Goal: Information Seeking & Learning: Learn about a topic

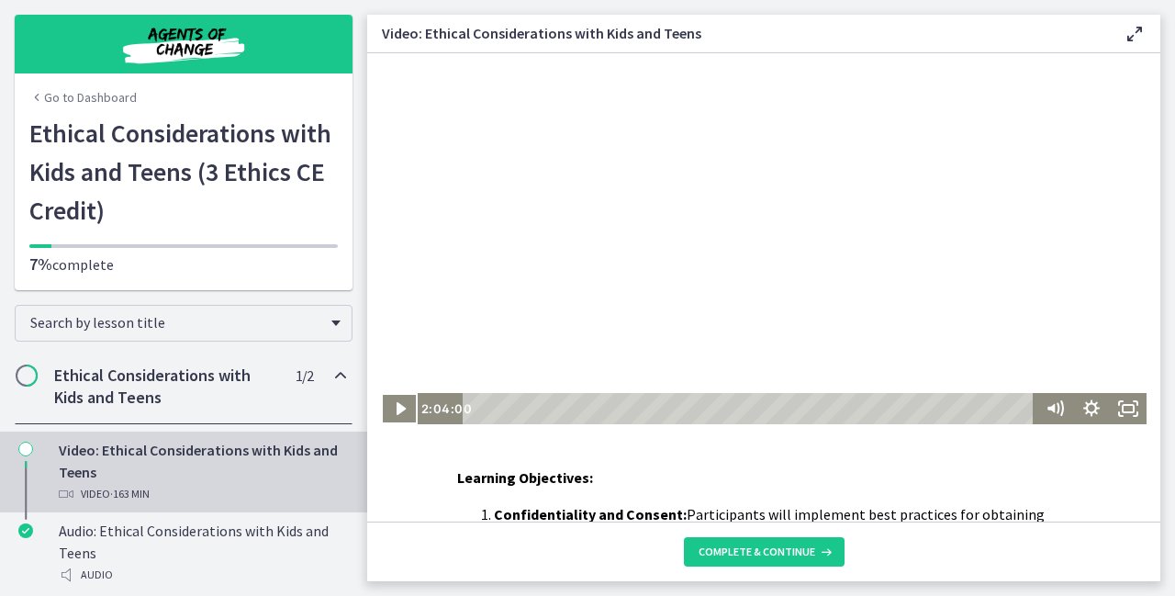
scroll to position [147, 0]
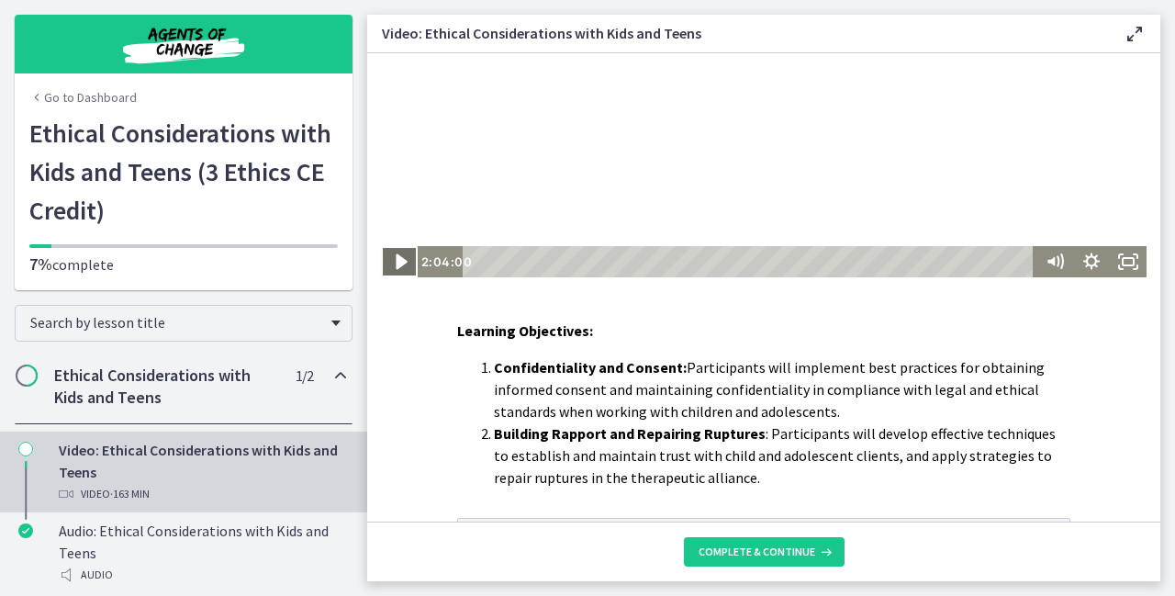
click at [388, 259] on icon "Play Video" at bounding box center [401, 262] width 44 height 38
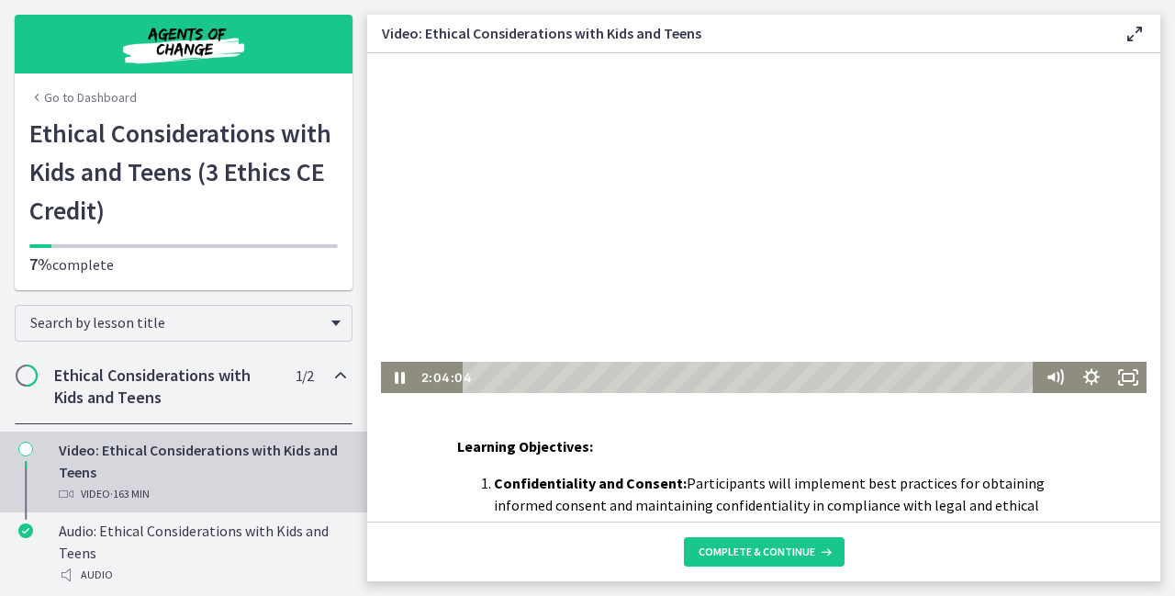
scroll to position [0, 0]
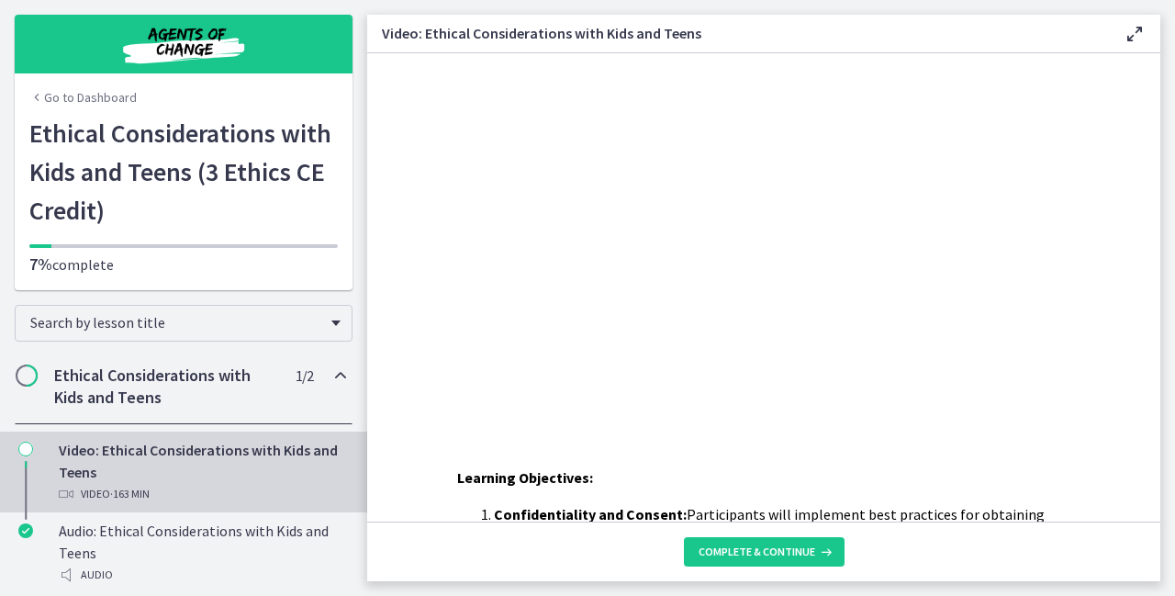
click at [635, 445] on div "Learning Objectives: Confidentiality and Consent: Participants will implement b…" at bounding box center [763, 287] width 793 height 468
click at [764, 453] on div "Learning Objectives: Confidentiality and Consent: Participants will implement b…" at bounding box center [763, 287] width 793 height 468
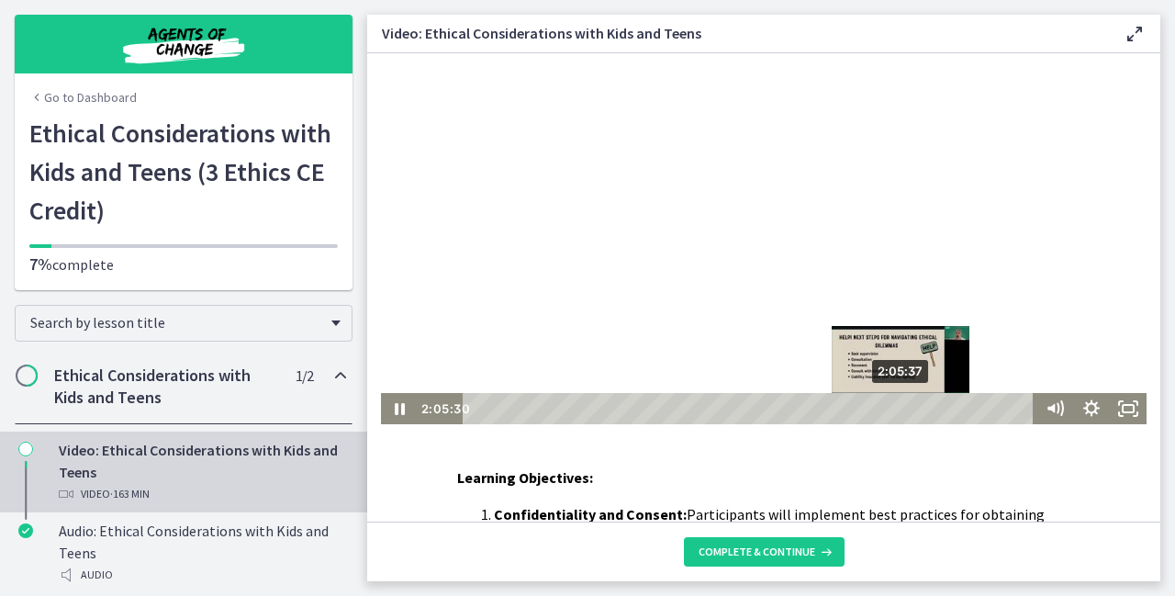
click at [0, 476] on link "Video: Ethical Considerations with Kids and Teens Video · 163 min" at bounding box center [183, 472] width 367 height 81
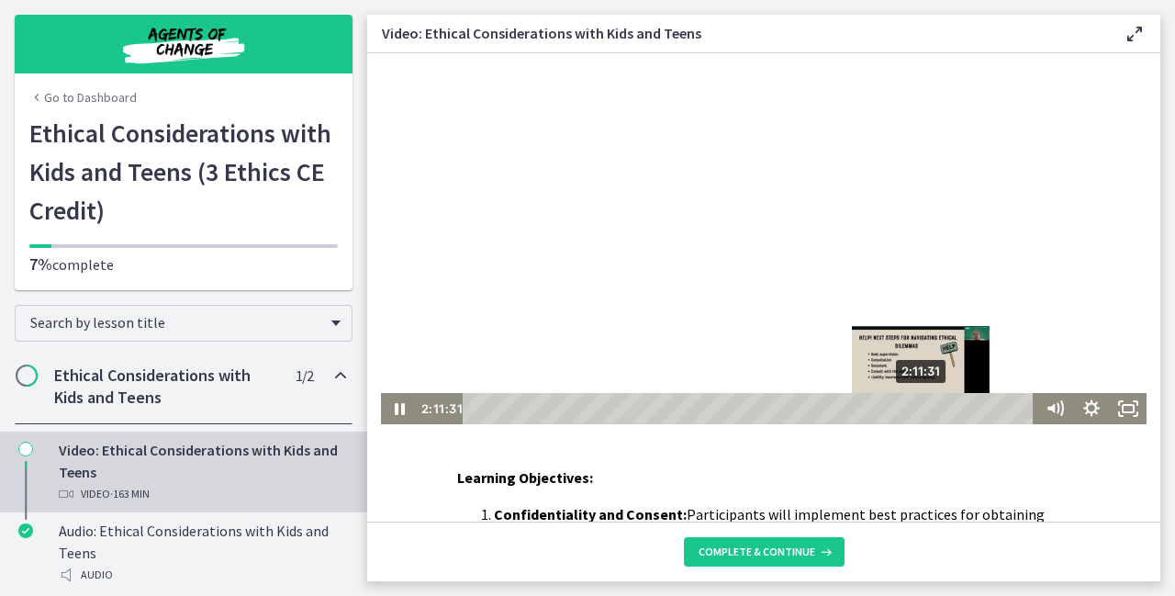
click at [916, 410] on div "Playbar" at bounding box center [921, 408] width 10 height 10
click at [1175, 569] on main "Video: Ethical Considerations with Kids and Teens Enable fullscreen Learning Ob…" at bounding box center [771, 298] width 808 height 596
click at [928, 406] on div "2:15:00" at bounding box center [751, 408] width 557 height 31
click at [916, 405] on div "2:11:31" at bounding box center [751, 408] width 557 height 31
click at [917, 407] on div "Playbar" at bounding box center [921, 408] width 10 height 10
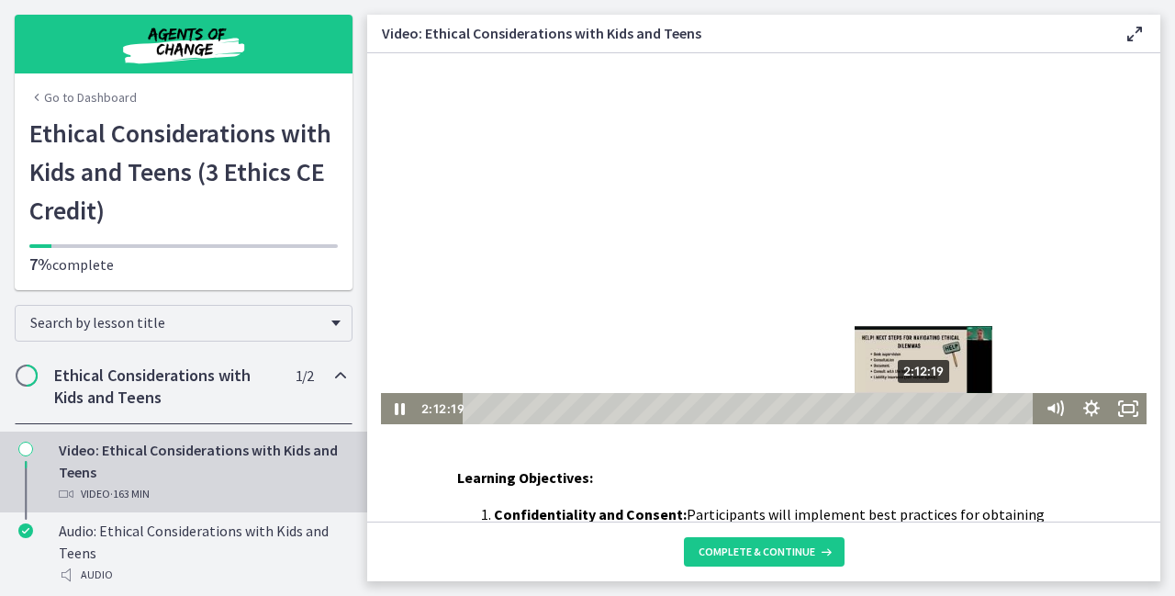
click at [919, 407] on div "Playbar" at bounding box center [923, 408] width 10 height 10
click at [922, 407] on div "2:13:07" at bounding box center [751, 408] width 557 height 31
click at [924, 408] on div "Playbar" at bounding box center [928, 408] width 10 height 10
click at [926, 408] on div "Playbar" at bounding box center [928, 408] width 10 height 10
click at [926, 408] on div "Playbar" at bounding box center [930, 408] width 10 height 10
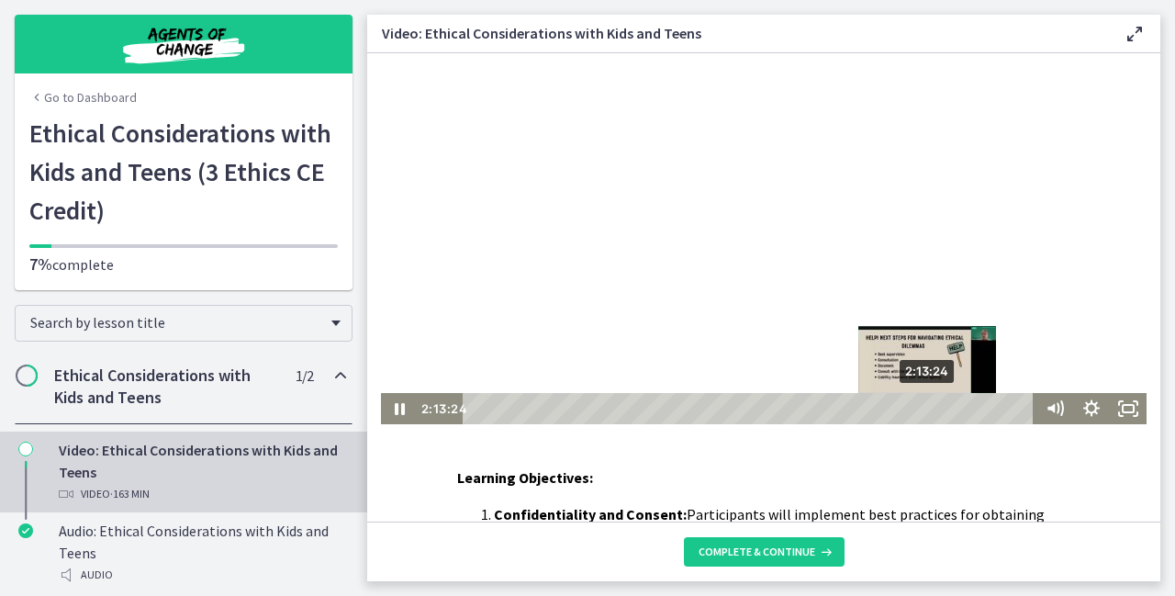
click at [923, 408] on div "Playbar" at bounding box center [927, 408] width 10 height 10
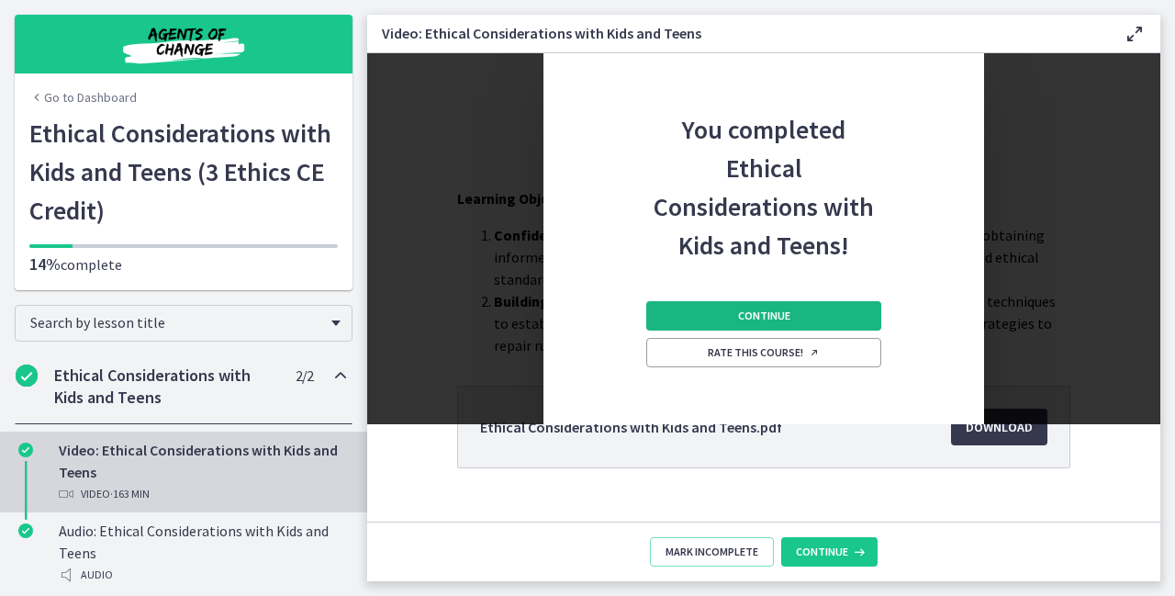
click at [718, 309] on button "Continue" at bounding box center [763, 315] width 235 height 29
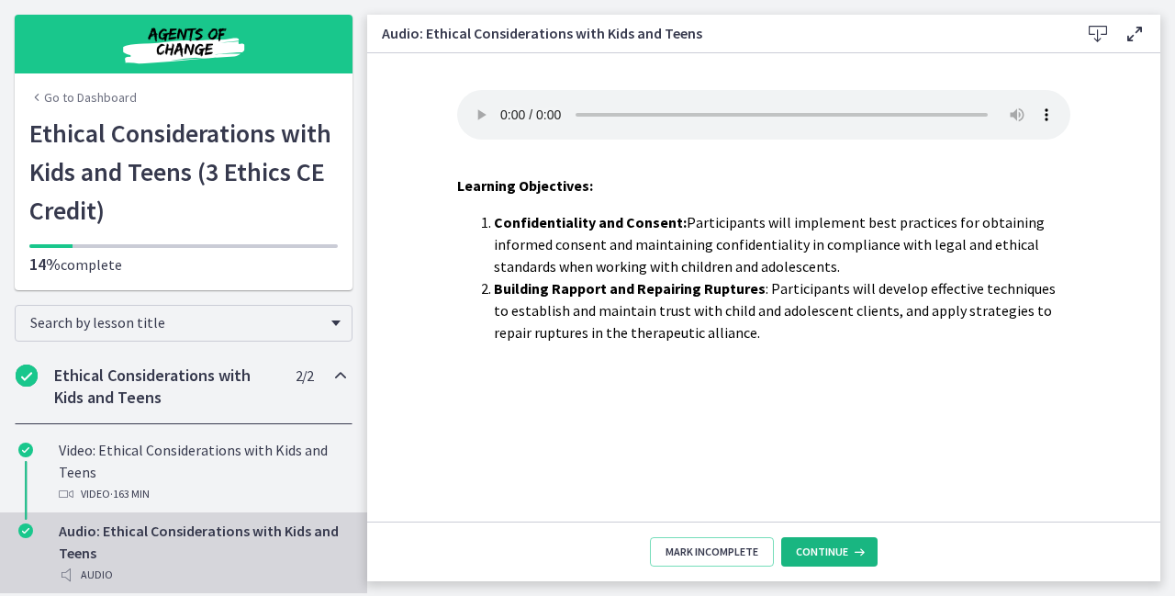
click at [826, 553] on span "Continue" at bounding box center [822, 552] width 52 height 15
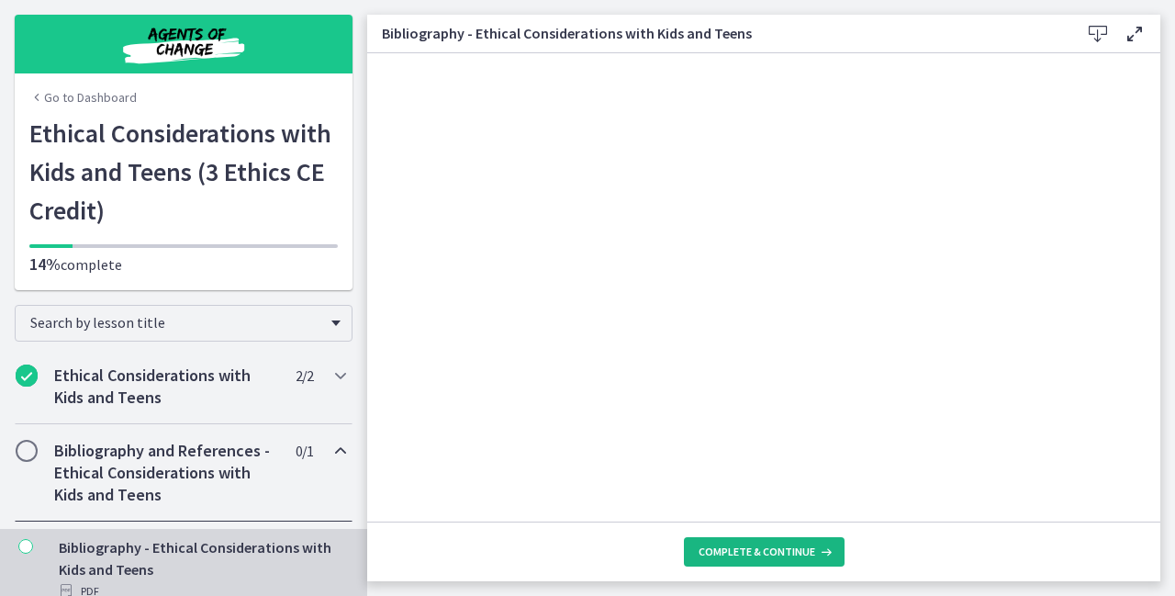
click at [718, 545] on span "Complete & continue" at bounding box center [757, 552] width 117 height 15
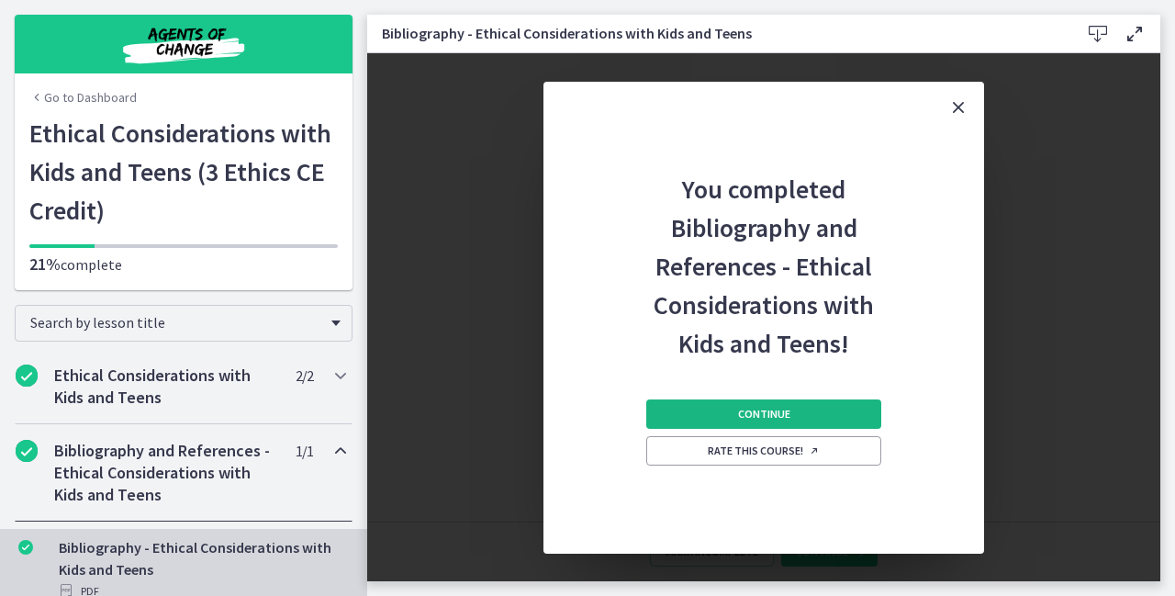
click at [755, 410] on span "Continue" at bounding box center [764, 414] width 52 height 15
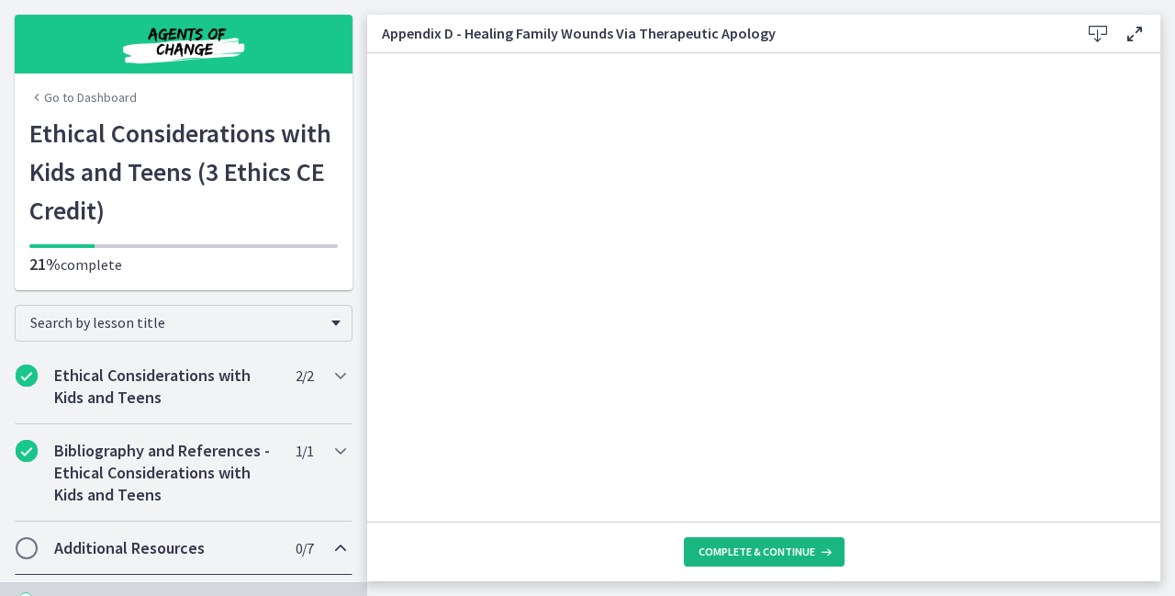
click at [759, 548] on span "Complete & continue" at bounding box center [757, 552] width 117 height 15
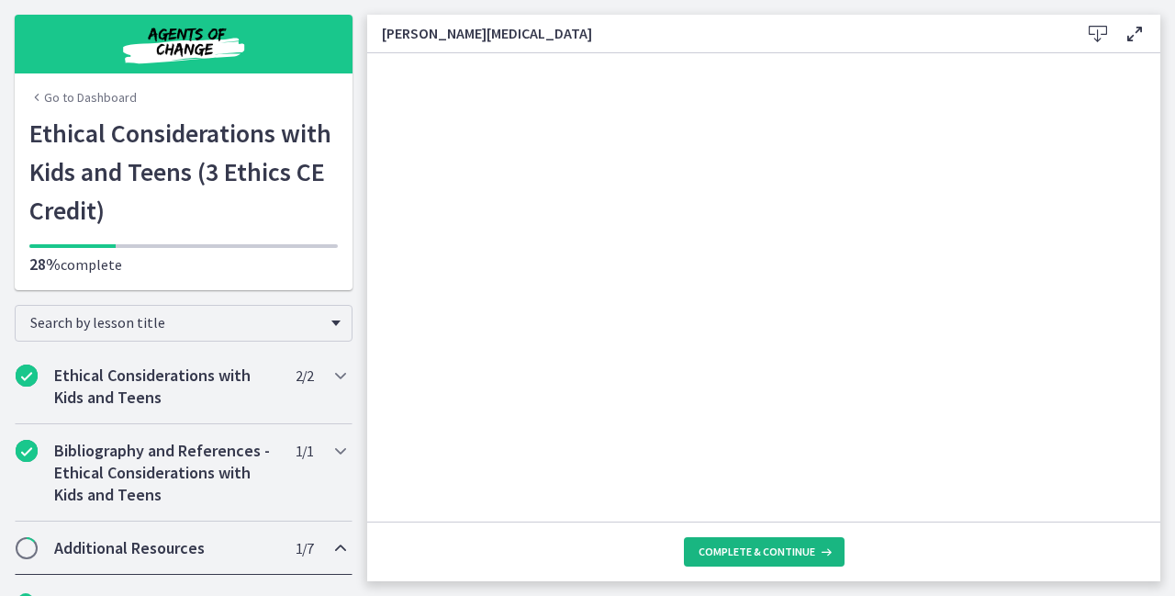
click at [782, 548] on span "Complete & continue" at bounding box center [757, 552] width 117 height 15
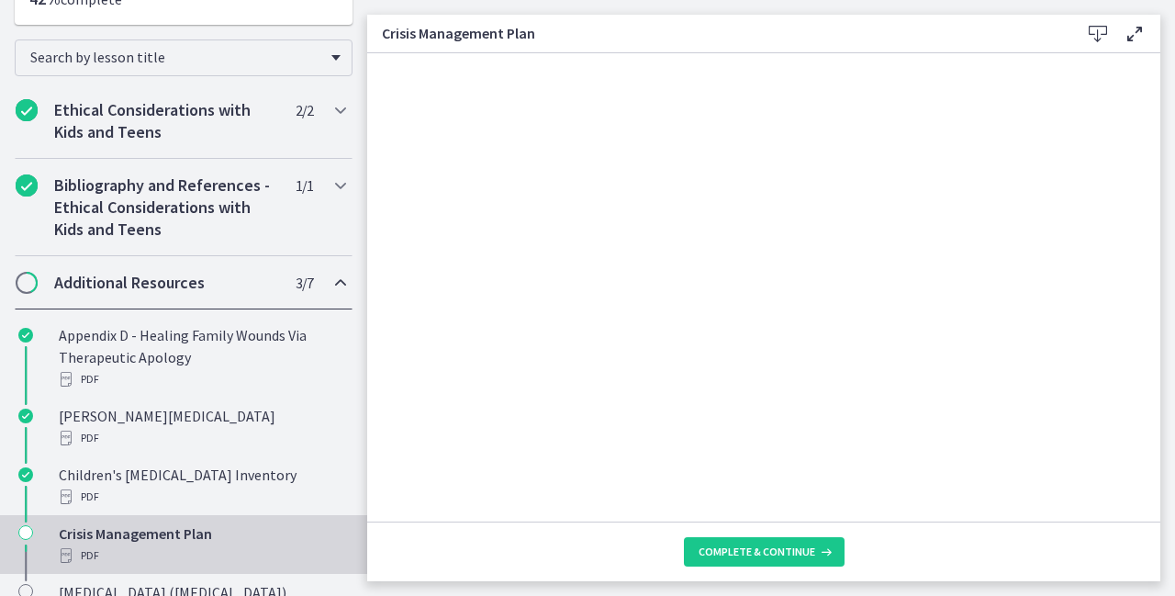
scroll to position [294, 0]
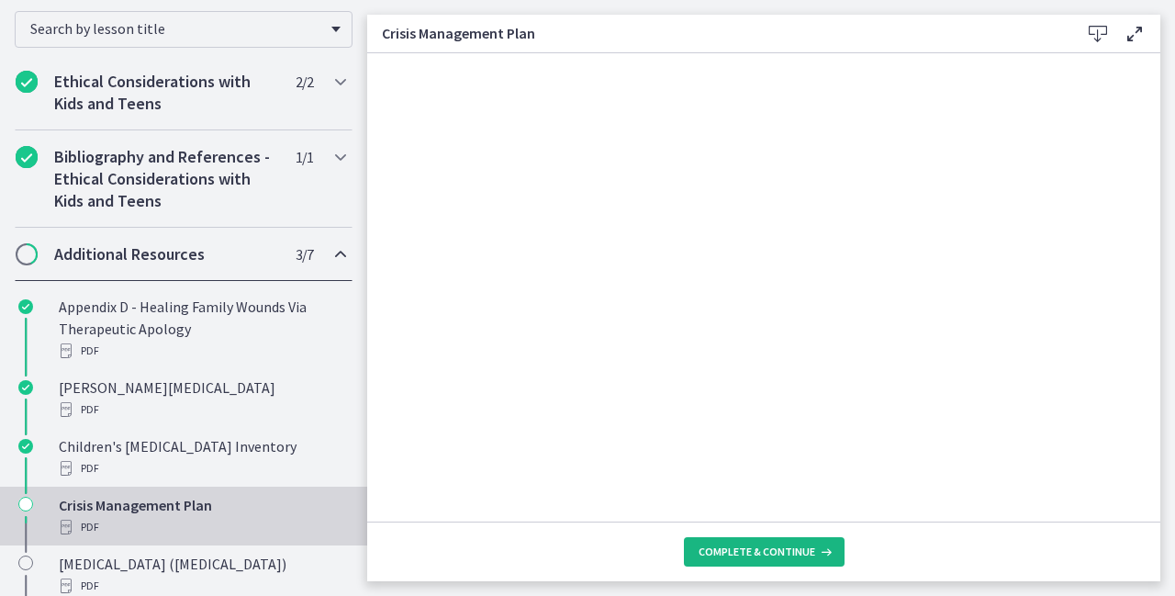
click at [755, 549] on span "Complete & continue" at bounding box center [757, 552] width 117 height 15
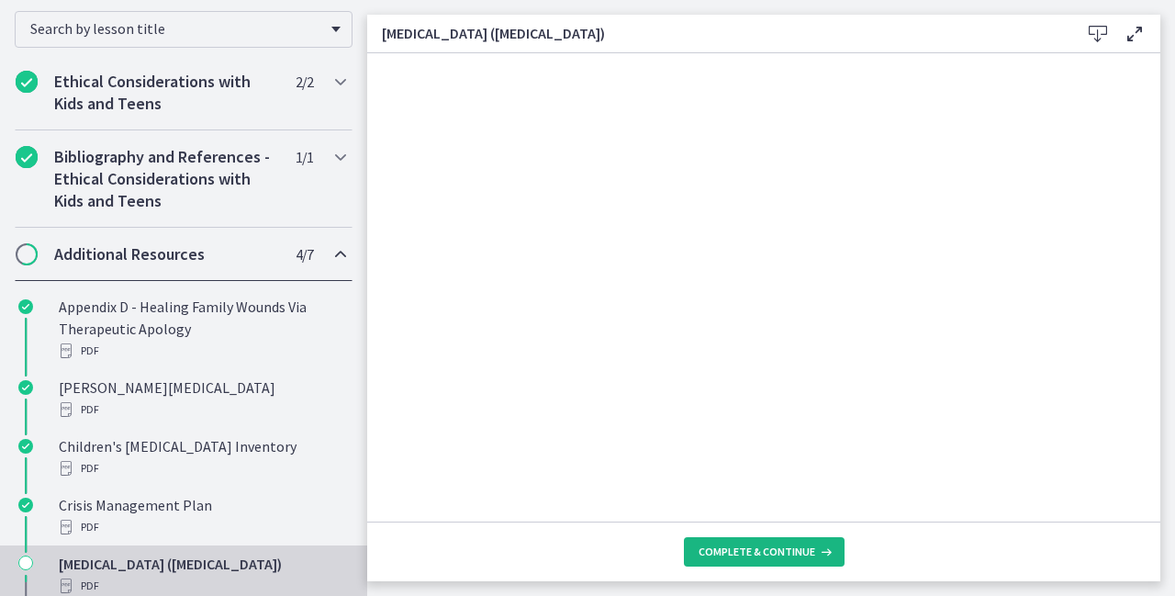
click at [755, 549] on span "Complete & continue" at bounding box center [757, 552] width 117 height 15
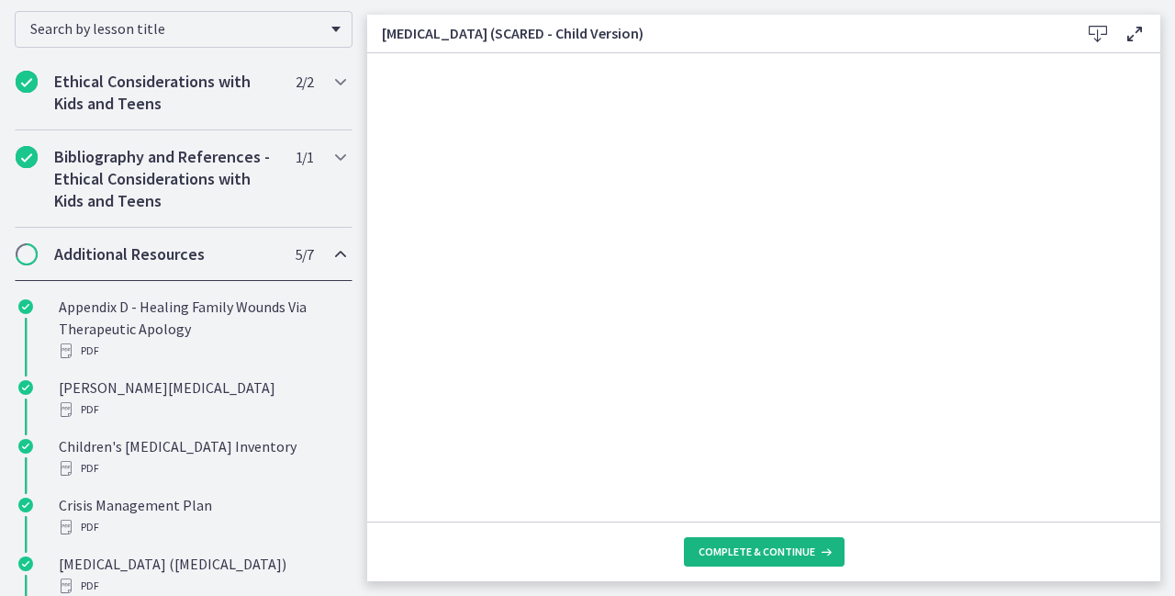
click at [762, 557] on span "Complete & continue" at bounding box center [757, 552] width 117 height 15
click at [794, 556] on span "Complete & continue" at bounding box center [757, 552] width 117 height 15
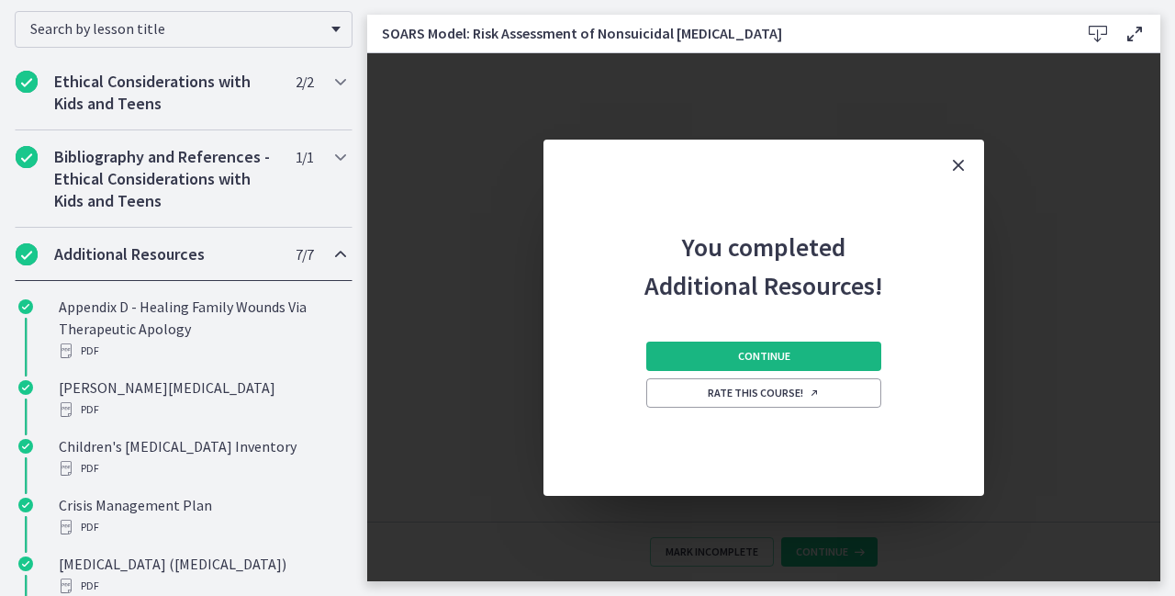
click at [808, 353] on button "Continue" at bounding box center [763, 356] width 235 height 29
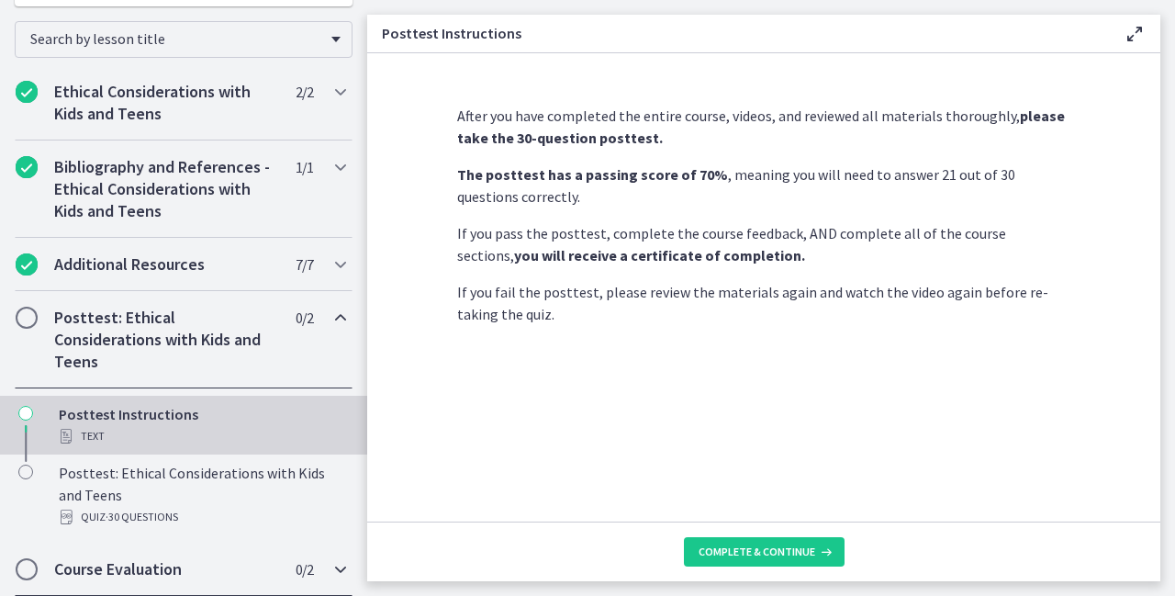
scroll to position [281, 0]
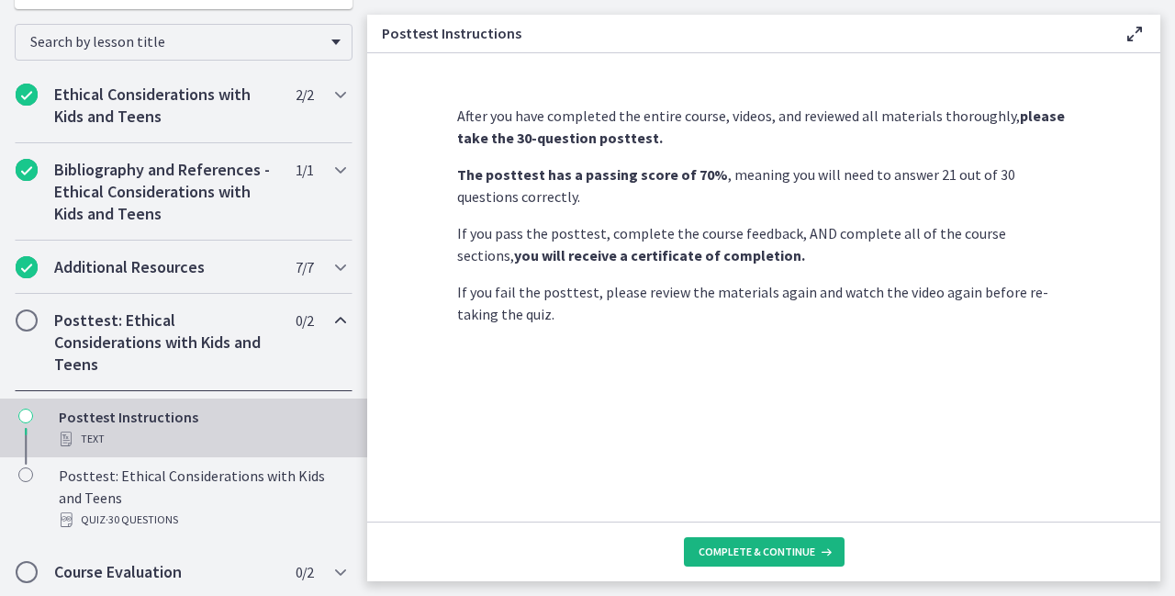
click at [717, 545] on span "Complete & continue" at bounding box center [757, 552] width 117 height 15
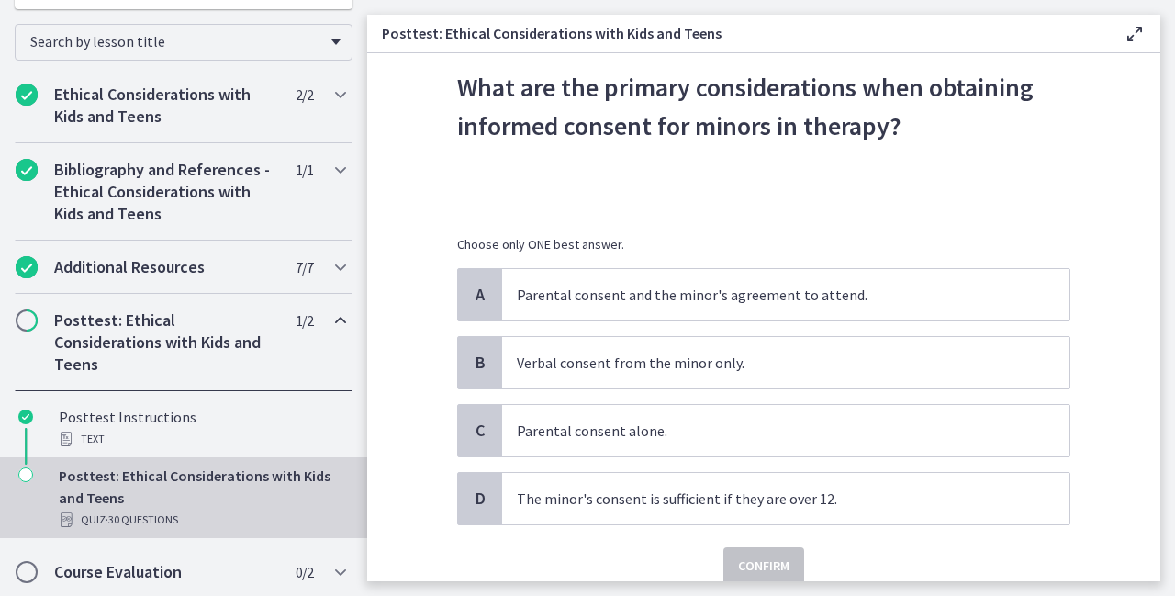
scroll to position [70, 0]
click at [573, 298] on p "Parental consent and the minor's agreement to attend." at bounding box center [767, 295] width 501 height 22
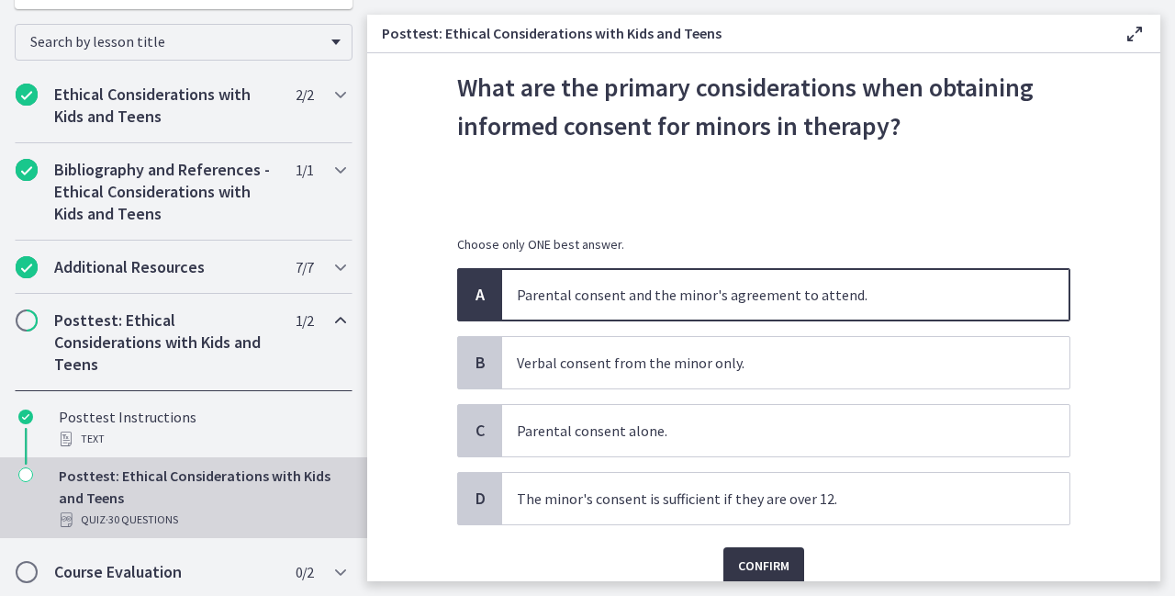
click at [787, 564] on button "Confirm" at bounding box center [764, 565] width 81 height 37
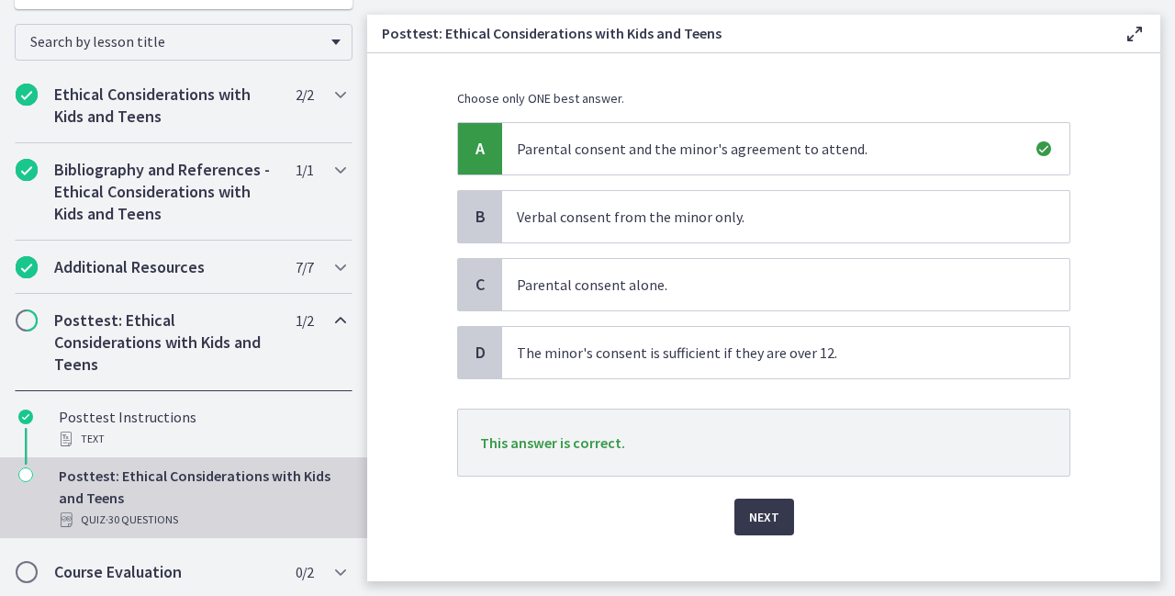
scroll to position [217, 0]
click at [762, 520] on span "Next" at bounding box center [764, 516] width 30 height 22
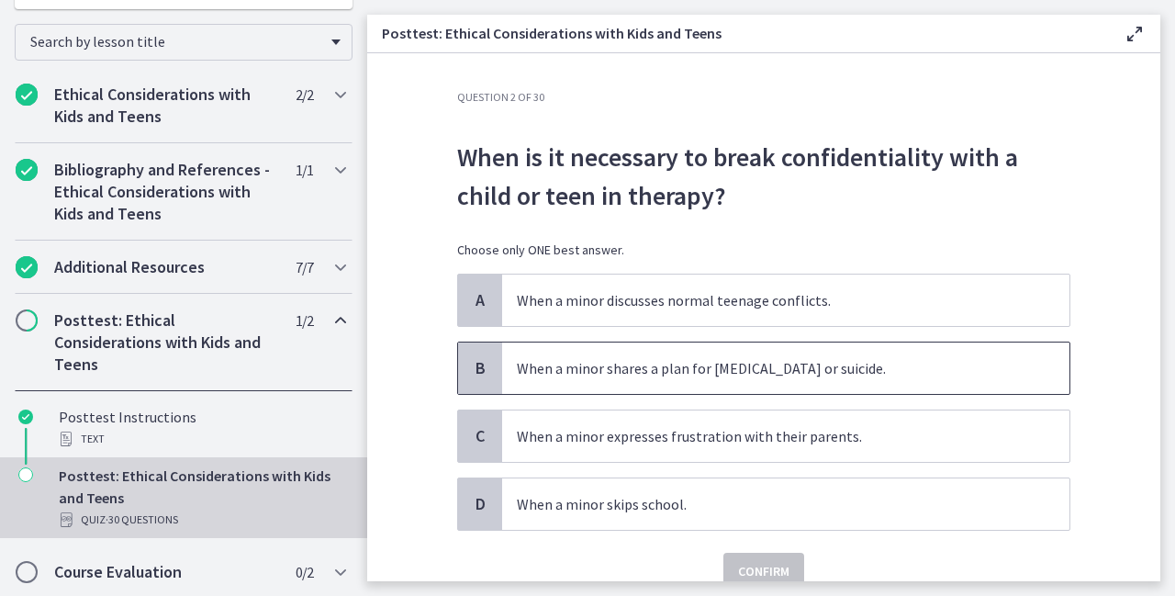
click at [831, 343] on span "When a minor shares a plan for [MEDICAL_DATA] or suicide." at bounding box center [786, 368] width 568 height 51
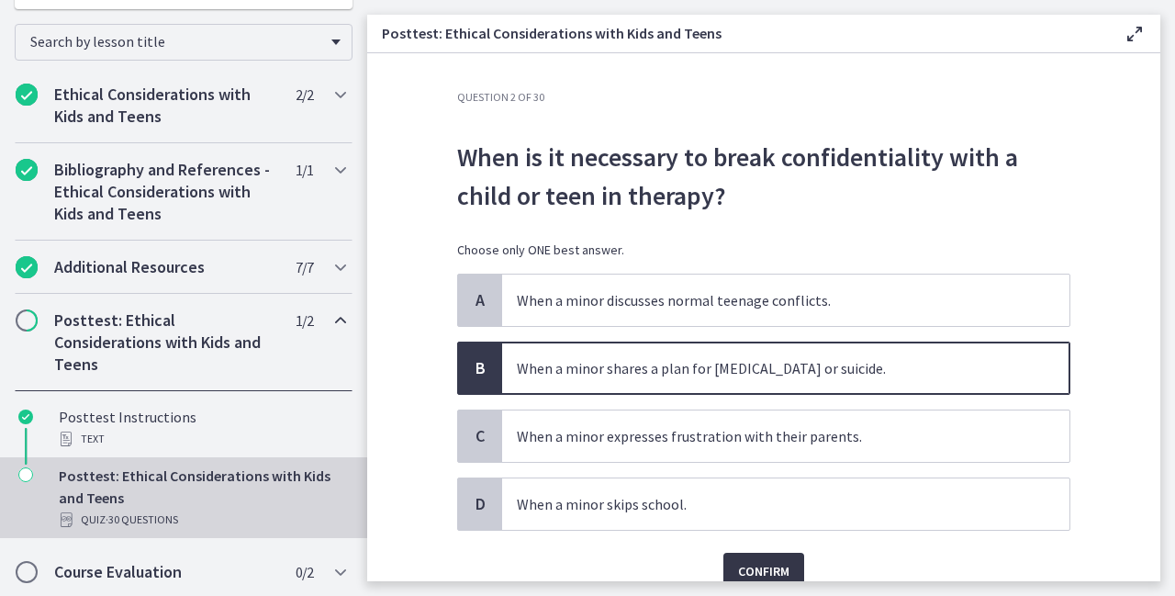
click at [761, 571] on span "Confirm" at bounding box center [763, 571] width 51 height 22
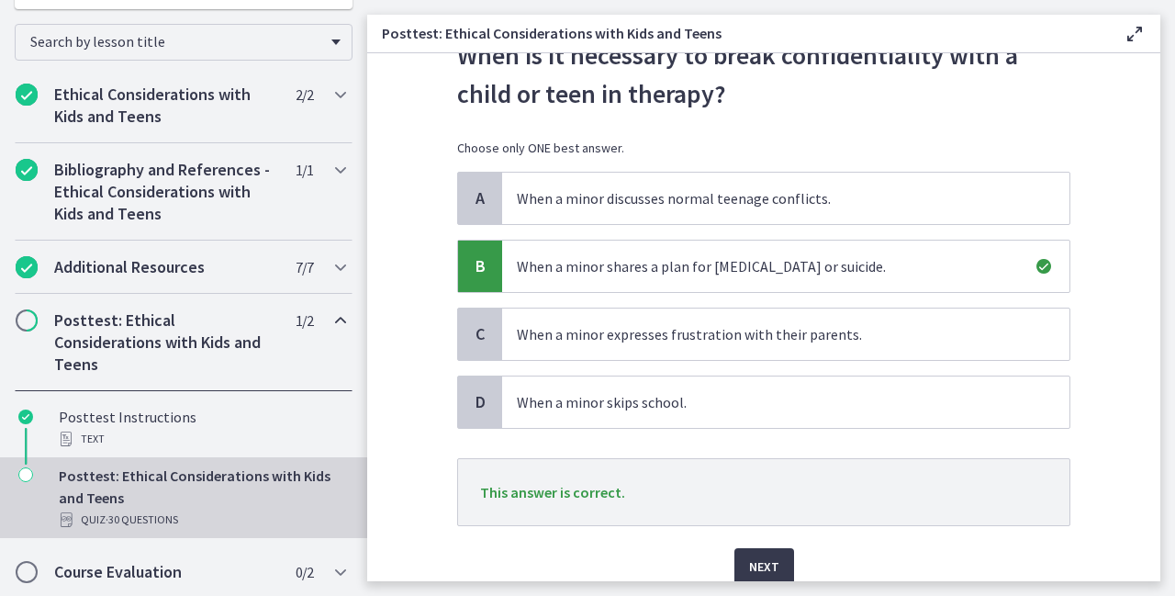
scroll to position [110, 0]
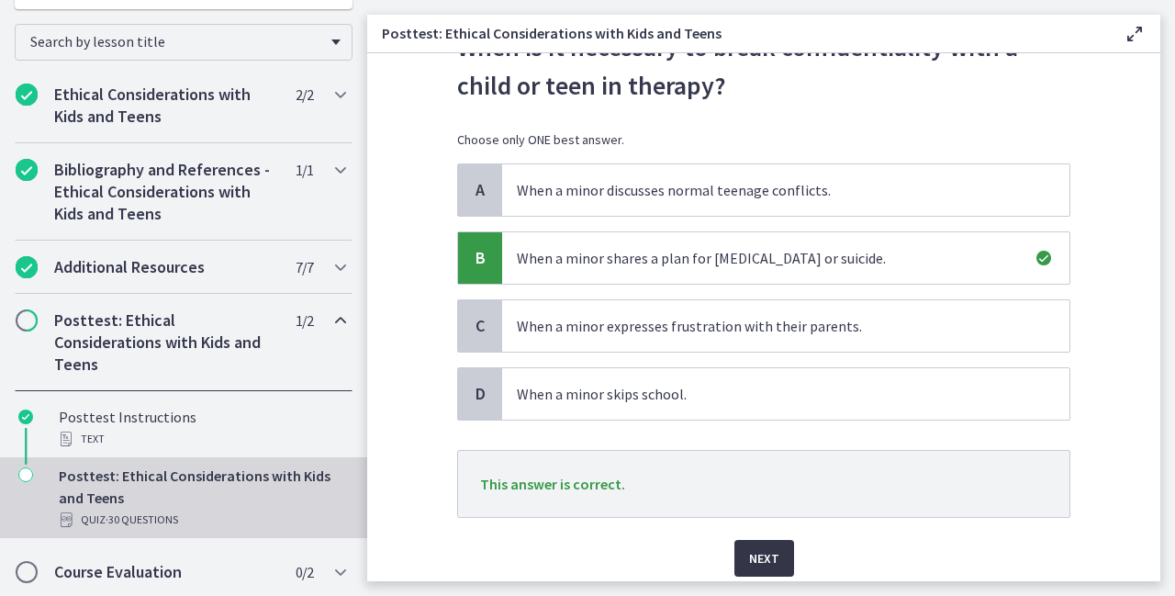
click at [765, 540] on button "Next" at bounding box center [765, 558] width 60 height 37
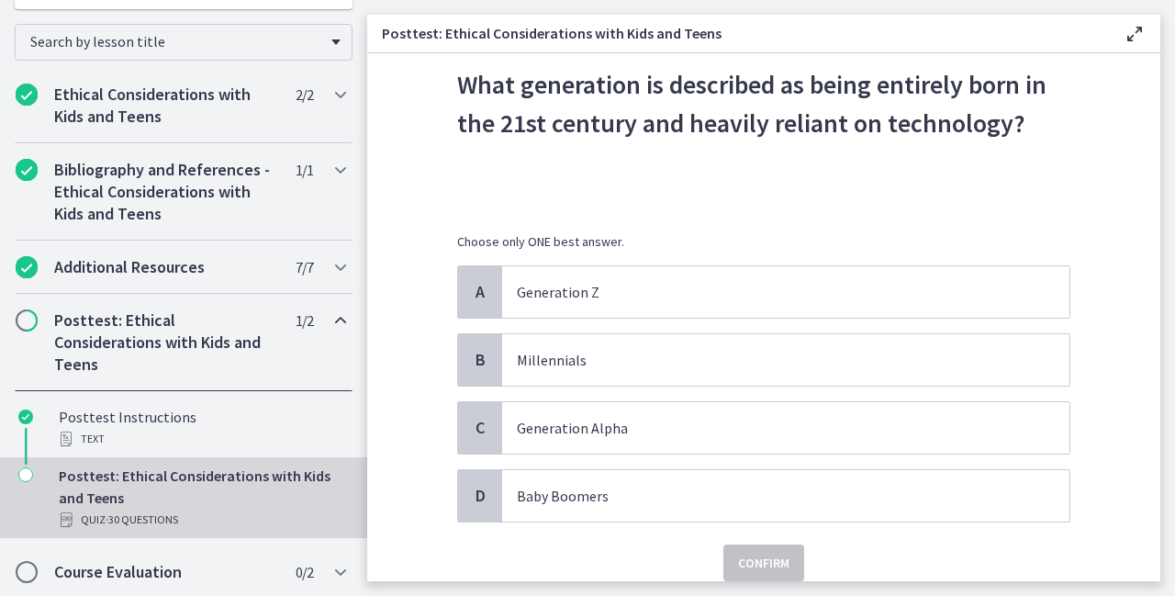
scroll to position [73, 0]
click at [568, 424] on p "Generation Alpha" at bounding box center [767, 427] width 501 height 22
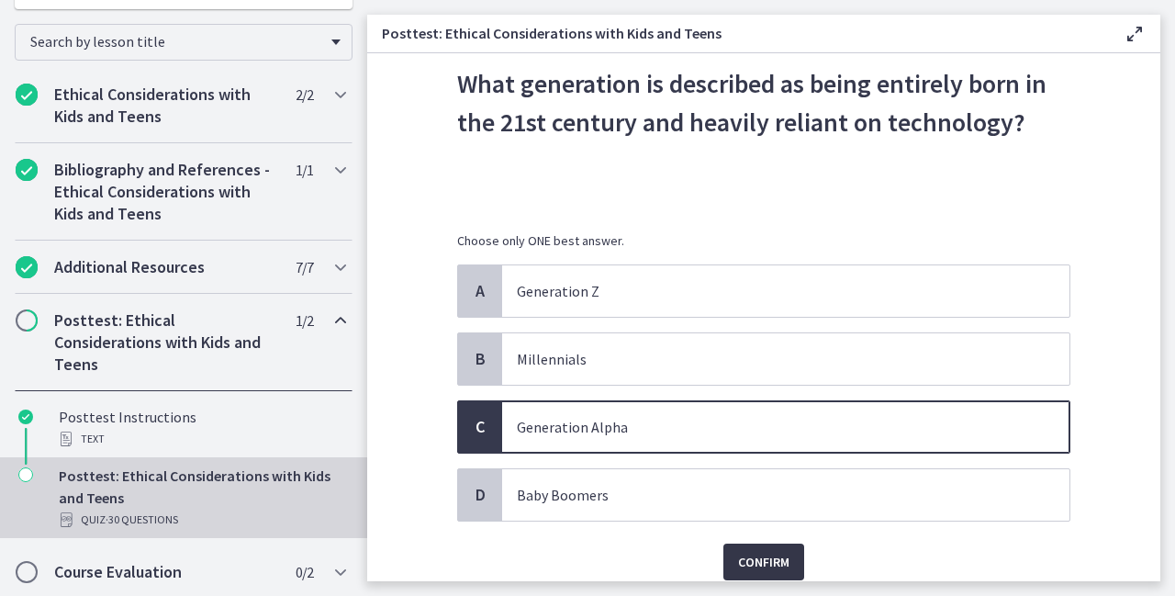
click at [782, 548] on button "Confirm" at bounding box center [764, 562] width 81 height 37
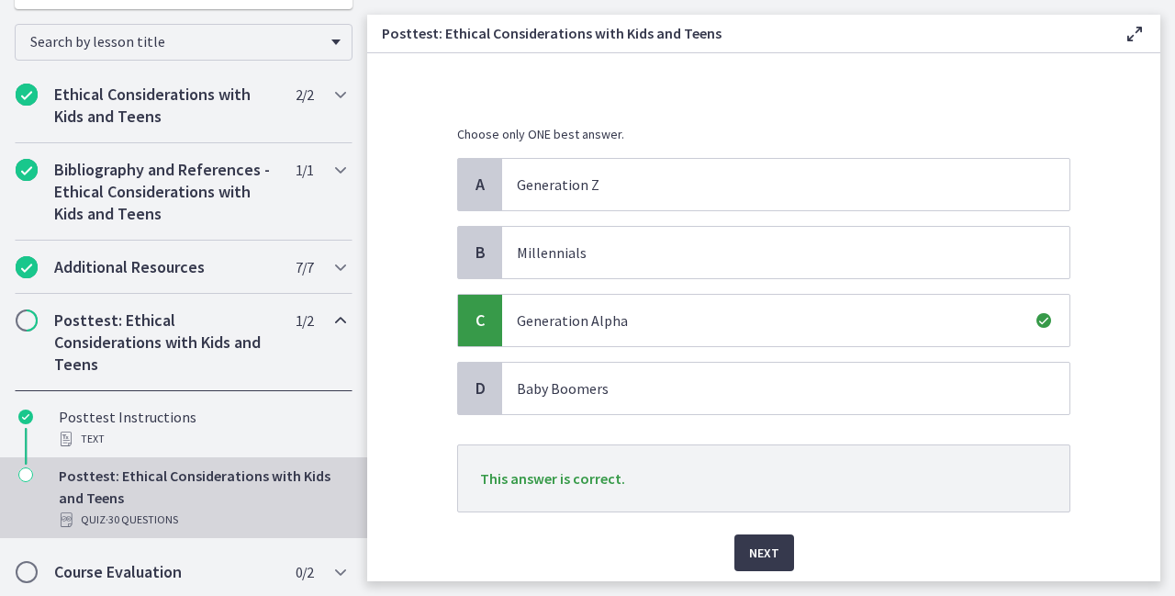
scroll to position [184, 0]
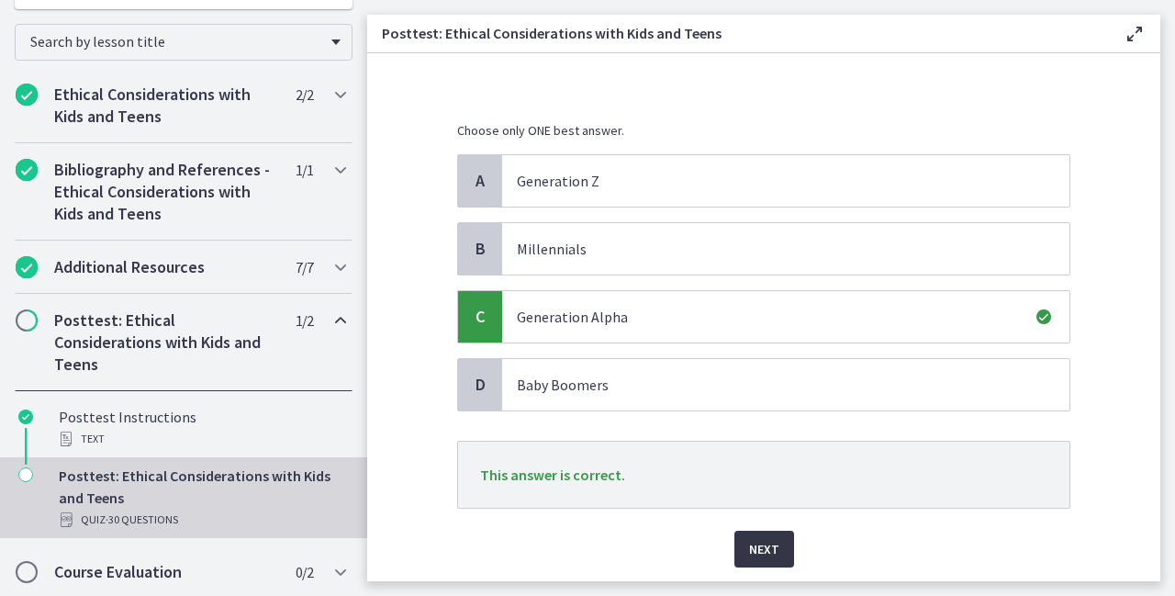
click at [759, 543] on span "Next" at bounding box center [764, 549] width 30 height 22
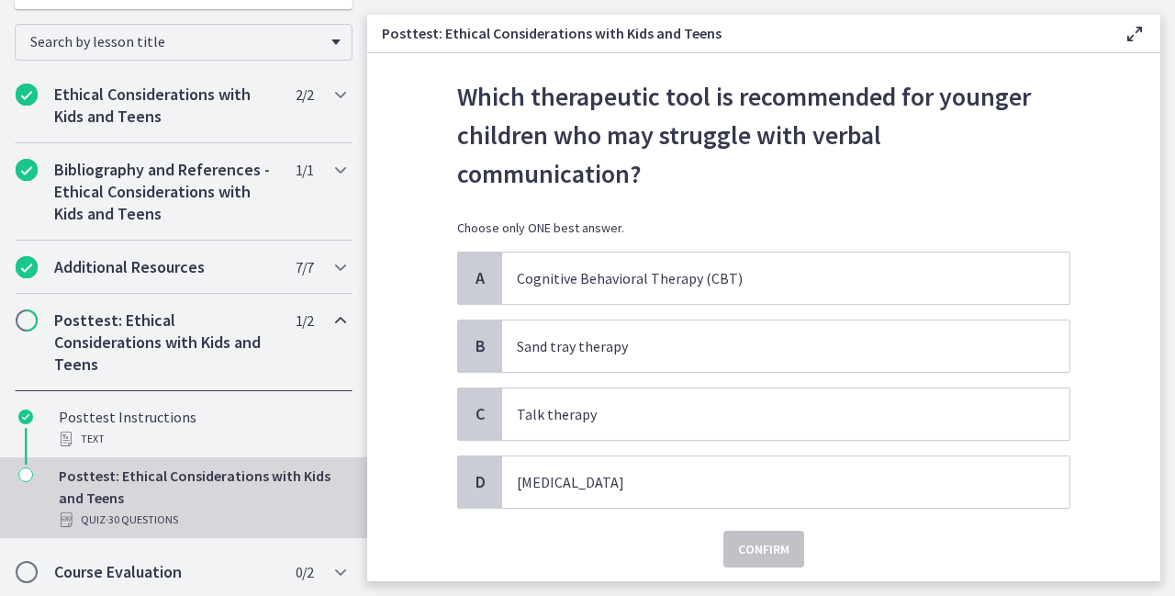
scroll to position [79, 0]
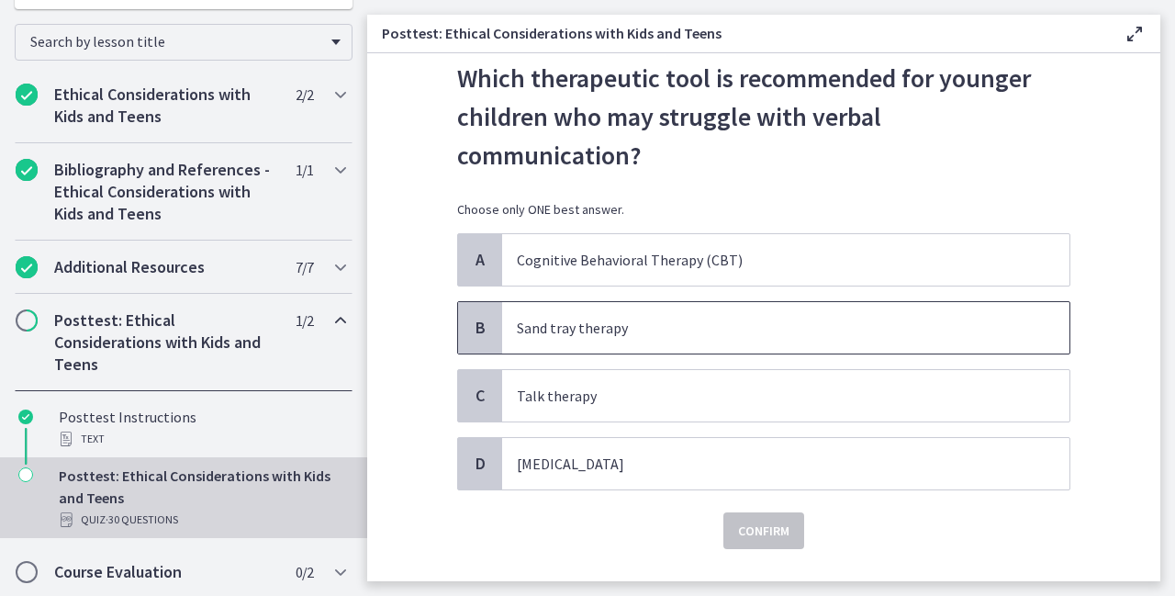
click at [546, 317] on p "Sand tray therapy" at bounding box center [767, 328] width 501 height 22
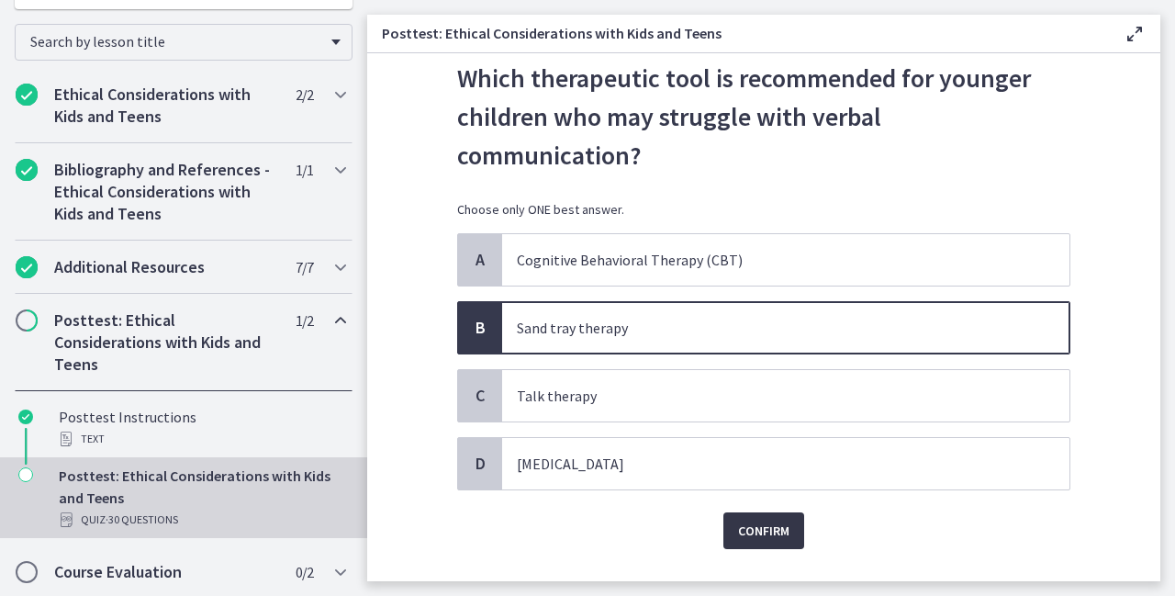
click at [767, 520] on span "Confirm" at bounding box center [763, 531] width 51 height 22
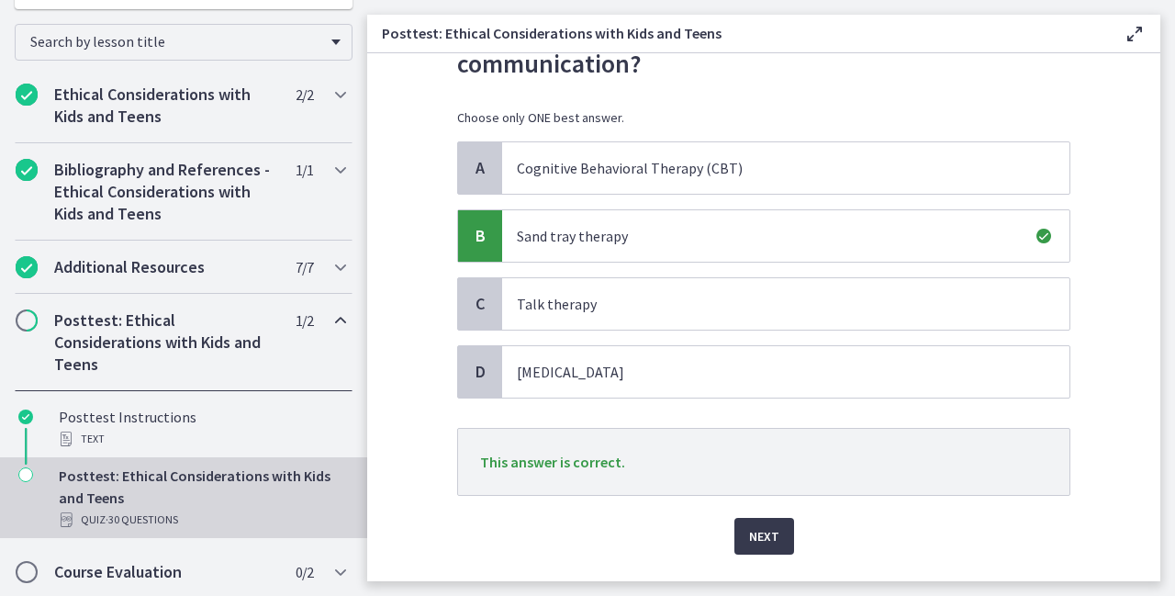
scroll to position [175, 0]
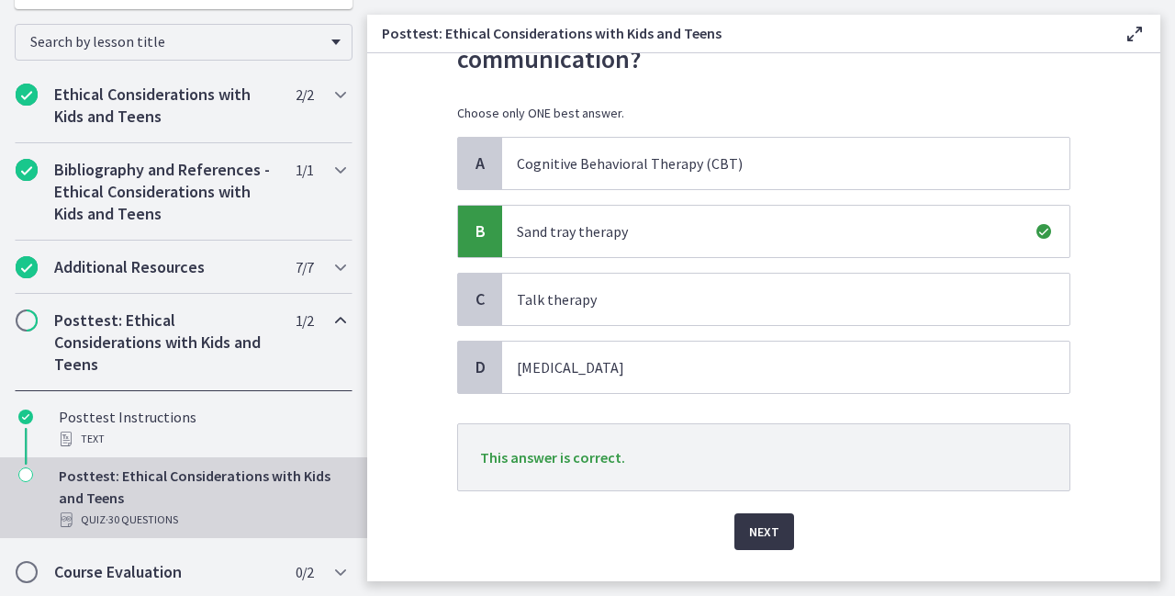
click at [751, 521] on span "Next" at bounding box center [764, 532] width 30 height 22
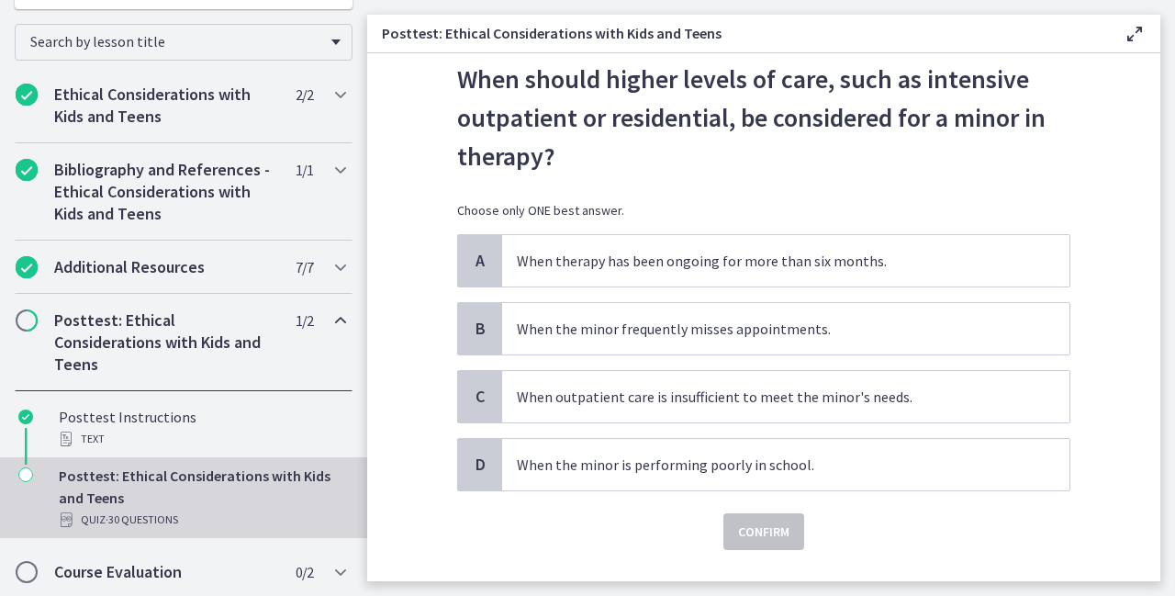
scroll to position [73, 0]
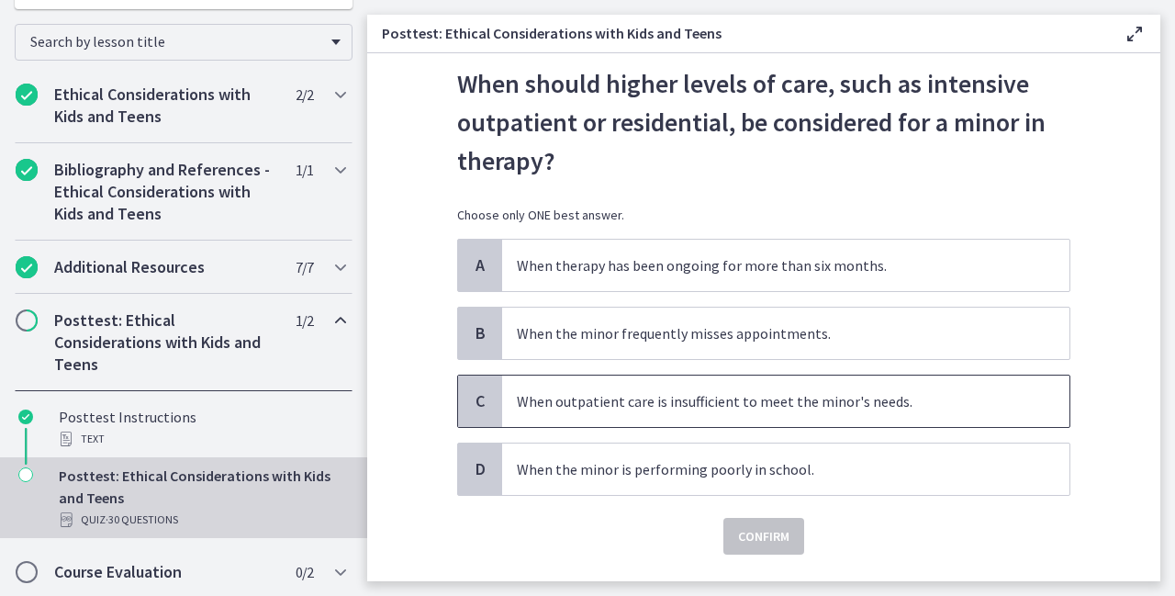
click at [542, 410] on p "When outpatient care is insufficient to meet the minor's needs." at bounding box center [767, 401] width 501 height 22
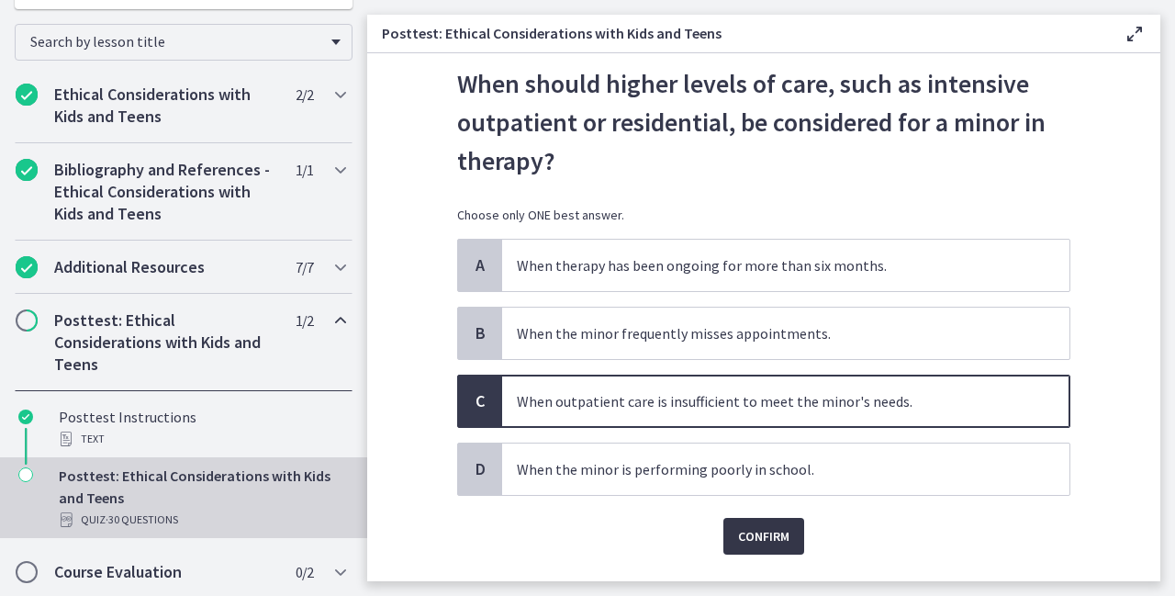
click at [763, 527] on span "Confirm" at bounding box center [763, 536] width 51 height 22
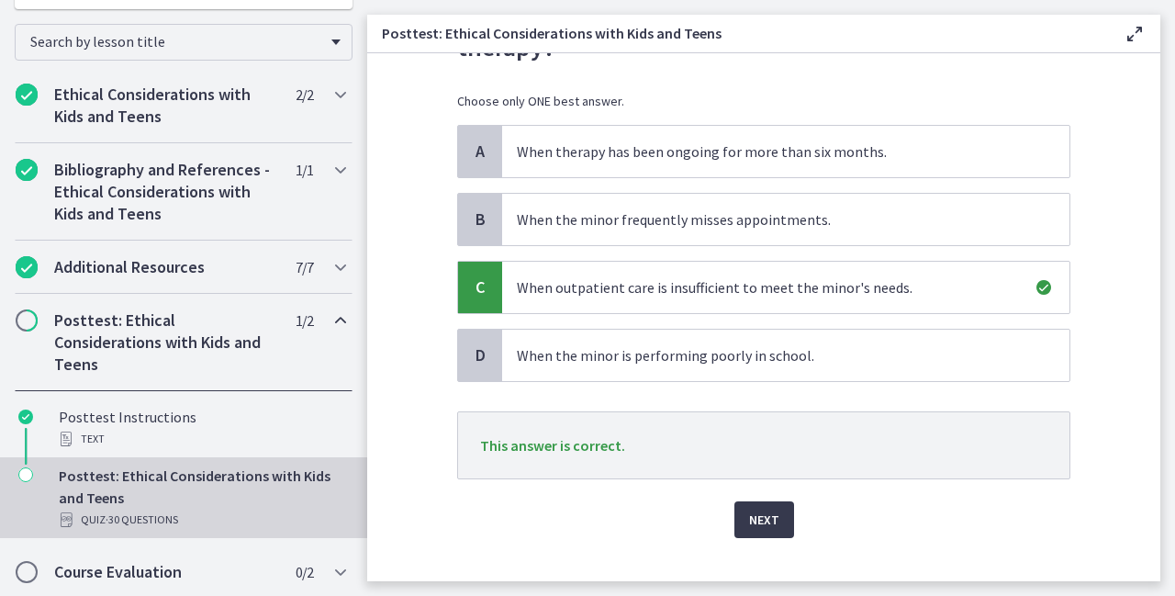
scroll to position [214, 0]
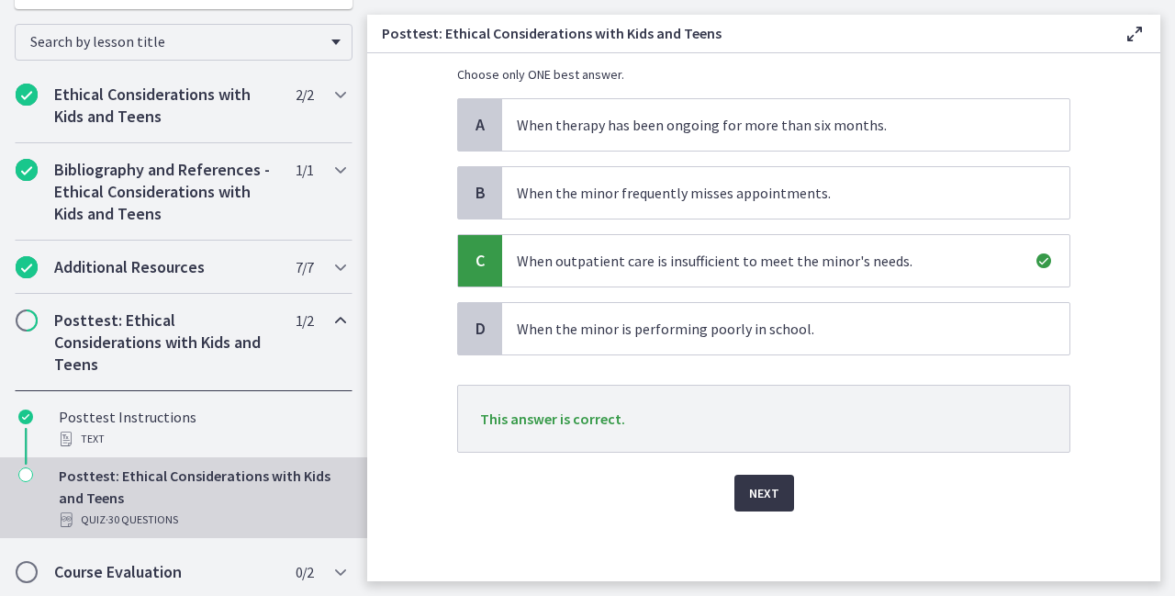
click at [763, 490] on span "Next" at bounding box center [764, 493] width 30 height 22
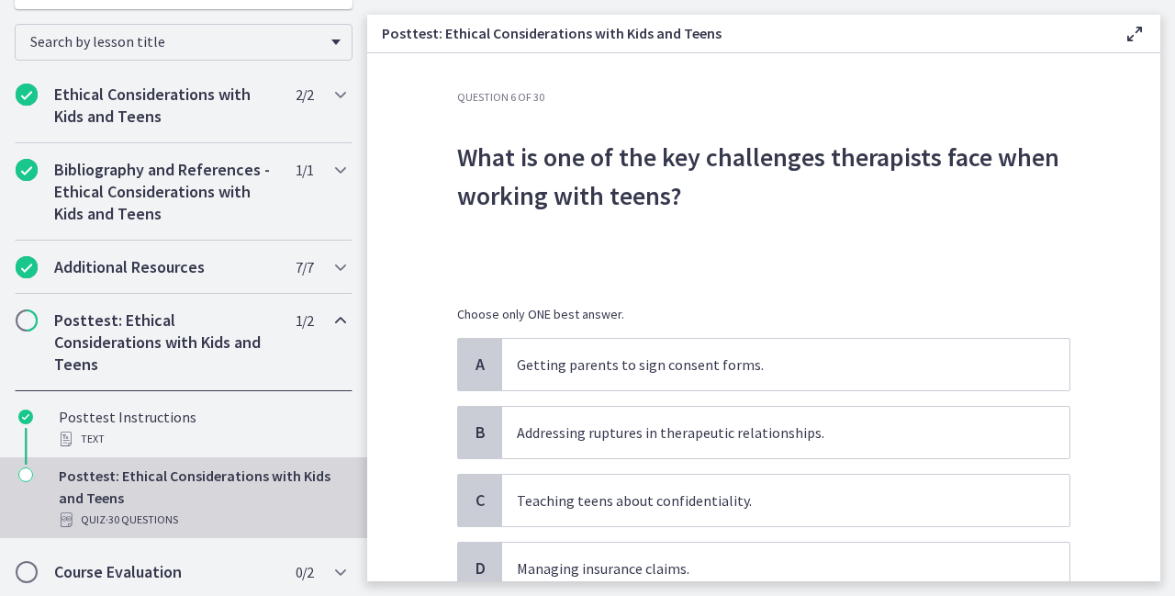
click at [1163, 574] on main "Posttest: Ethical Considerations with Kids and Teens Enable fullscreen Question…" at bounding box center [771, 298] width 808 height 596
drag, startPoint x: 1163, startPoint y: 574, endPoint x: 1100, endPoint y: 410, distance: 175.0
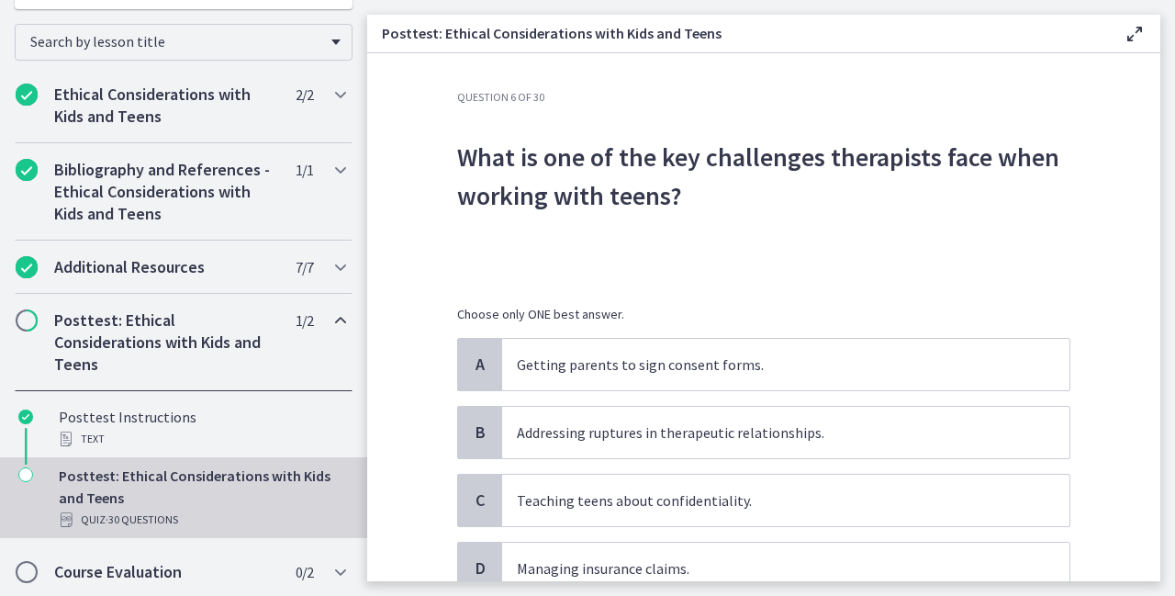
click at [1100, 410] on section "Question 6 of 30 What is one of the key challenges therapists face when working…" at bounding box center [763, 317] width 793 height 528
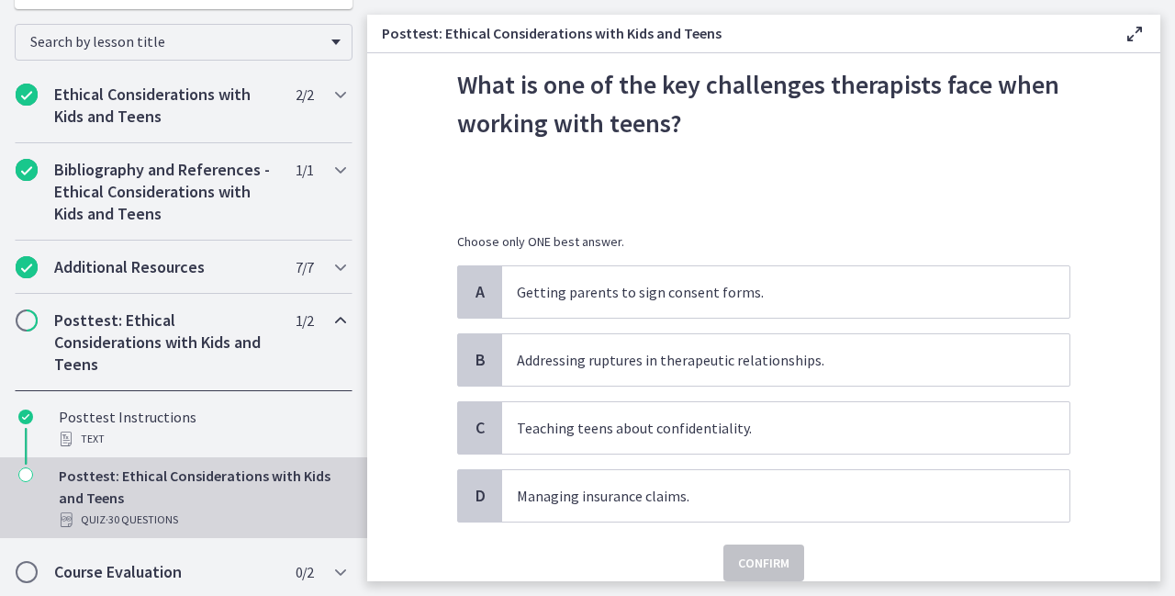
scroll to position [73, 0]
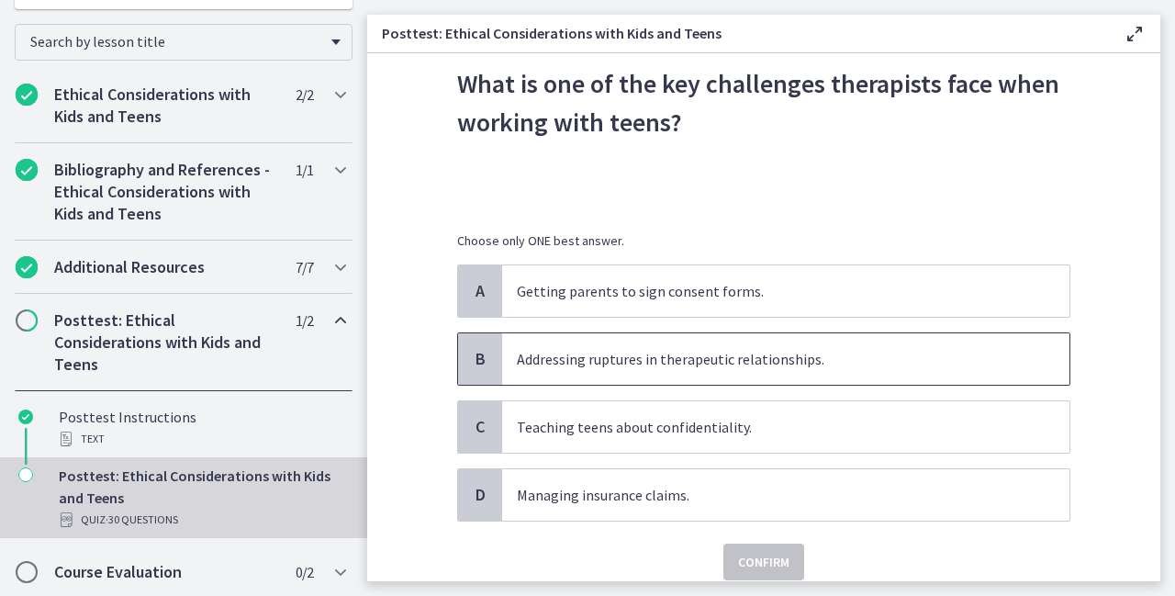
click at [580, 360] on p "Addressing ruptures in therapeutic relationships." at bounding box center [767, 359] width 501 height 22
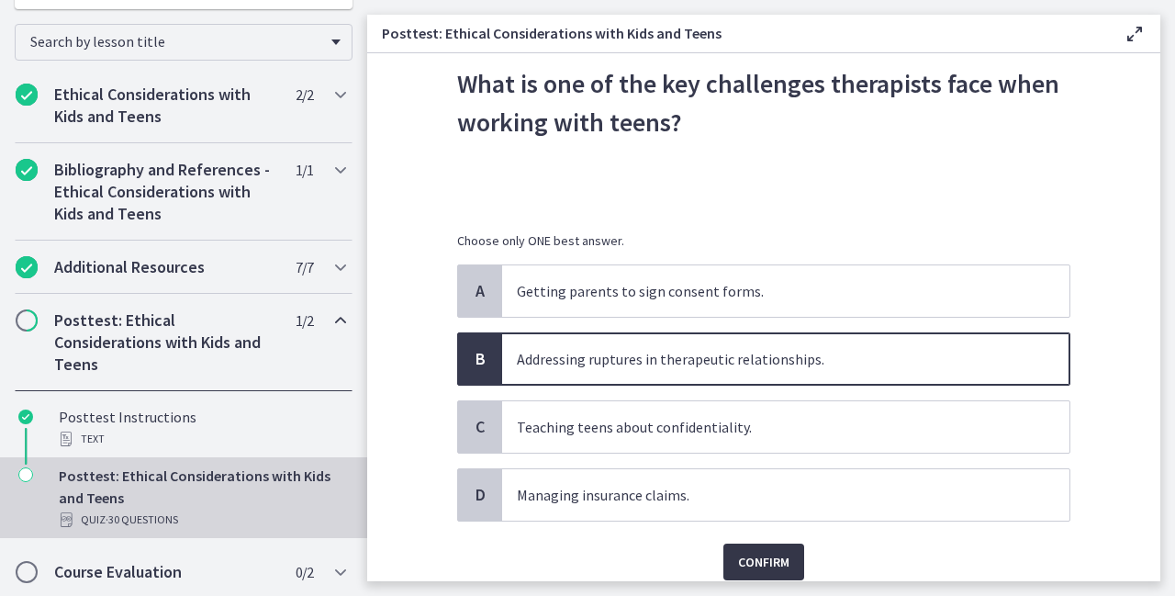
click at [757, 557] on span "Confirm" at bounding box center [763, 562] width 51 height 22
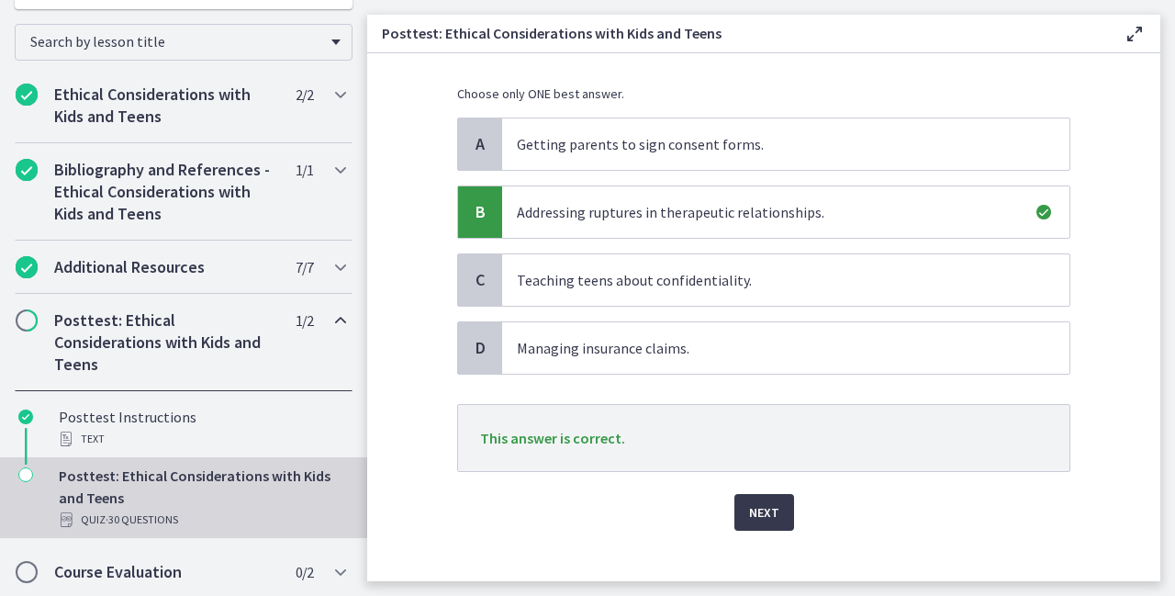
scroll to position [240, 0]
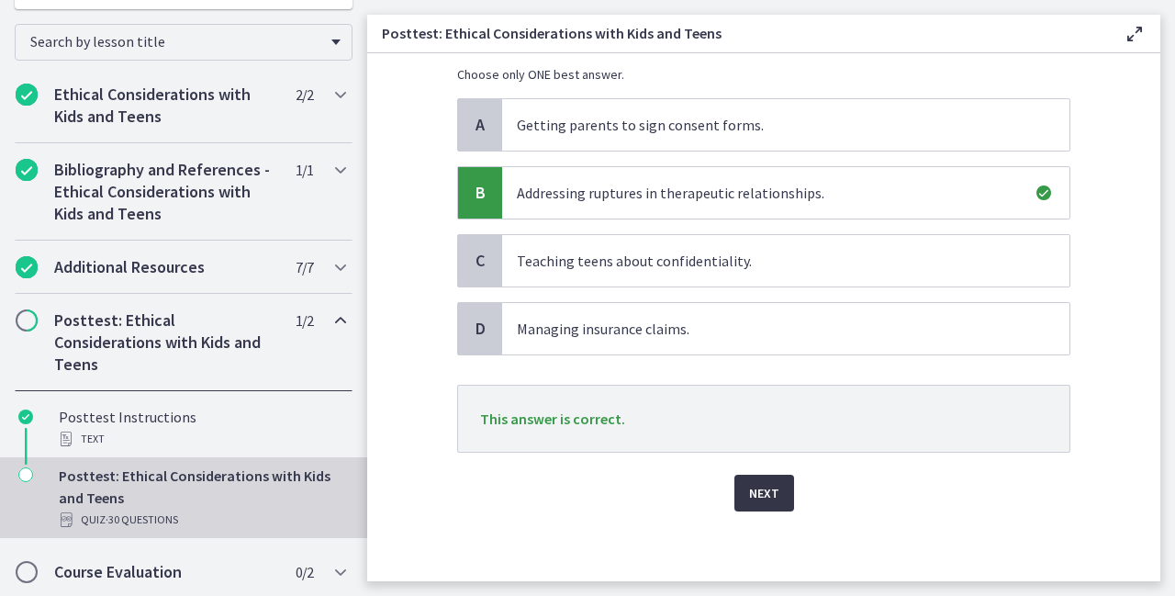
click at [775, 487] on button "Next" at bounding box center [765, 493] width 60 height 37
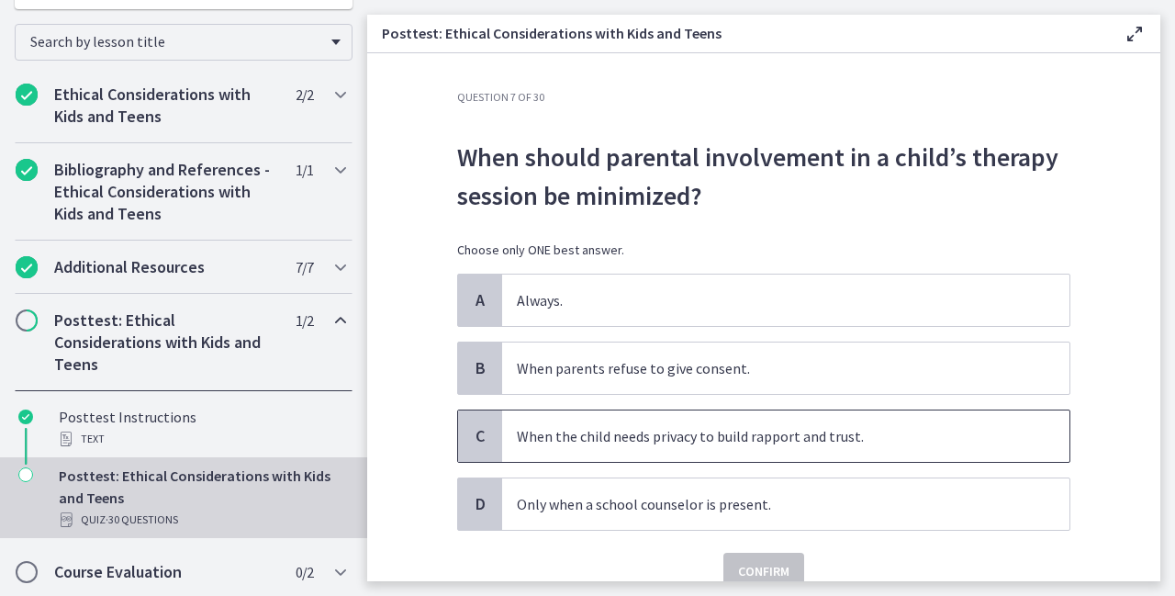
click at [554, 433] on p "When the child needs privacy to build rapport and trust." at bounding box center [767, 436] width 501 height 22
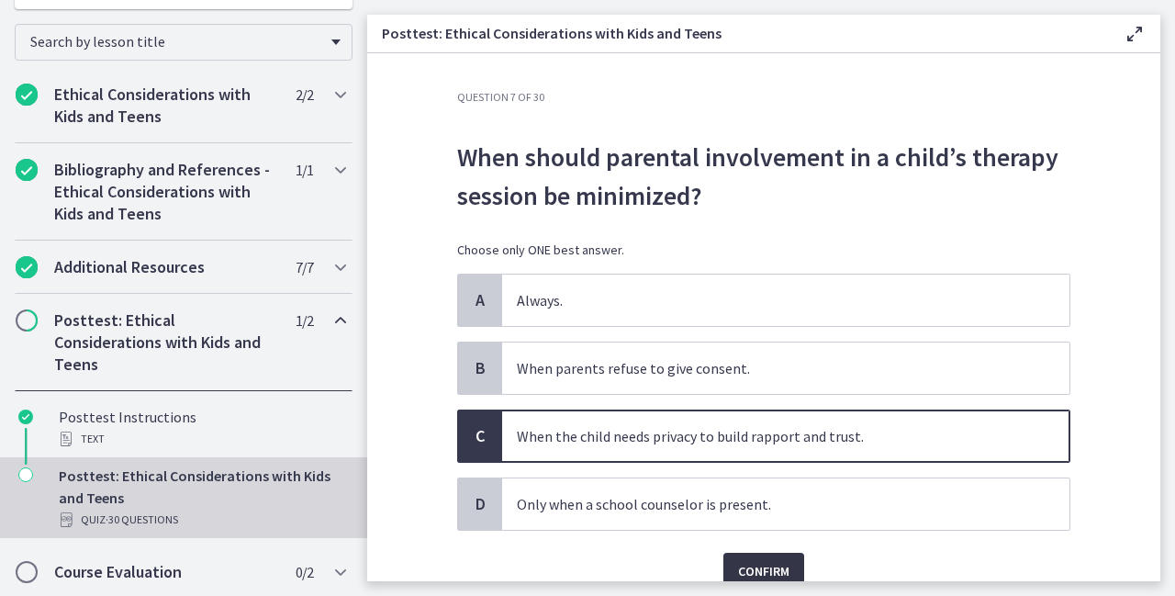
click at [759, 573] on span "Confirm" at bounding box center [763, 571] width 51 height 22
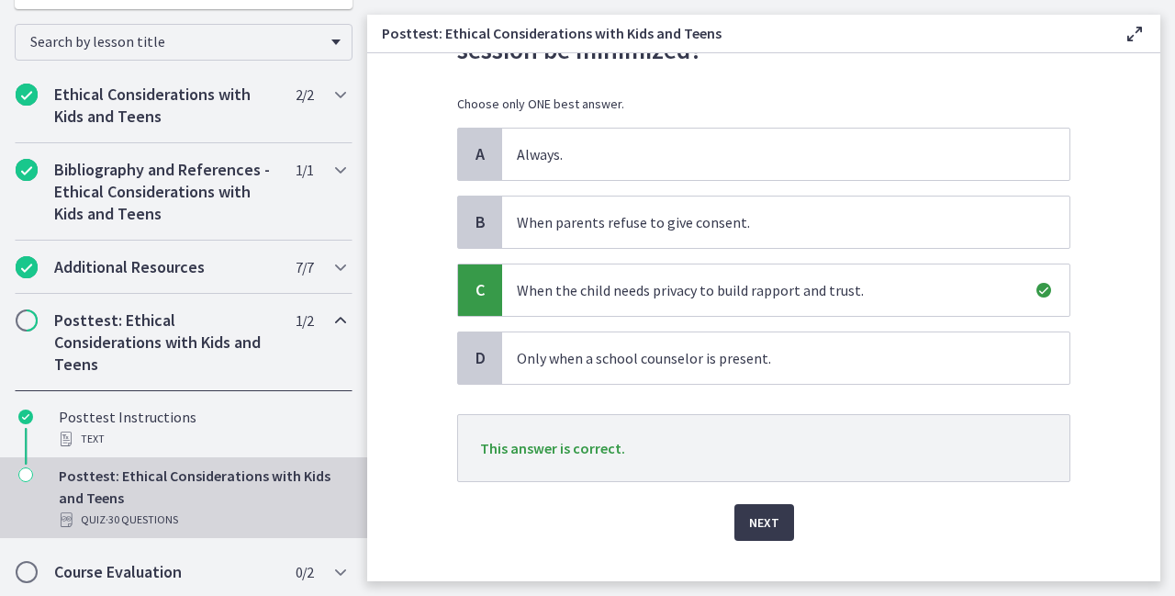
scroll to position [147, 0]
click at [756, 523] on span "Next" at bounding box center [764, 522] width 30 height 22
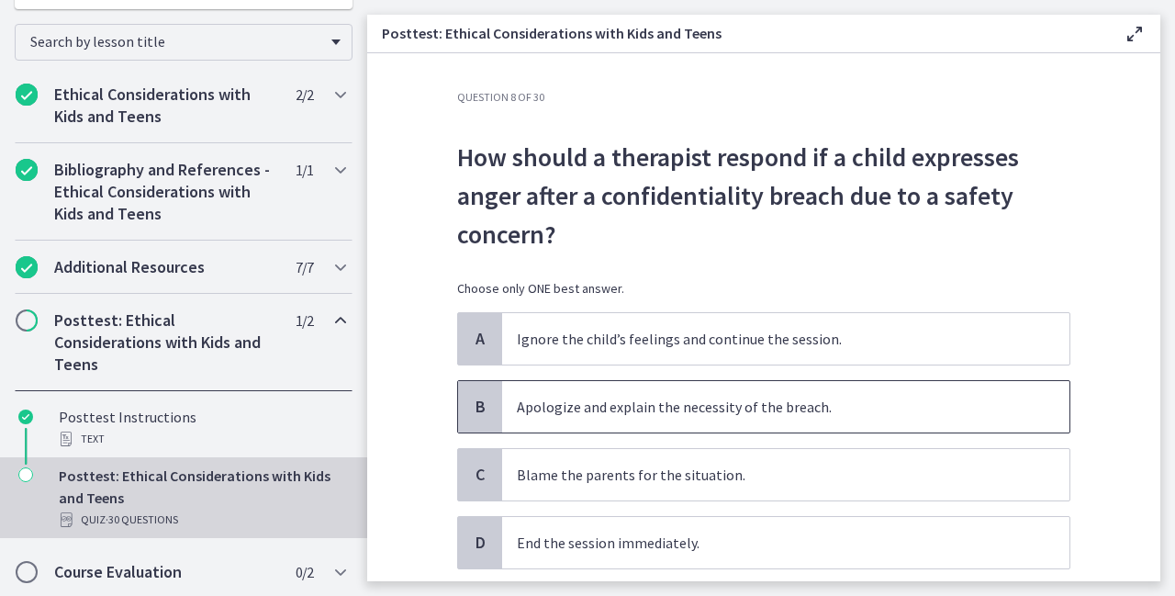
click at [692, 408] on p "Apologize and explain the necessity of the breach." at bounding box center [767, 407] width 501 height 22
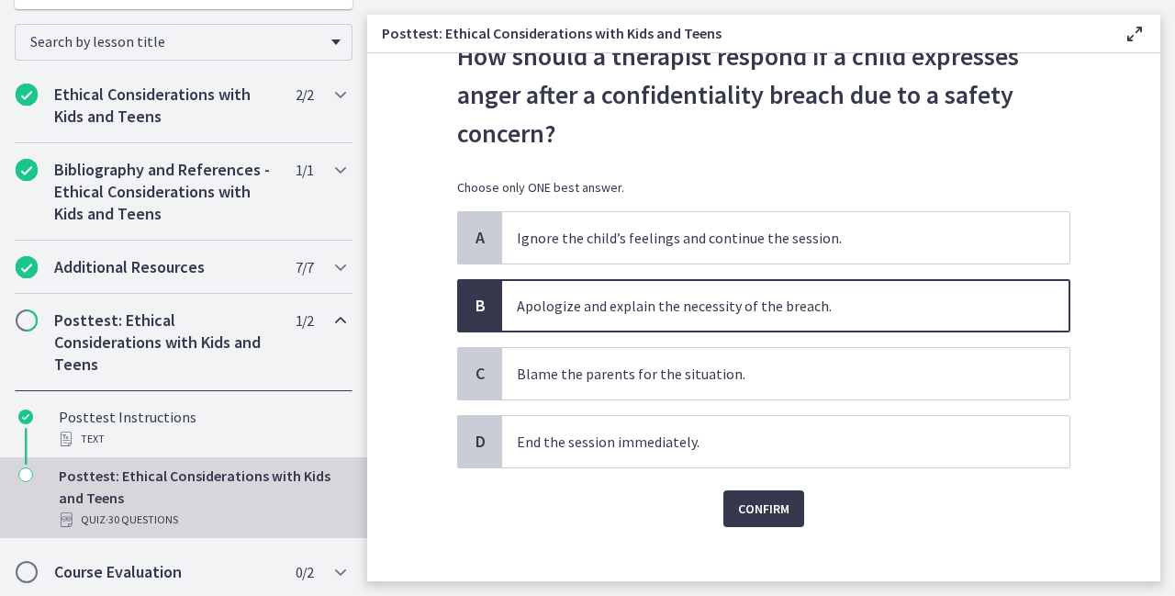
scroll to position [118, 0]
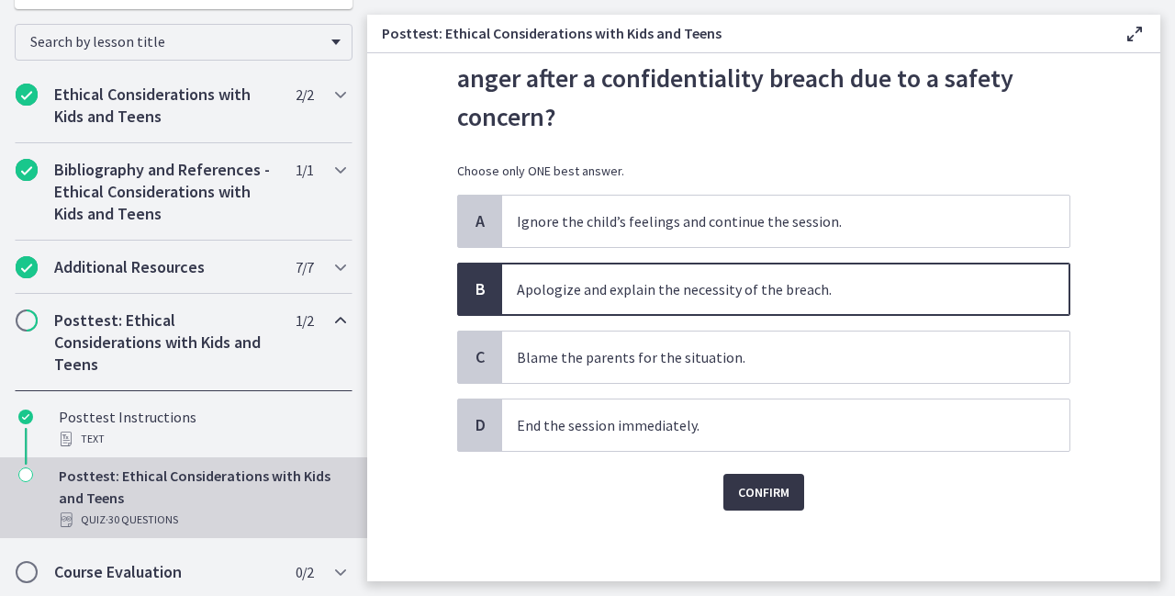
click at [755, 489] on span "Confirm" at bounding box center [763, 492] width 51 height 22
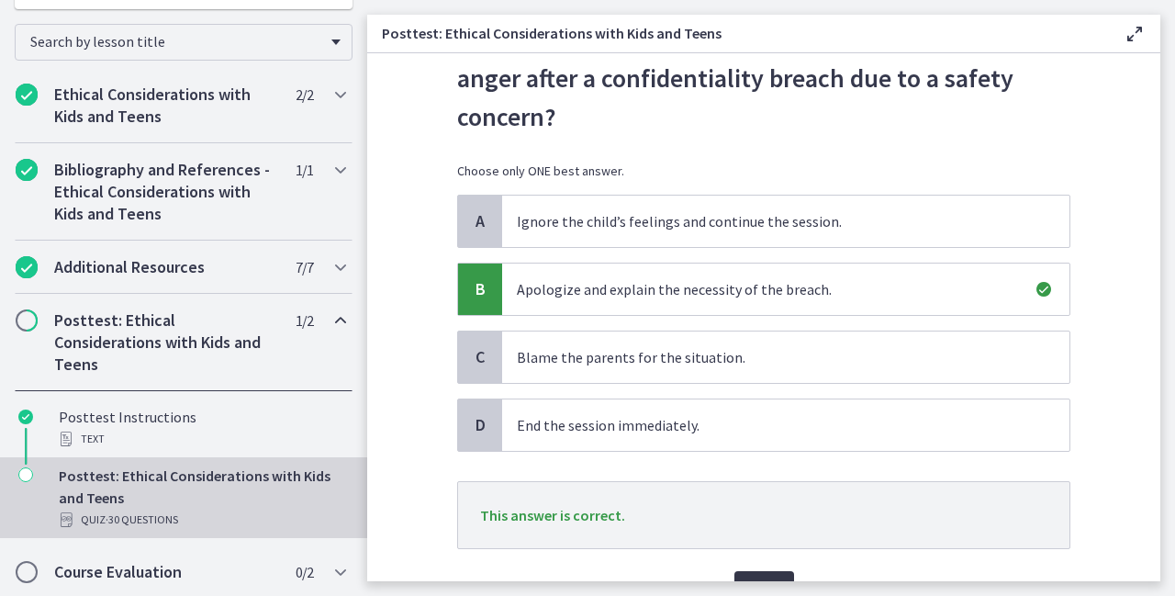
click at [770, 571] on button "Next" at bounding box center [765, 589] width 60 height 37
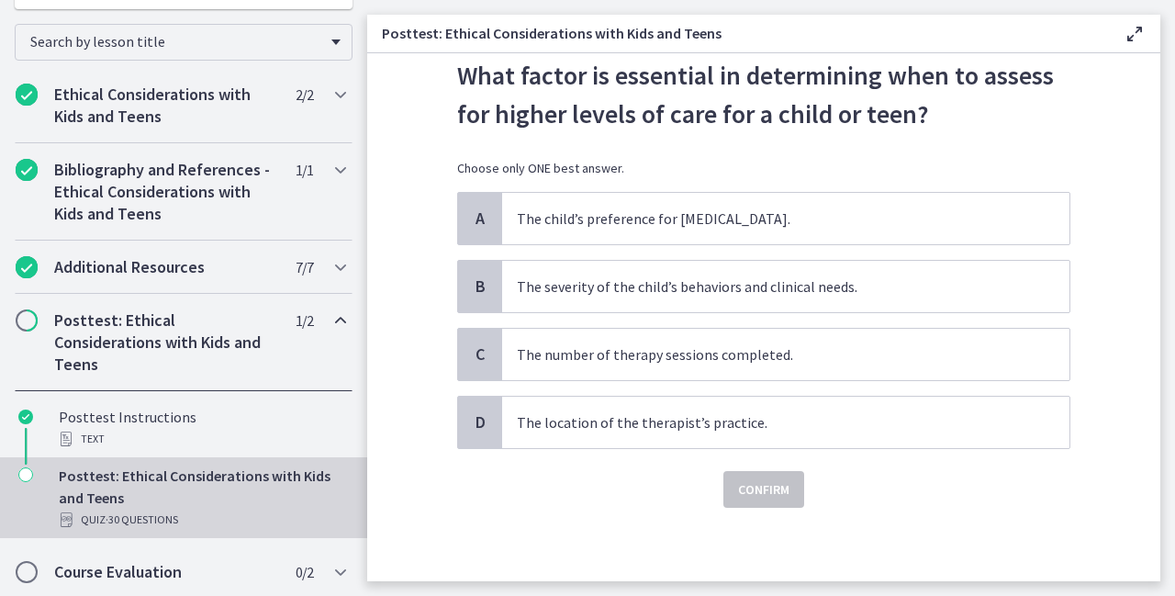
scroll to position [0, 0]
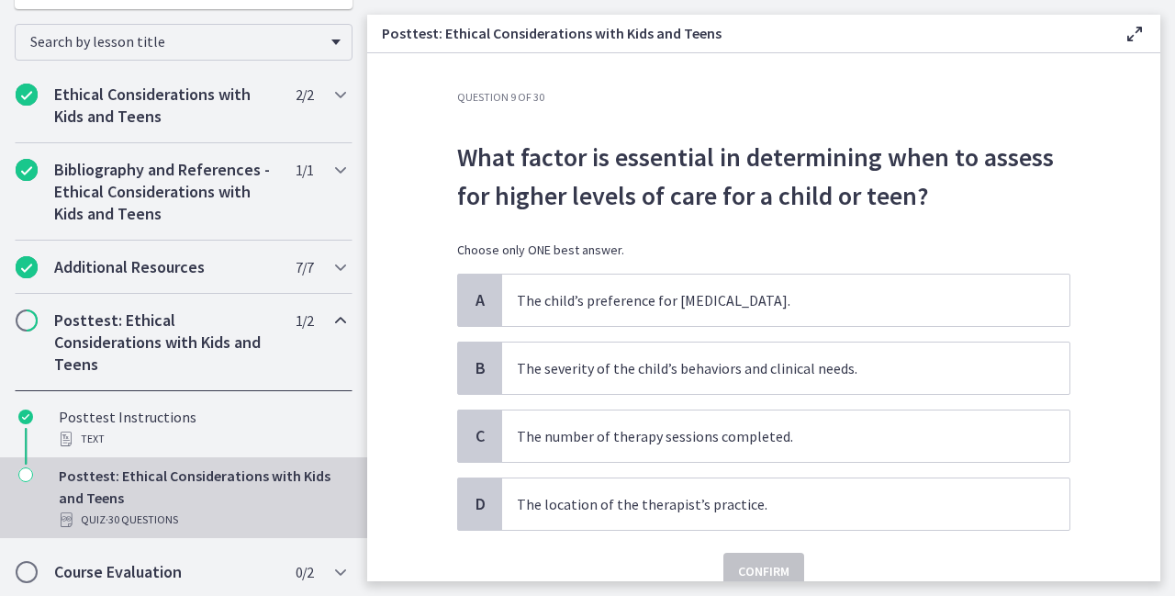
click at [1167, 572] on main "Posttest: Ethical Considerations with Kids and Teens Enable fullscreen Question…" at bounding box center [771, 298] width 808 height 596
drag, startPoint x: 1167, startPoint y: 572, endPoint x: 1076, endPoint y: 558, distance: 92.0
click at [1076, 558] on div "Question 9 of 30 What factor is essential in determining when to assess for hig…" at bounding box center [764, 335] width 643 height 491
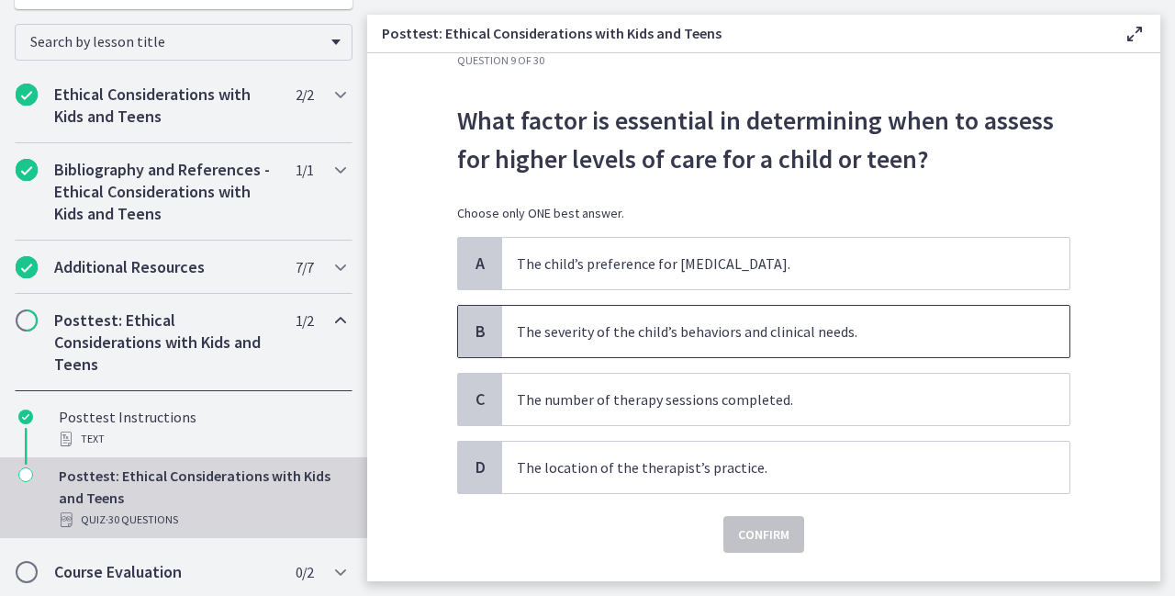
click at [568, 325] on p "The severity of the child’s behaviors and clinical needs." at bounding box center [767, 331] width 501 height 22
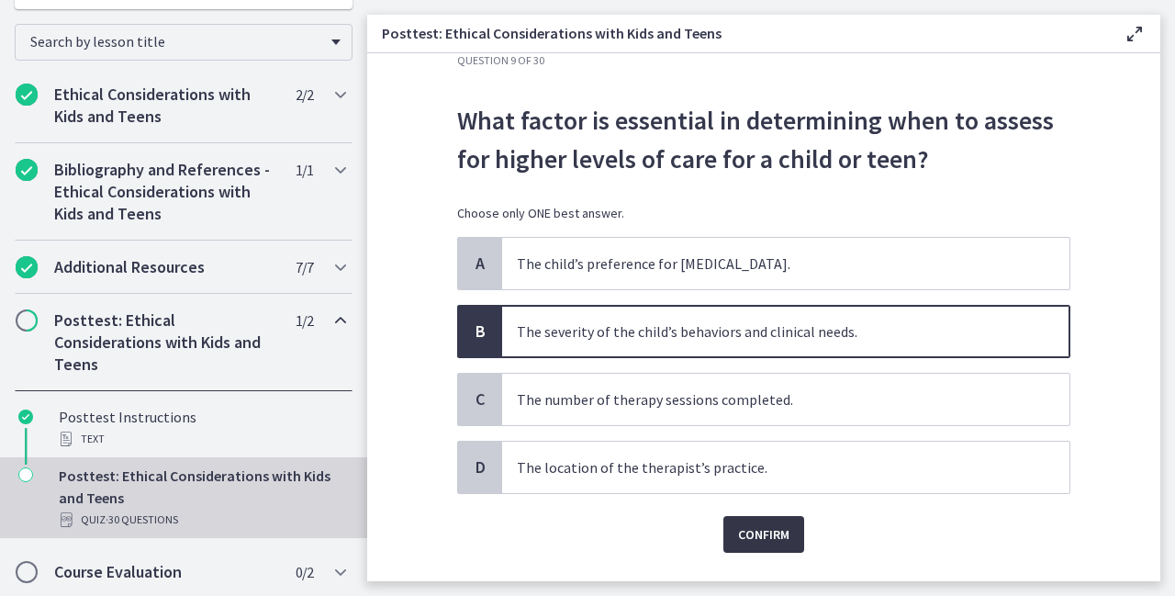
click at [749, 523] on span "Confirm" at bounding box center [763, 534] width 51 height 22
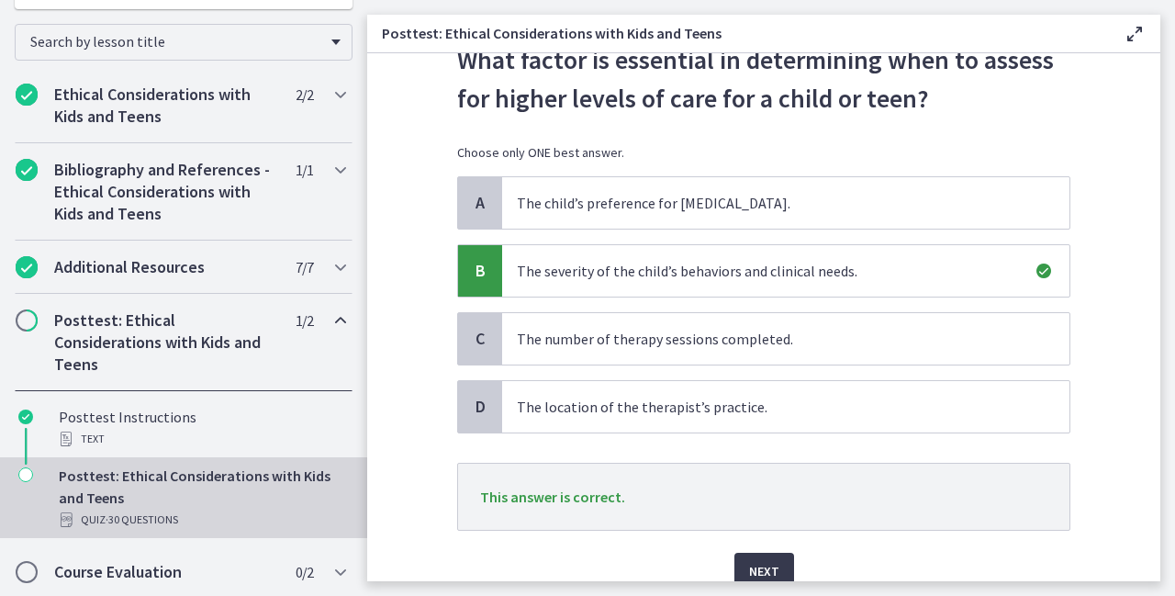
scroll to position [175, 0]
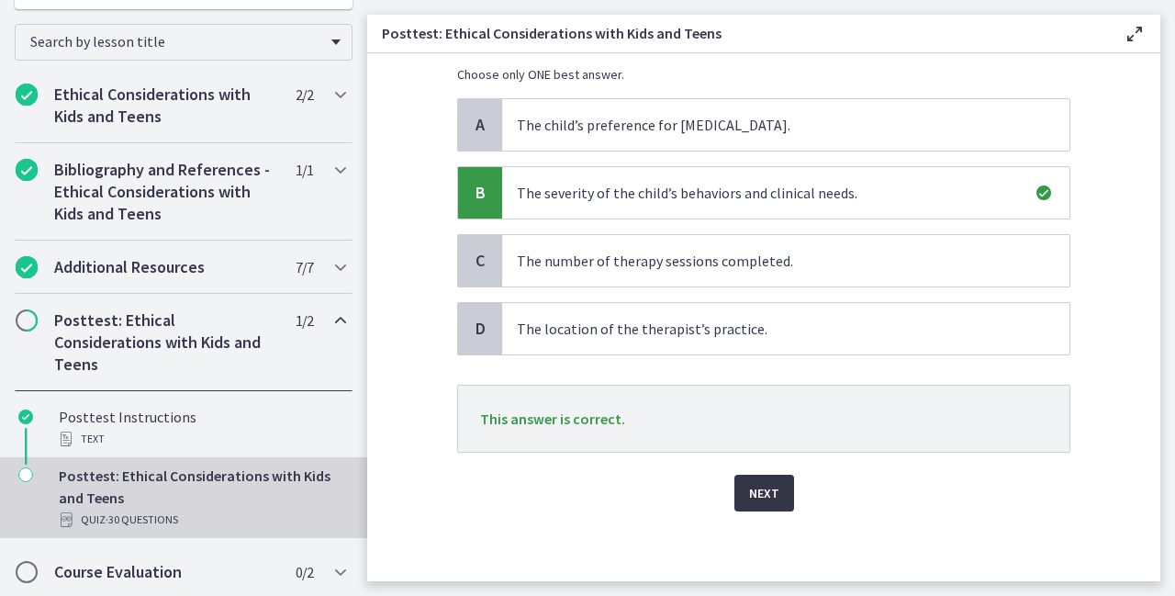
click at [759, 490] on span "Next" at bounding box center [764, 493] width 30 height 22
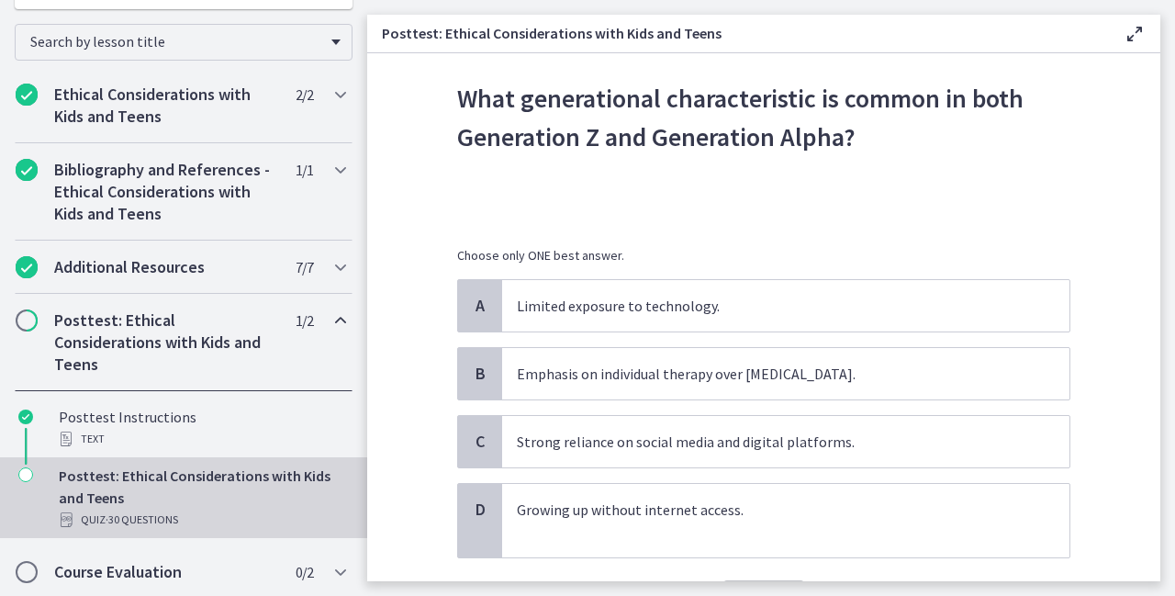
scroll to position [73, 0]
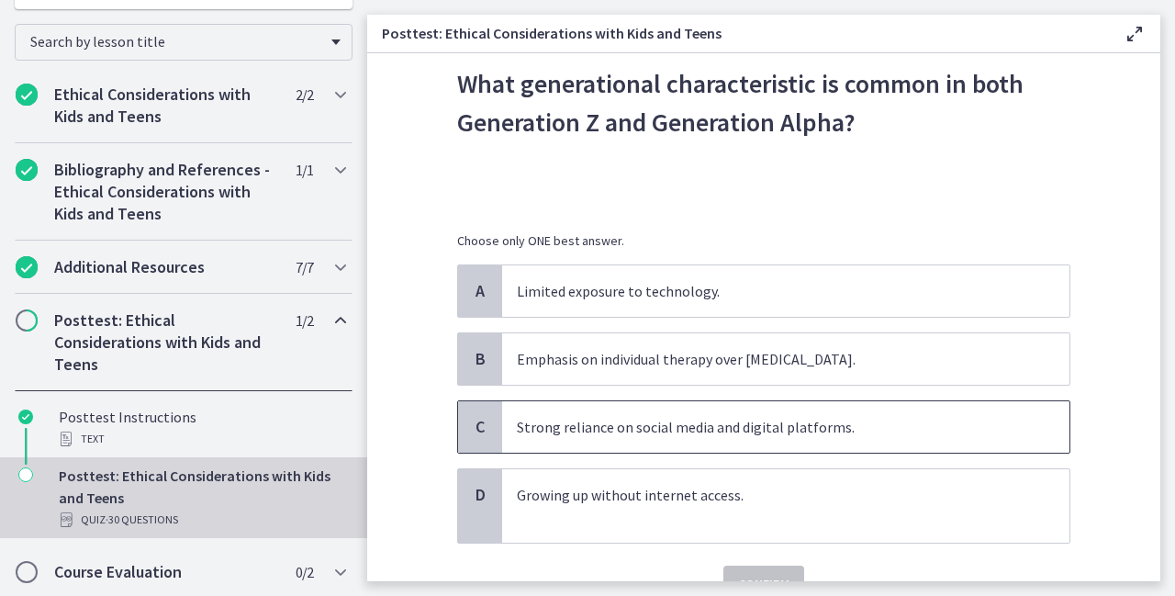
click at [635, 429] on p "Strong reliance on social media and digital platforms." at bounding box center [767, 427] width 501 height 22
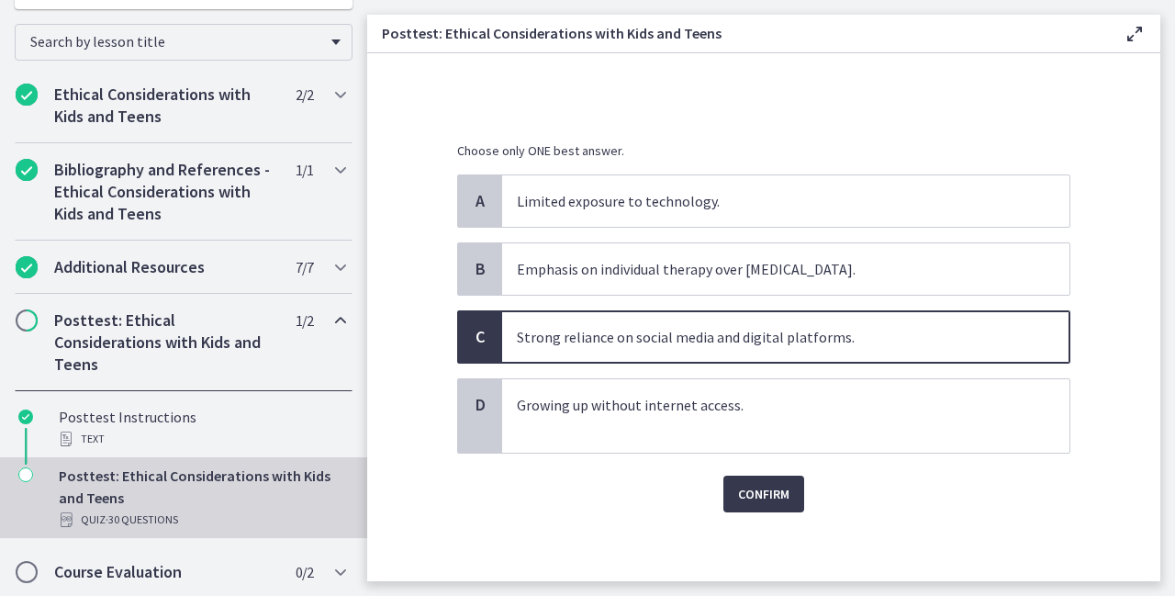
scroll to position [165, 0]
click at [751, 486] on span "Confirm" at bounding box center [763, 492] width 51 height 22
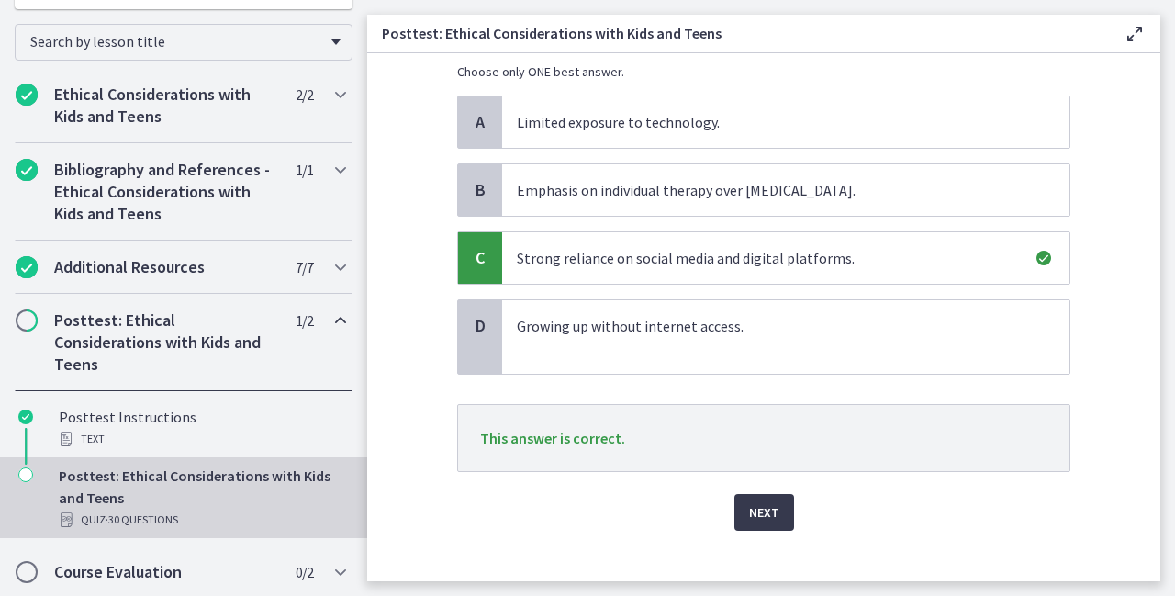
scroll to position [262, 0]
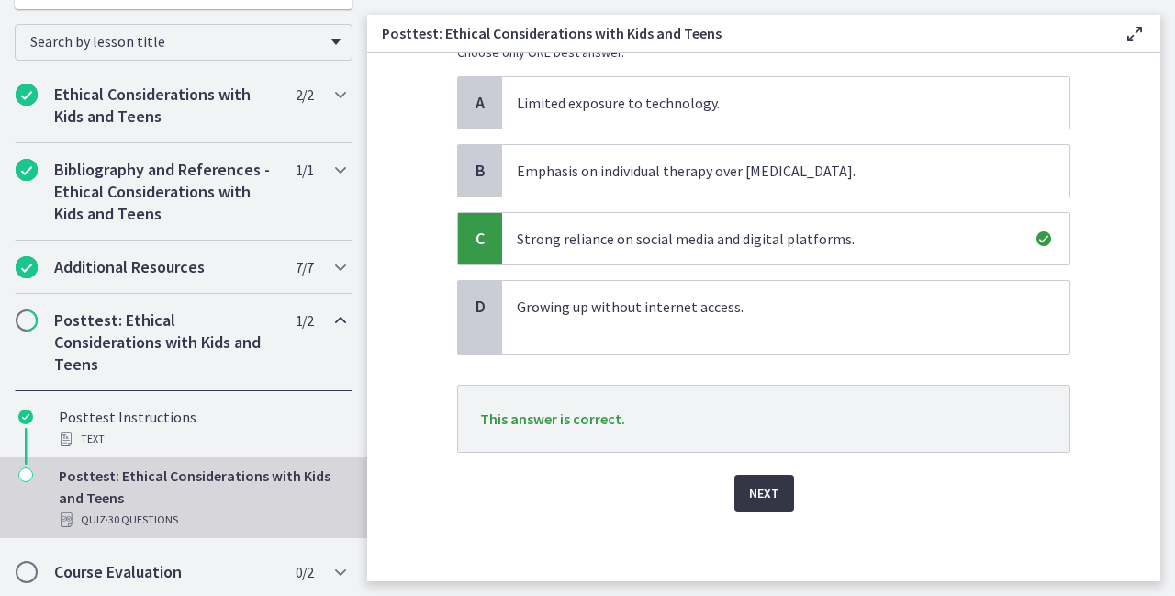
click at [749, 488] on span "Next" at bounding box center [764, 493] width 30 height 22
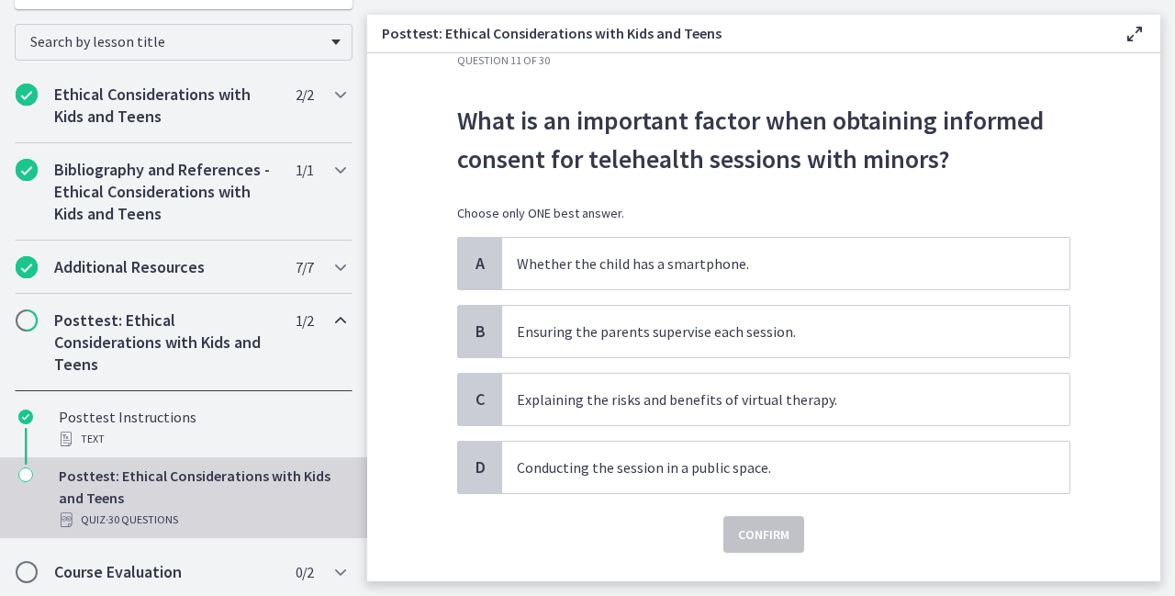
scroll to position [73, 0]
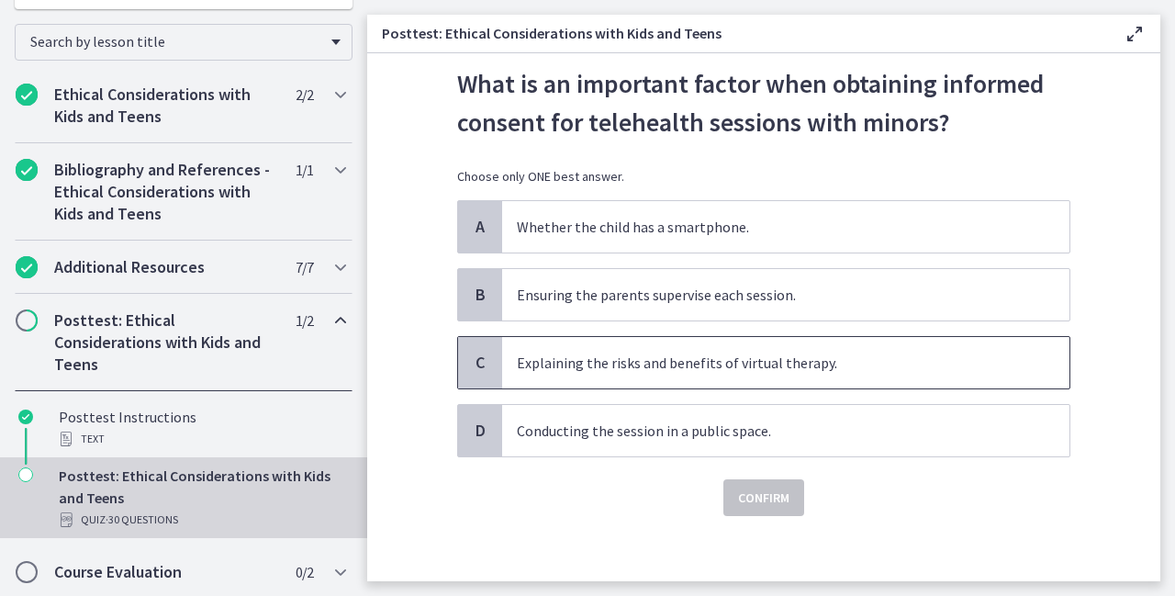
click at [812, 374] on span "Explaining the risks and benefits of virtual therapy." at bounding box center [786, 362] width 568 height 51
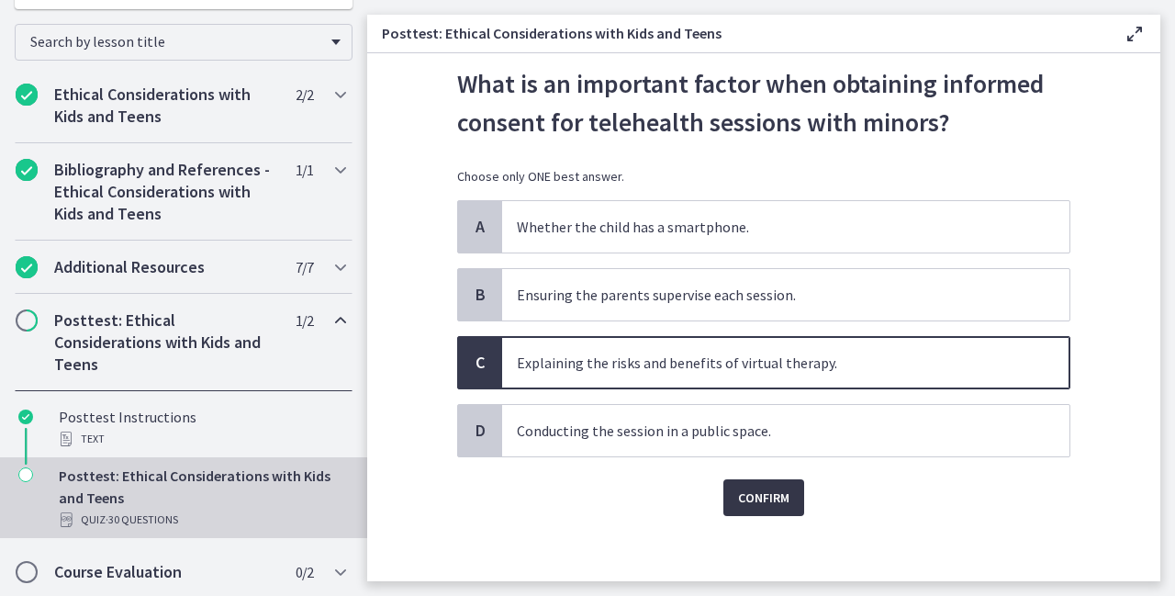
click at [773, 488] on span "Confirm" at bounding box center [763, 498] width 51 height 22
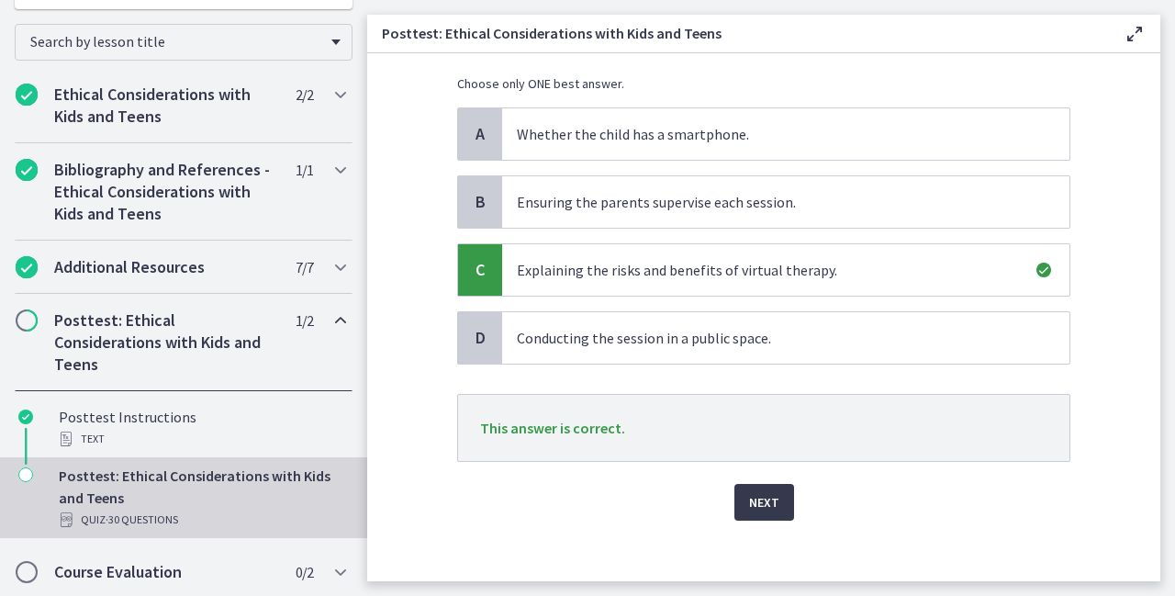
scroll to position [175, 0]
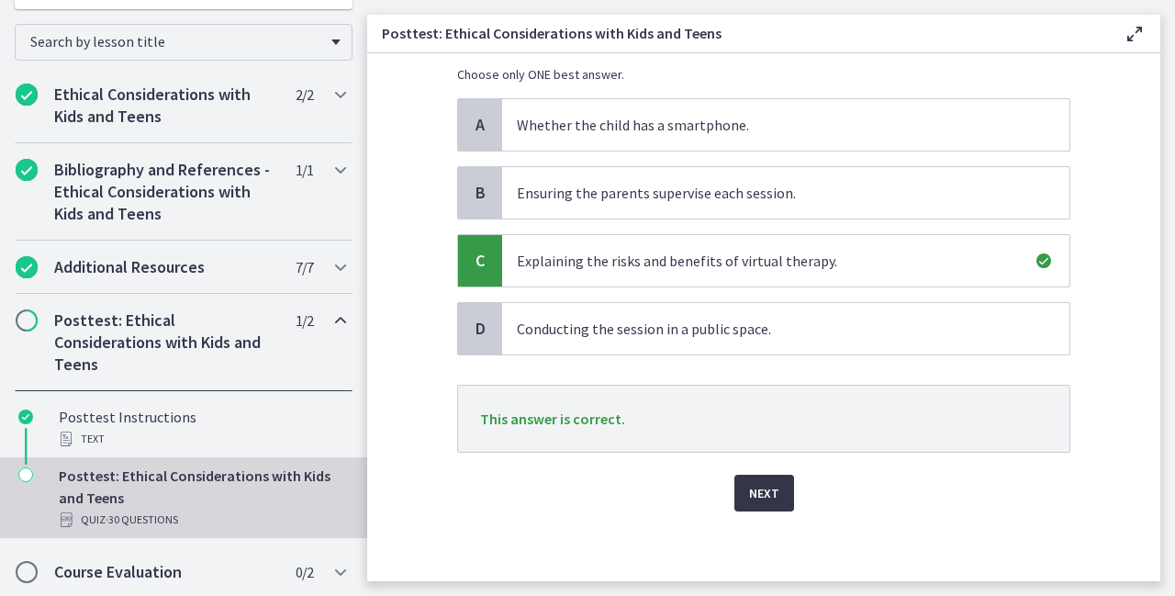
click at [767, 490] on span "Next" at bounding box center [764, 493] width 30 height 22
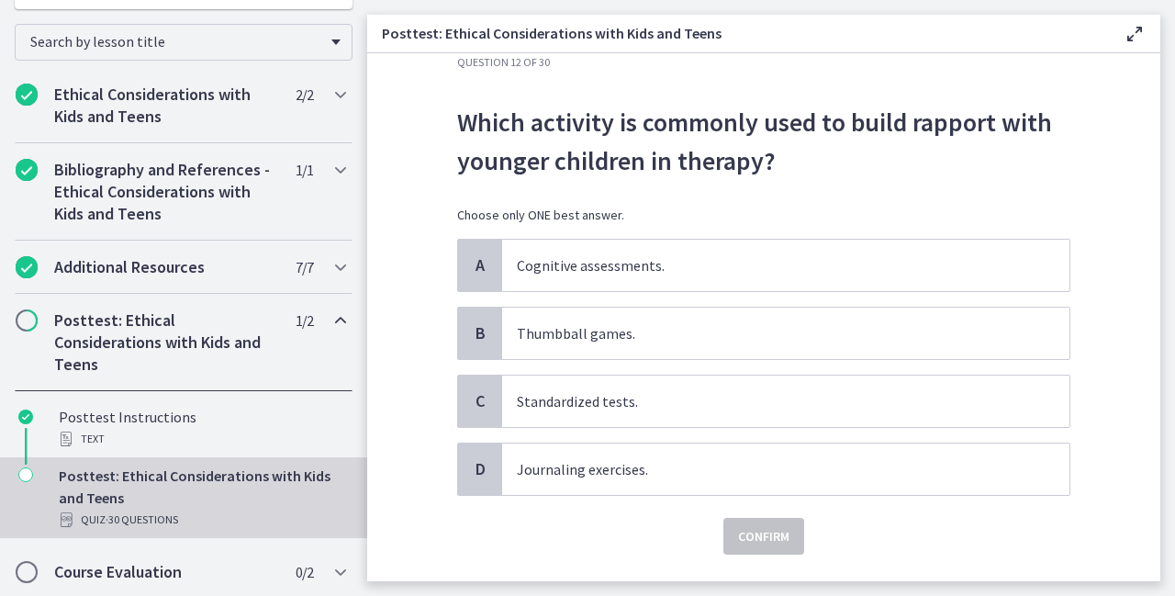
scroll to position [37, 0]
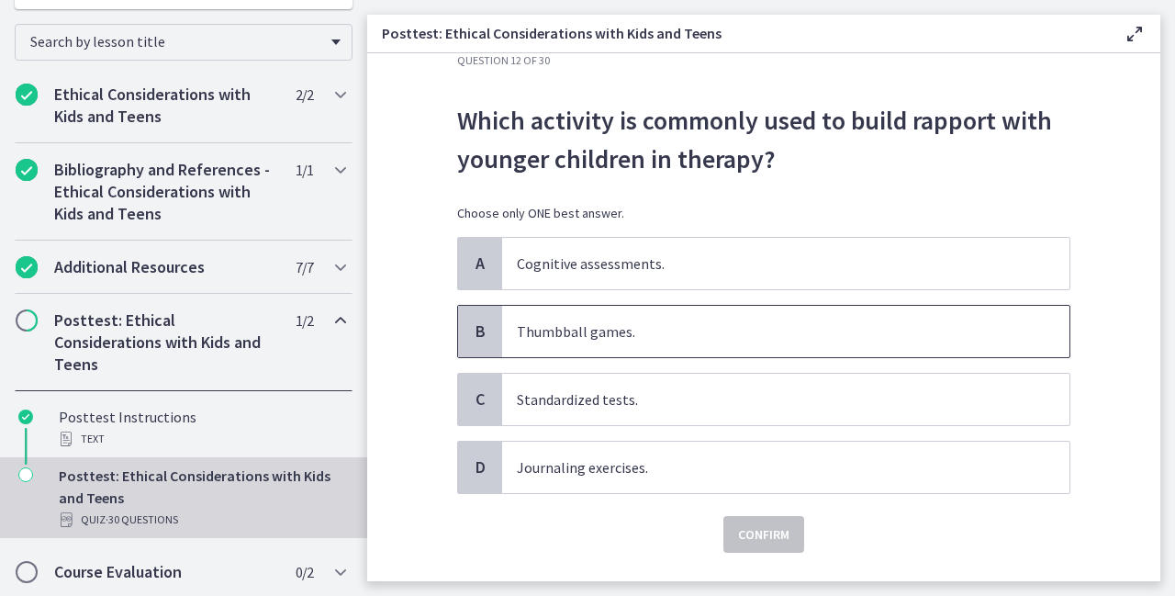
click at [578, 333] on p "Thumbball games." at bounding box center [767, 331] width 501 height 22
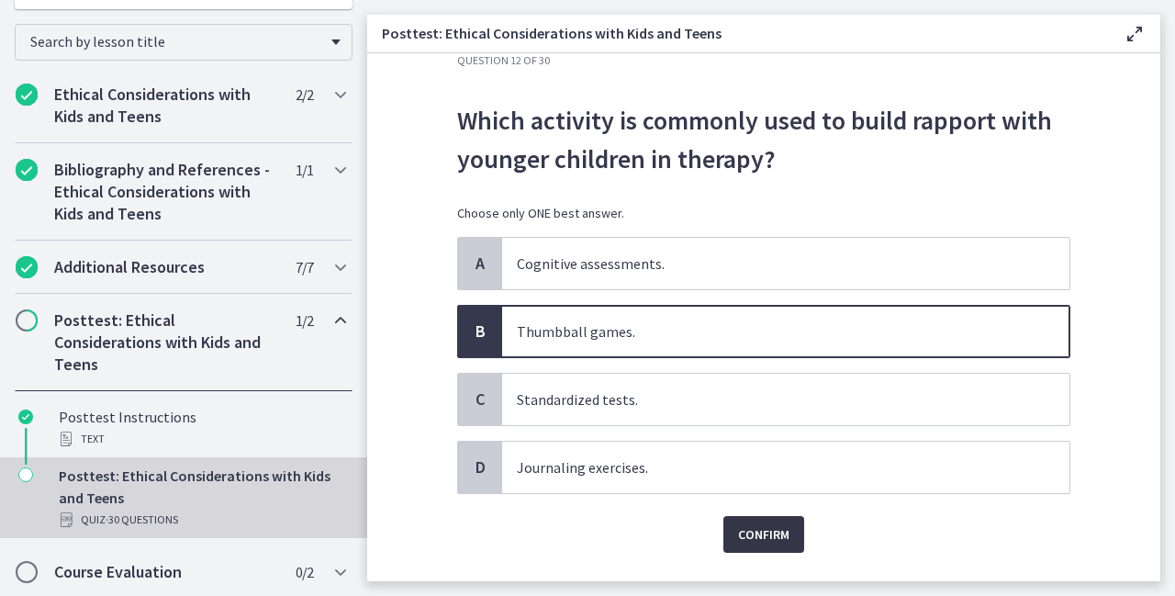
click at [773, 538] on span "Confirm" at bounding box center [763, 534] width 51 height 22
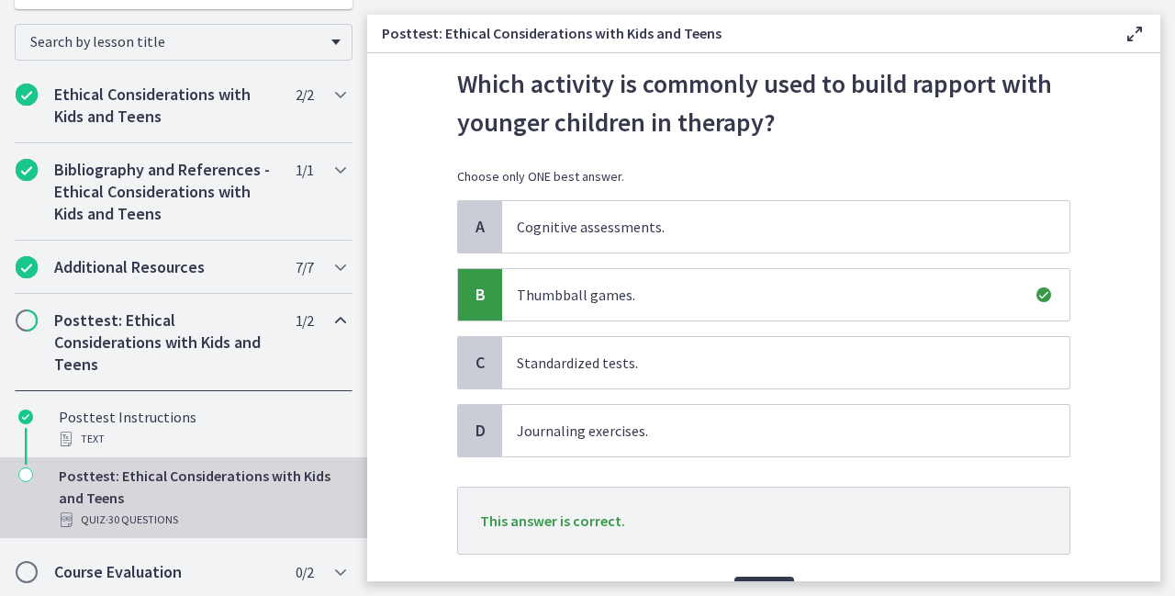
scroll to position [175, 0]
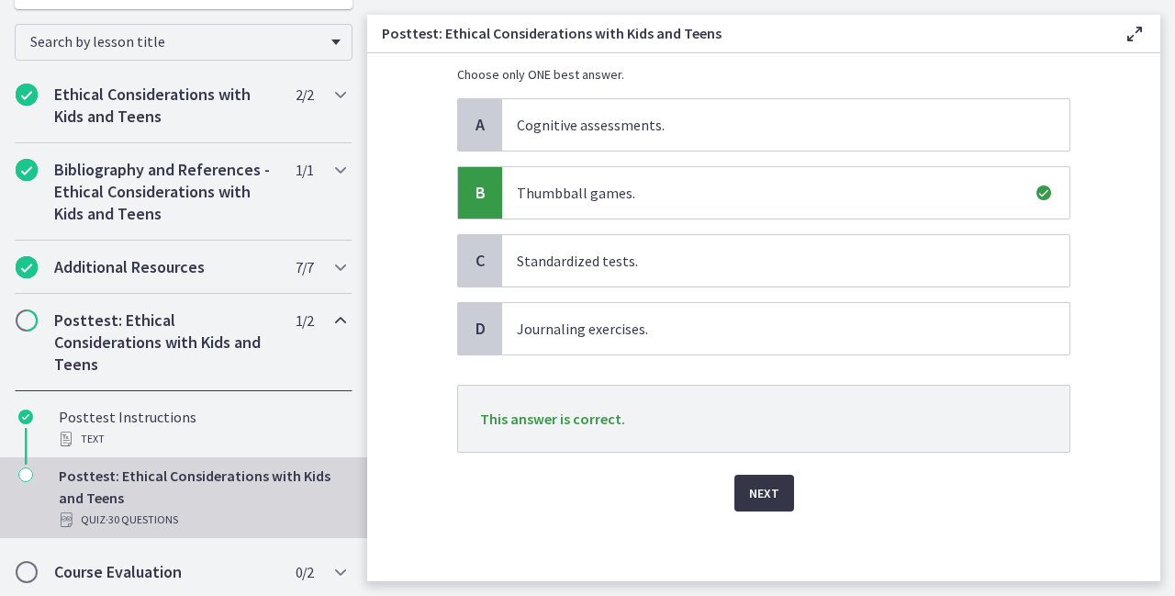
click at [762, 488] on span "Next" at bounding box center [764, 493] width 30 height 22
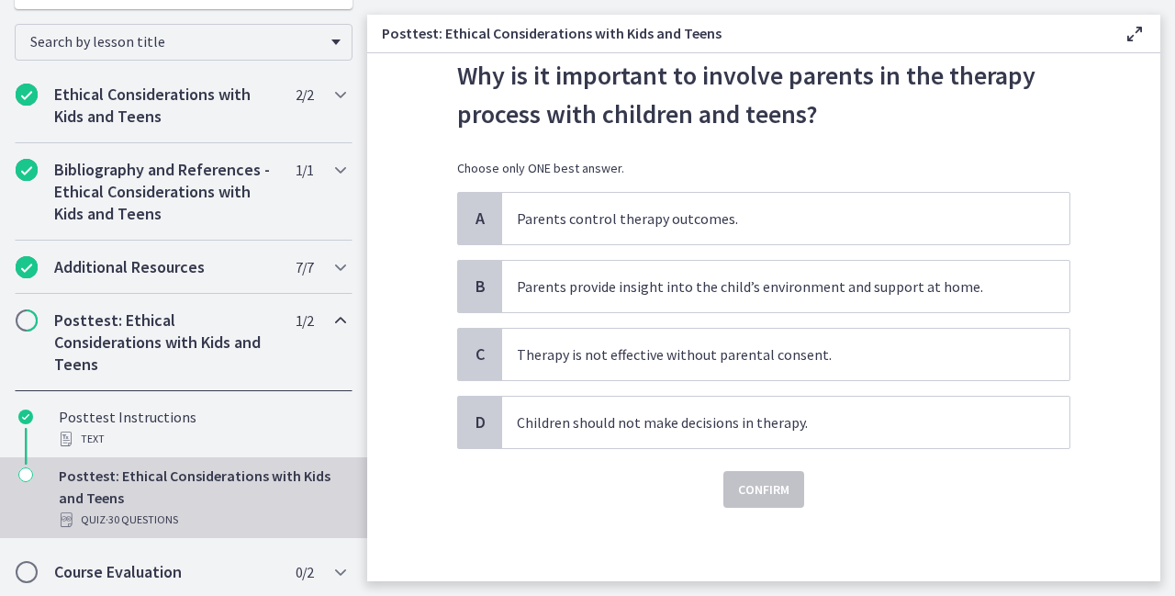
scroll to position [0, 0]
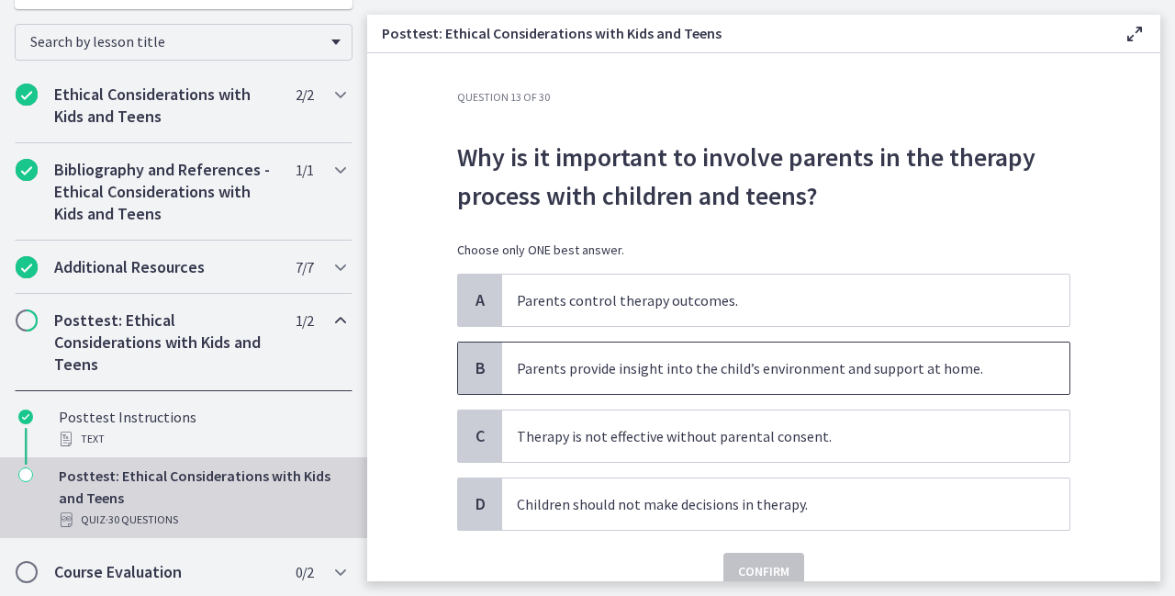
click at [601, 376] on p "Parents provide insight into the child’s environment and support at home." at bounding box center [767, 368] width 501 height 22
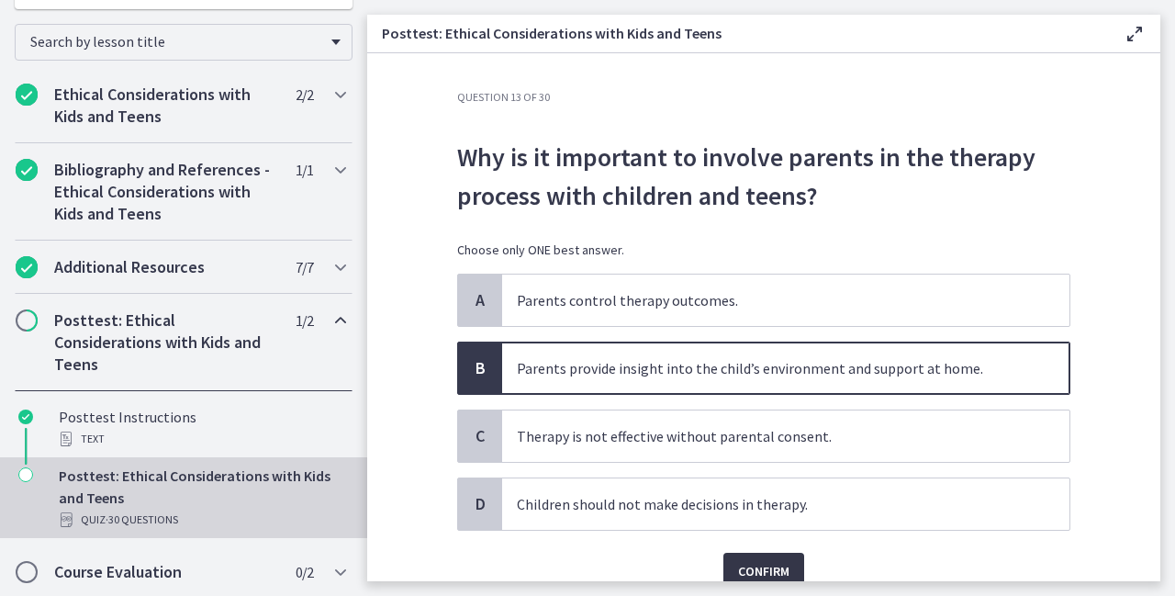
click at [759, 553] on button "Confirm" at bounding box center [764, 571] width 81 height 37
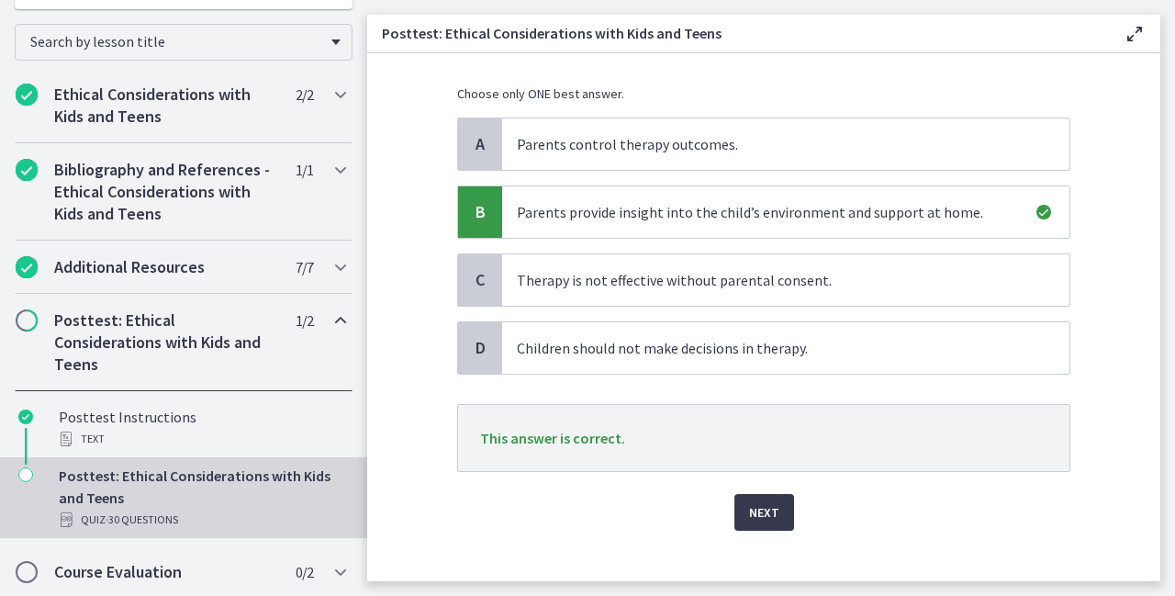
scroll to position [175, 0]
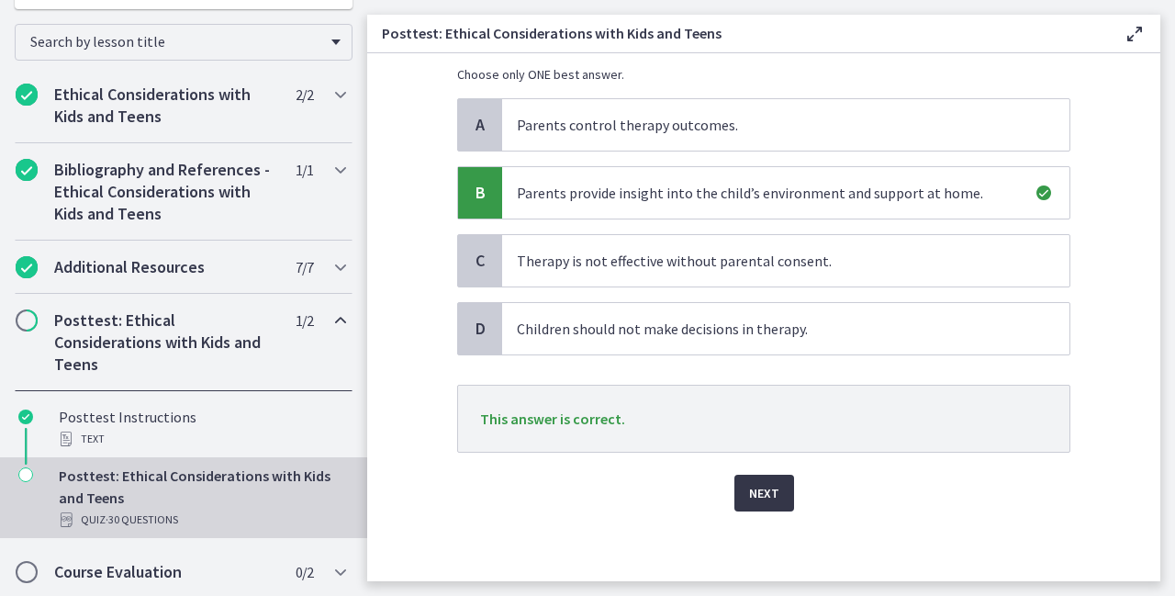
click at [765, 495] on span "Next" at bounding box center [764, 493] width 30 height 22
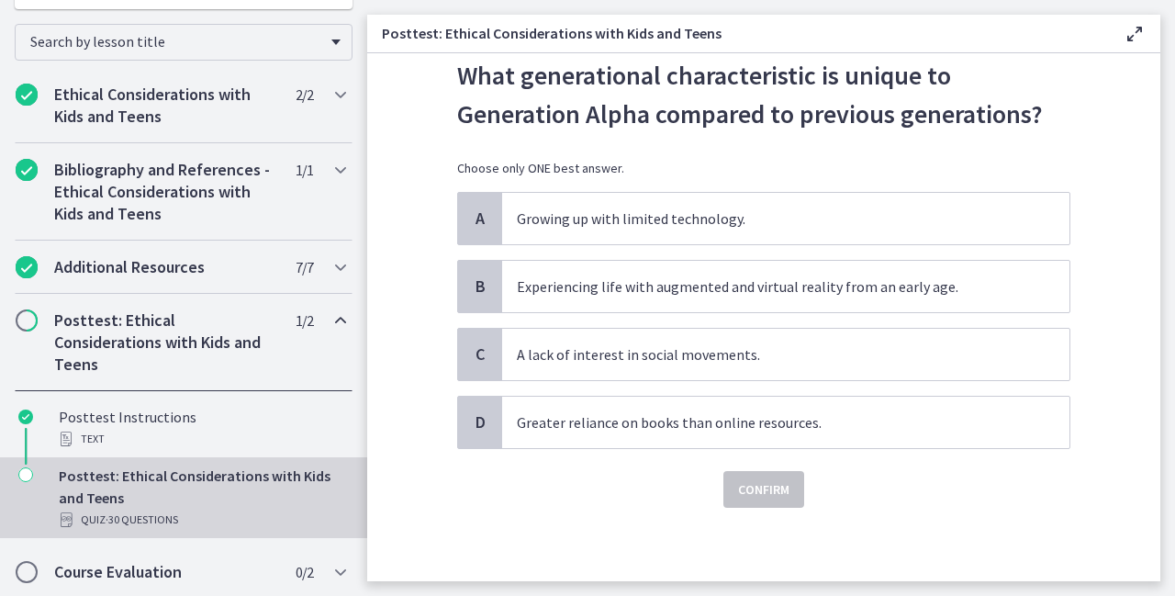
scroll to position [0, 0]
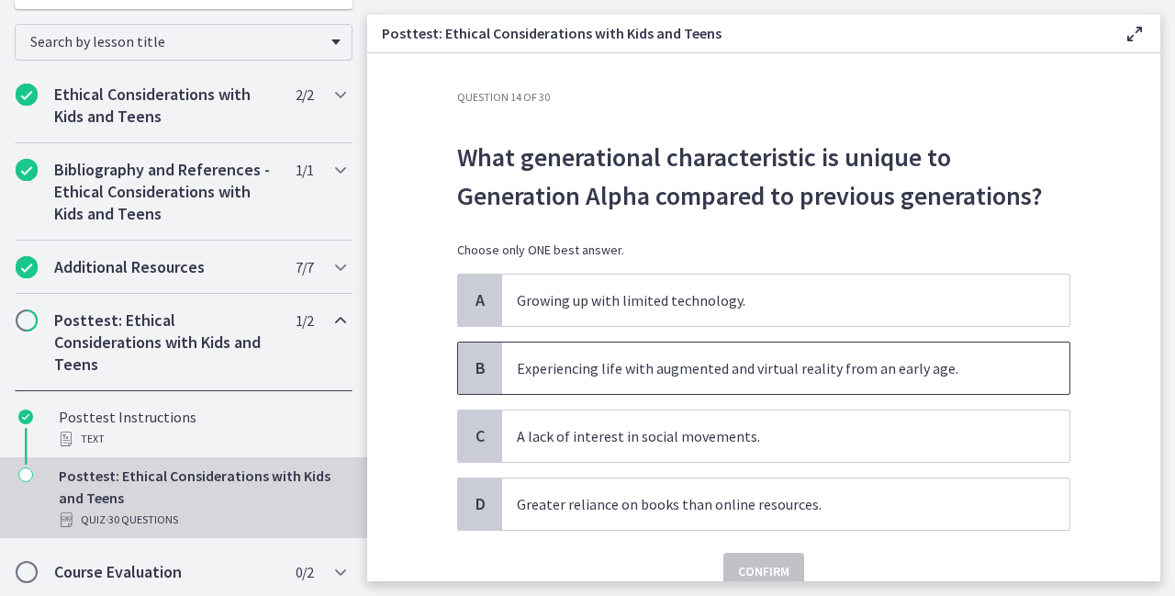
click at [921, 361] on p "Experiencing life with augmented and virtual reality from an early age." at bounding box center [767, 368] width 501 height 22
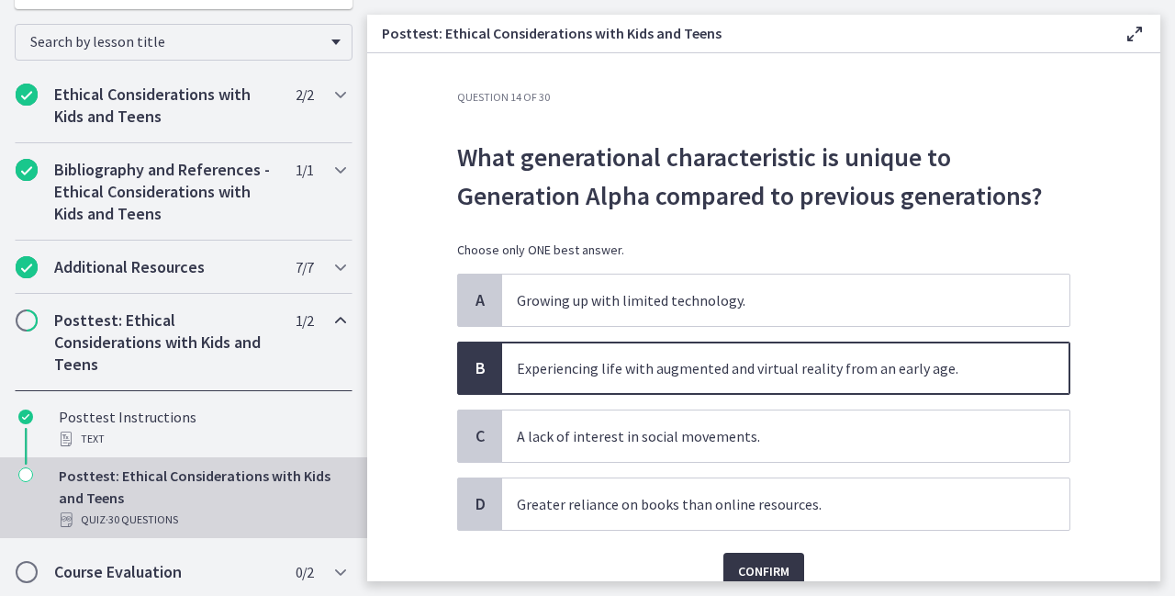
click at [748, 553] on button "Confirm" at bounding box center [764, 571] width 81 height 37
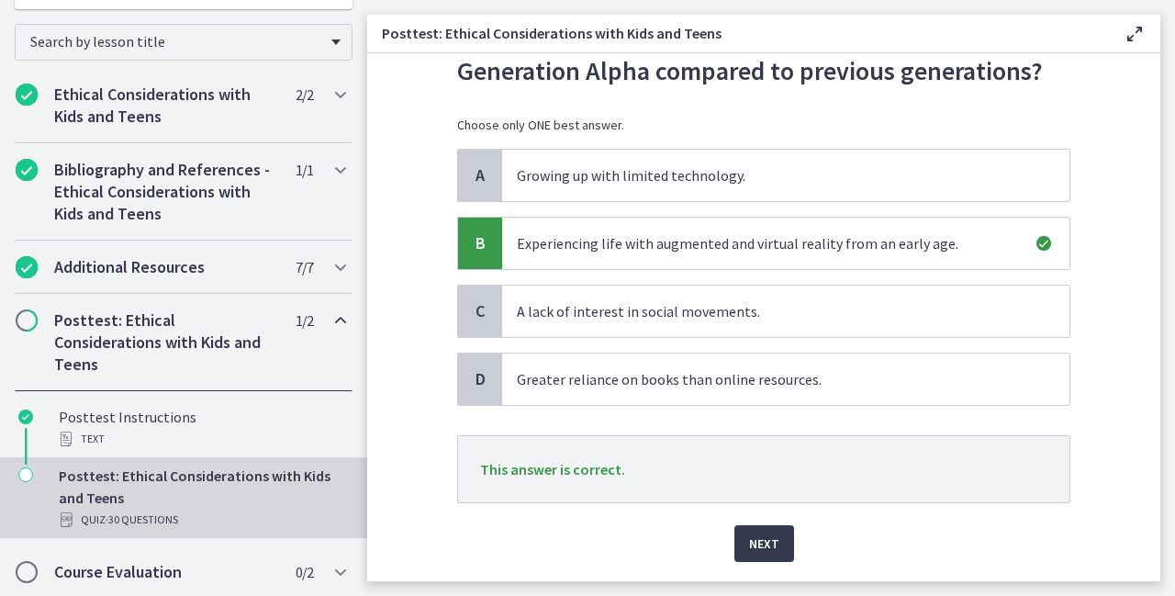
scroll to position [147, 0]
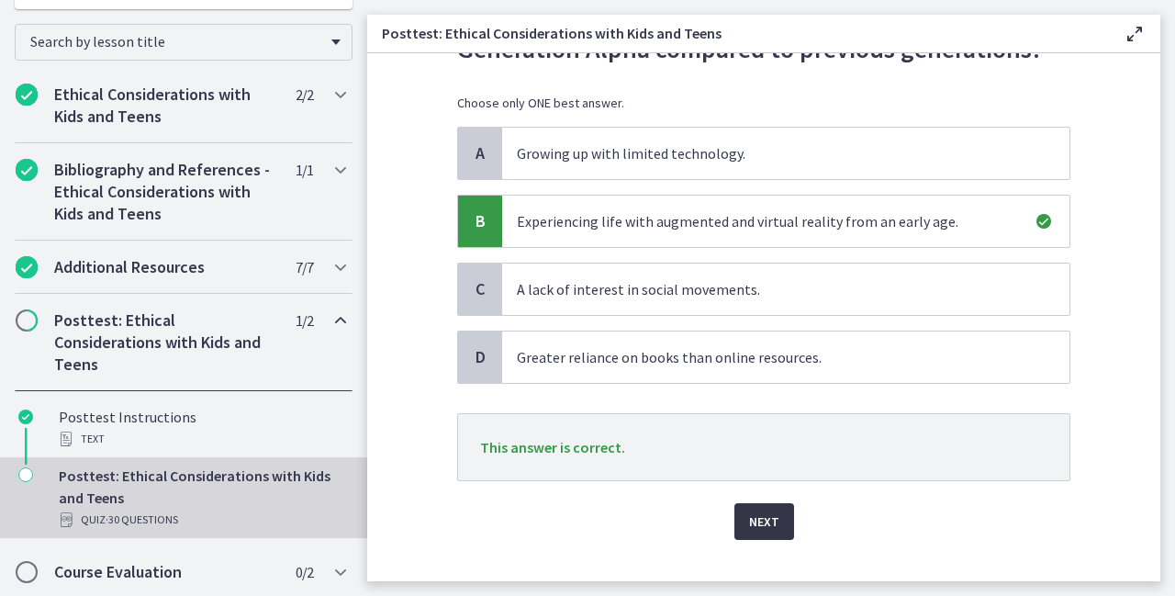
click at [786, 515] on button "Next" at bounding box center [765, 521] width 60 height 37
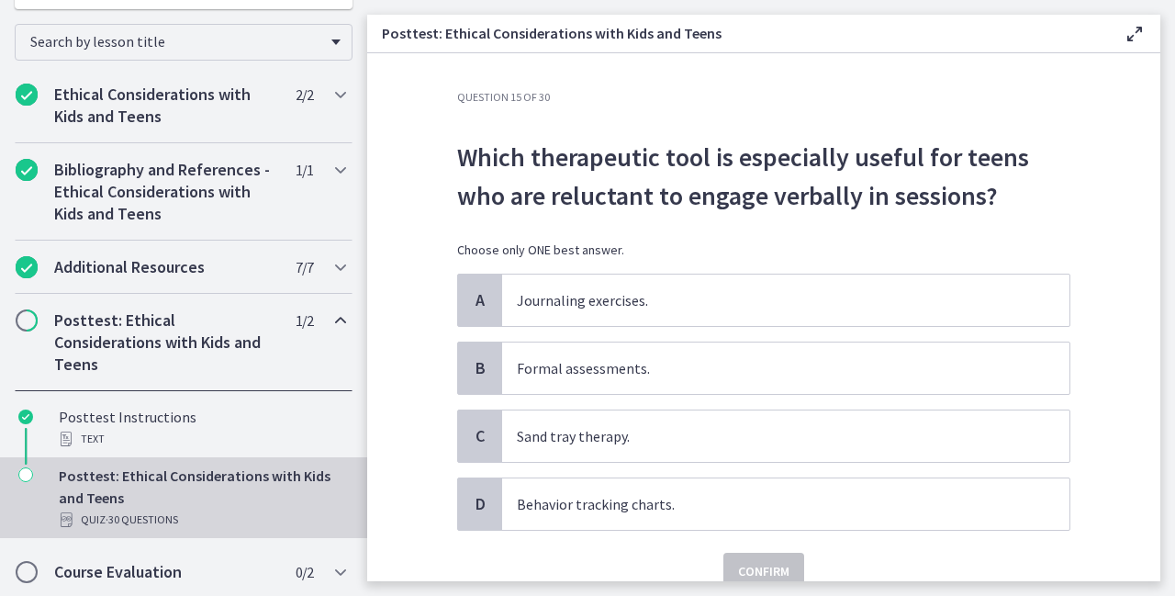
scroll to position [37, 0]
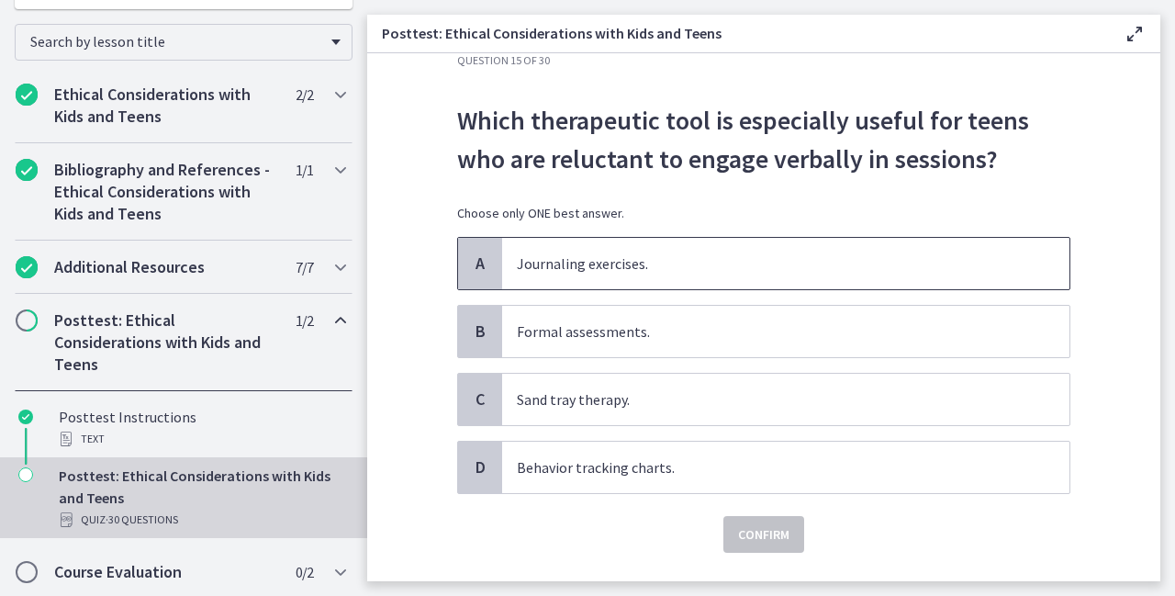
click at [695, 266] on p "Journaling exercises." at bounding box center [767, 264] width 501 height 22
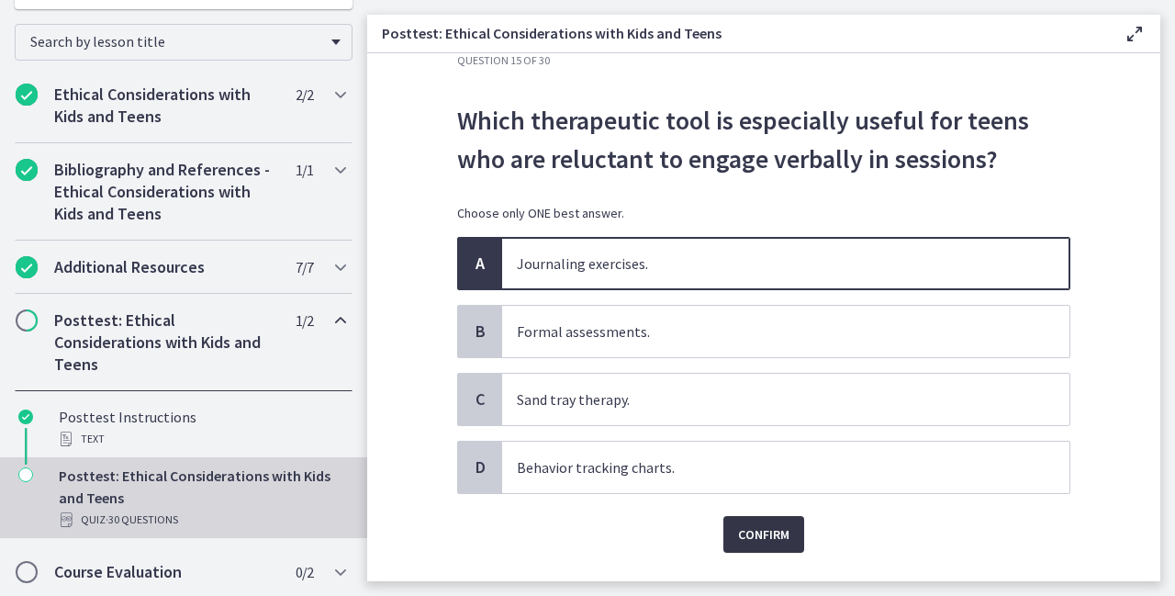
click at [748, 541] on span "Confirm" at bounding box center [763, 534] width 51 height 22
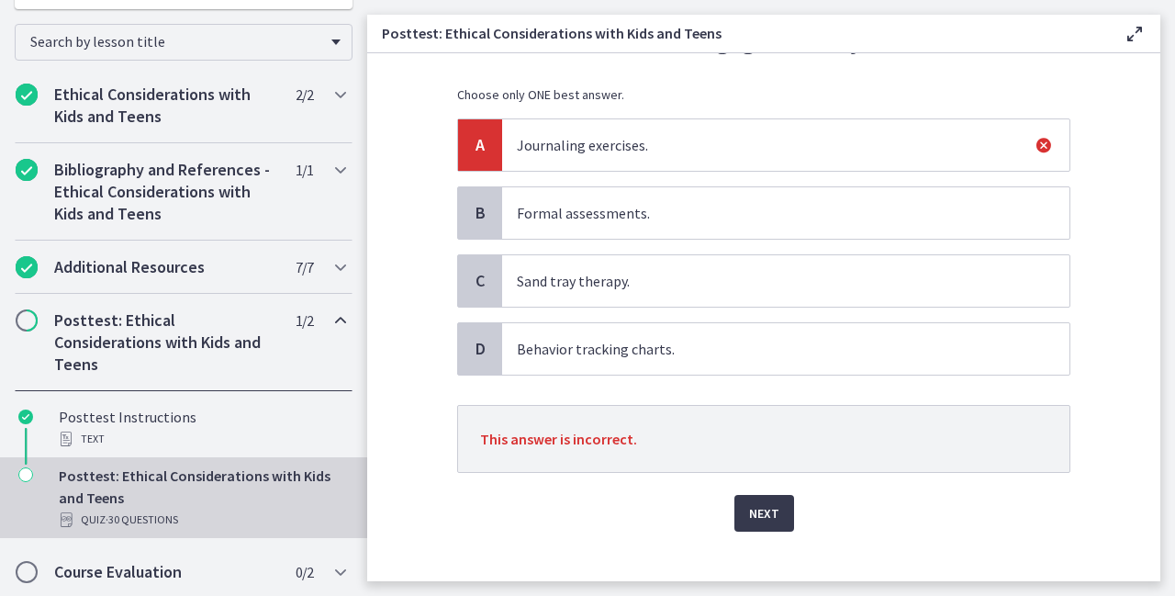
scroll to position [175, 0]
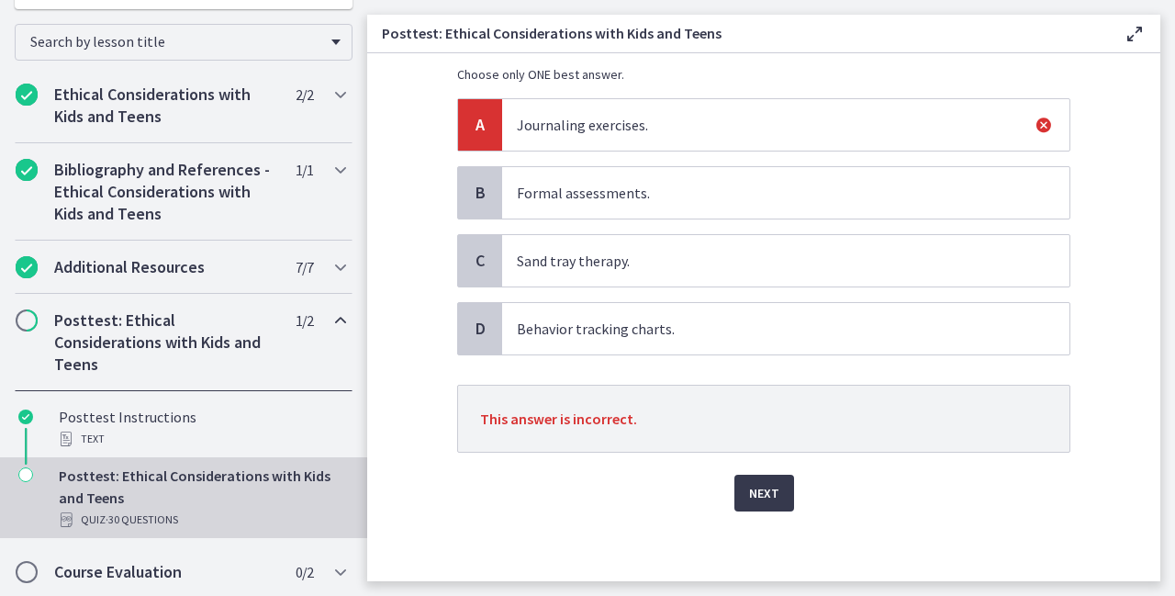
click at [699, 324] on p "Behavior tracking charts." at bounding box center [767, 329] width 501 height 22
click at [782, 486] on button "Next" at bounding box center [765, 493] width 60 height 37
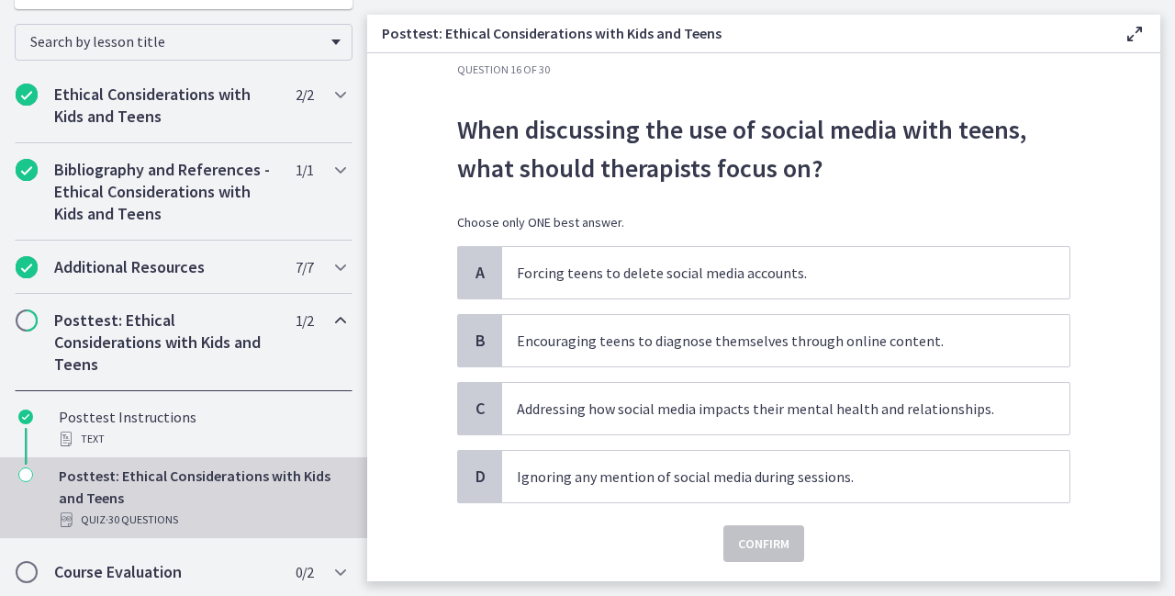
scroll to position [37, 0]
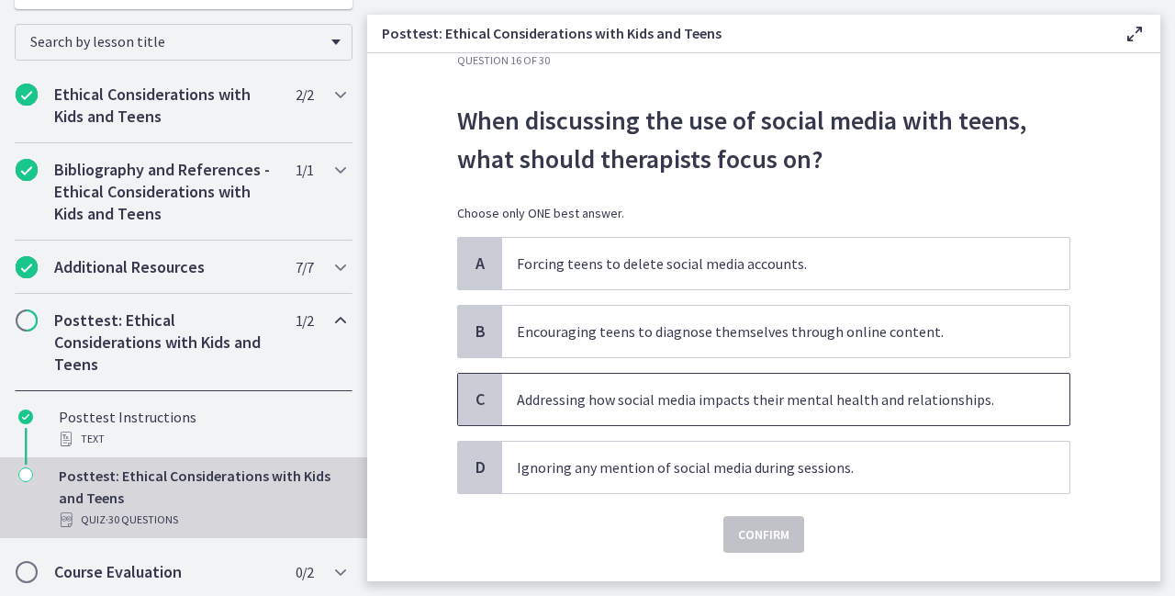
click at [740, 404] on p "Addressing how social media impacts their mental health and relationships." at bounding box center [767, 399] width 501 height 22
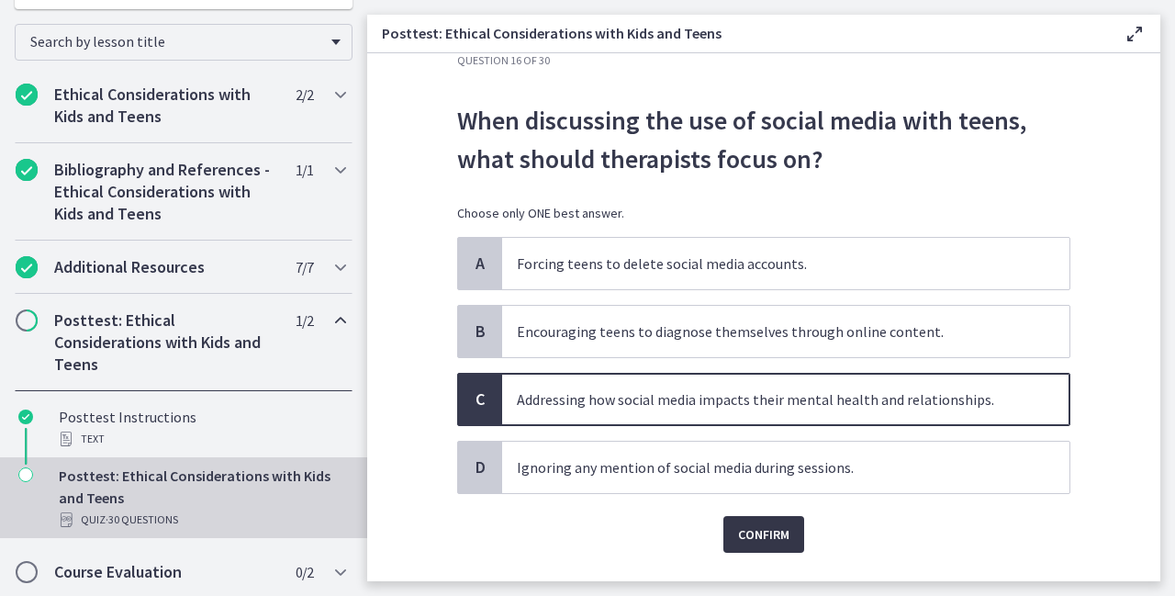
click at [762, 534] on span "Confirm" at bounding box center [763, 534] width 51 height 22
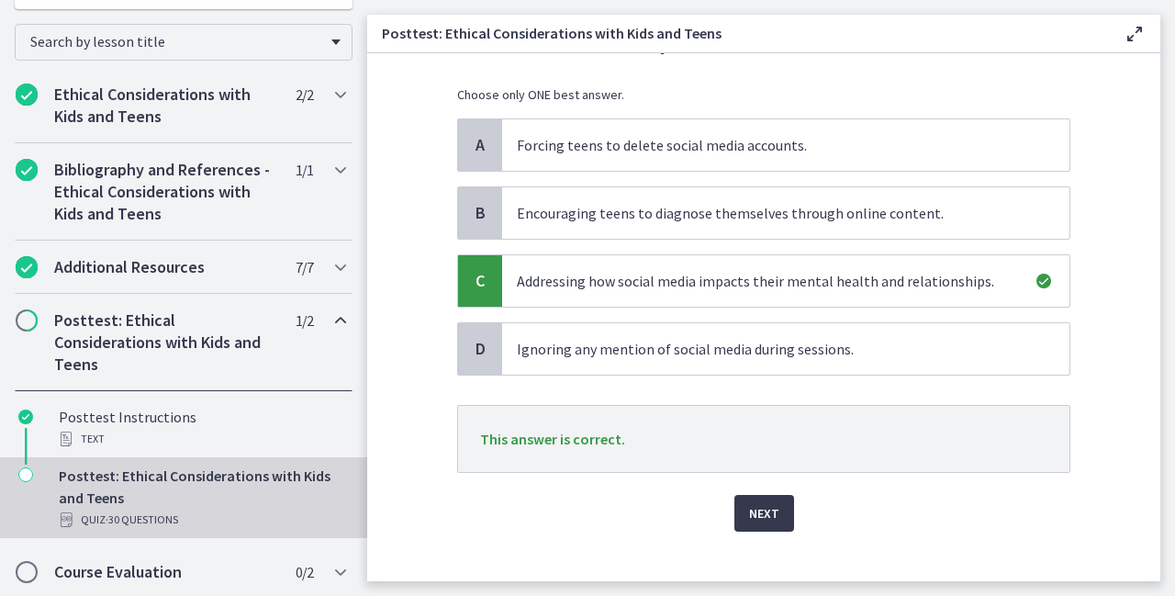
scroll to position [175, 0]
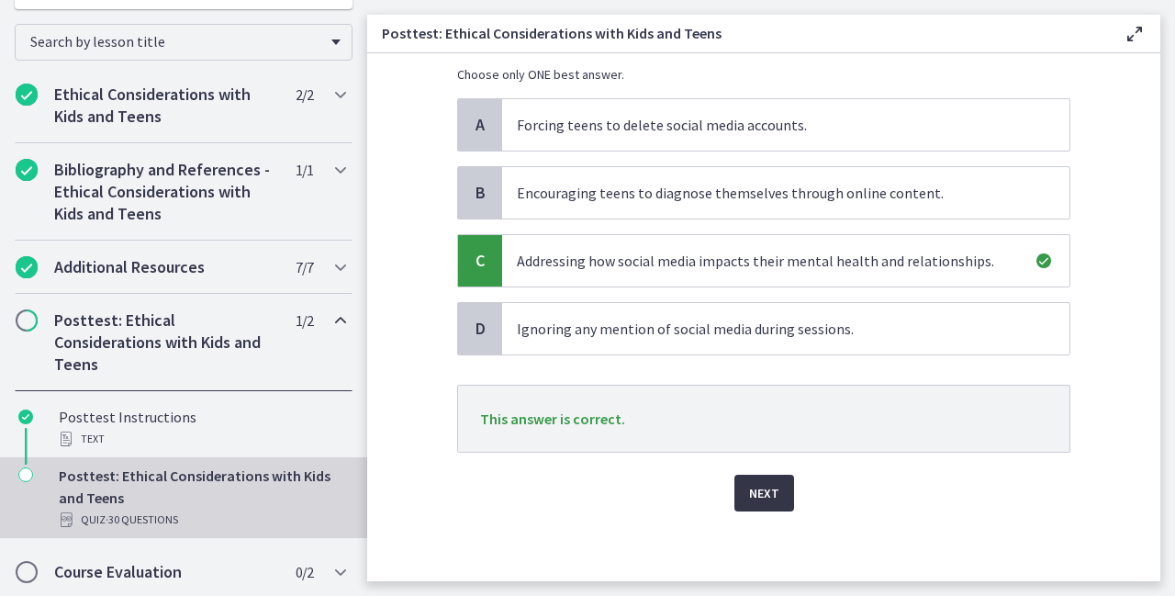
click at [769, 489] on span "Next" at bounding box center [764, 493] width 30 height 22
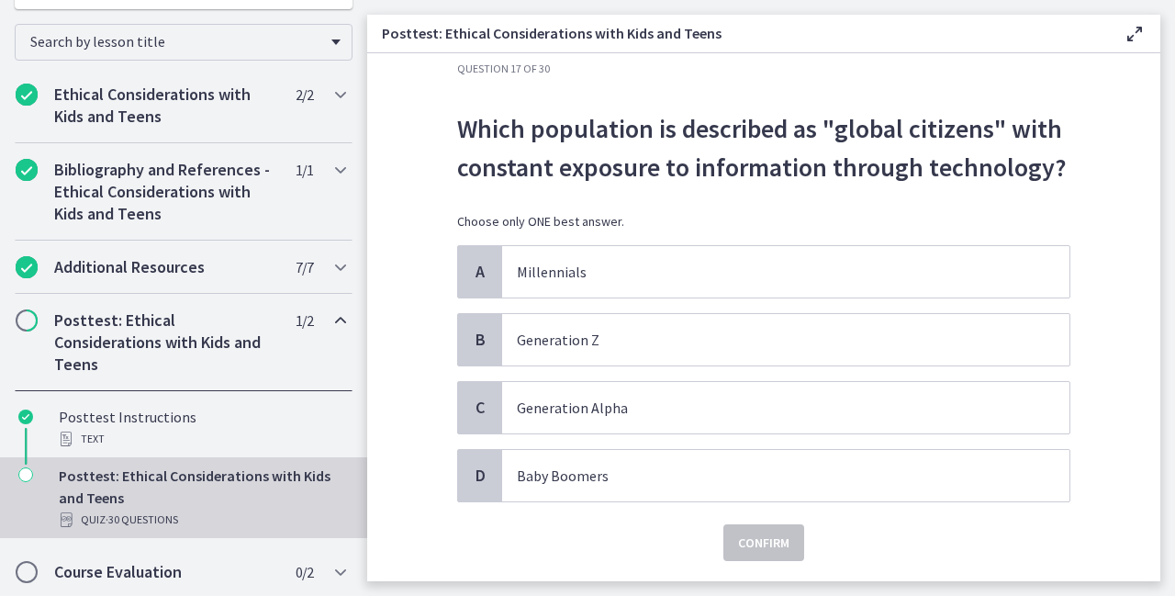
scroll to position [37, 0]
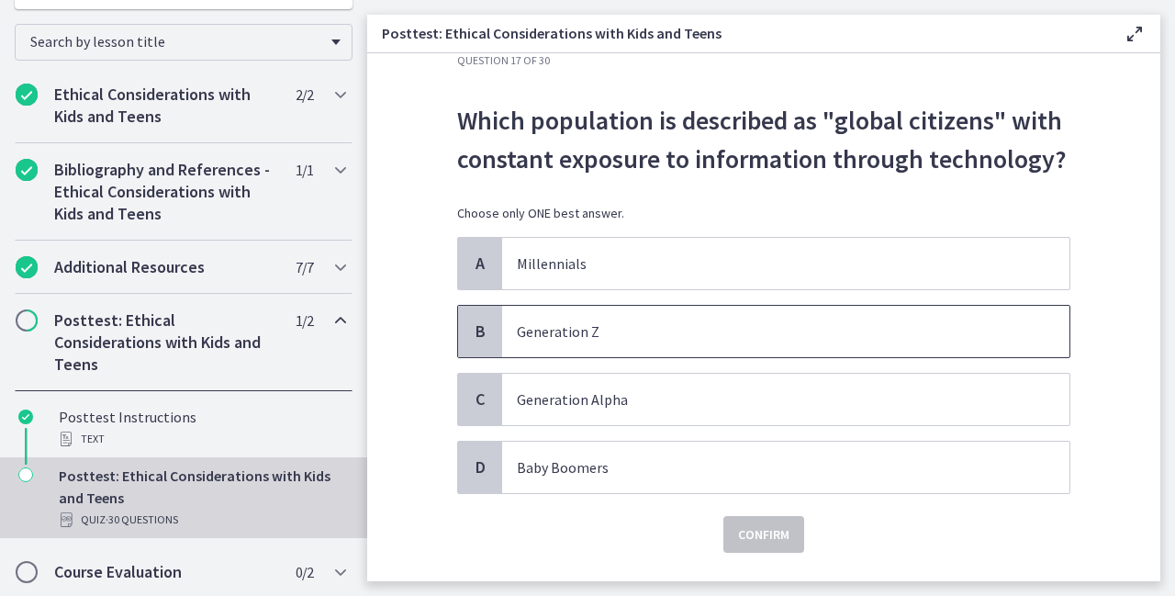
click at [635, 336] on p "Generation Z" at bounding box center [767, 331] width 501 height 22
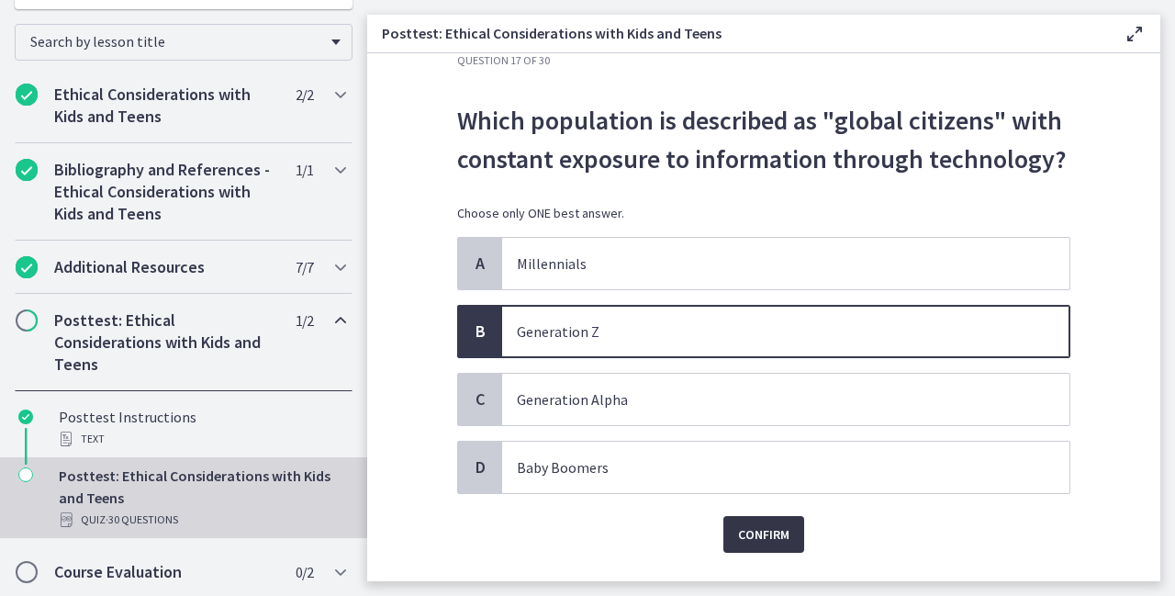
click at [766, 534] on span "Confirm" at bounding box center [763, 534] width 51 height 22
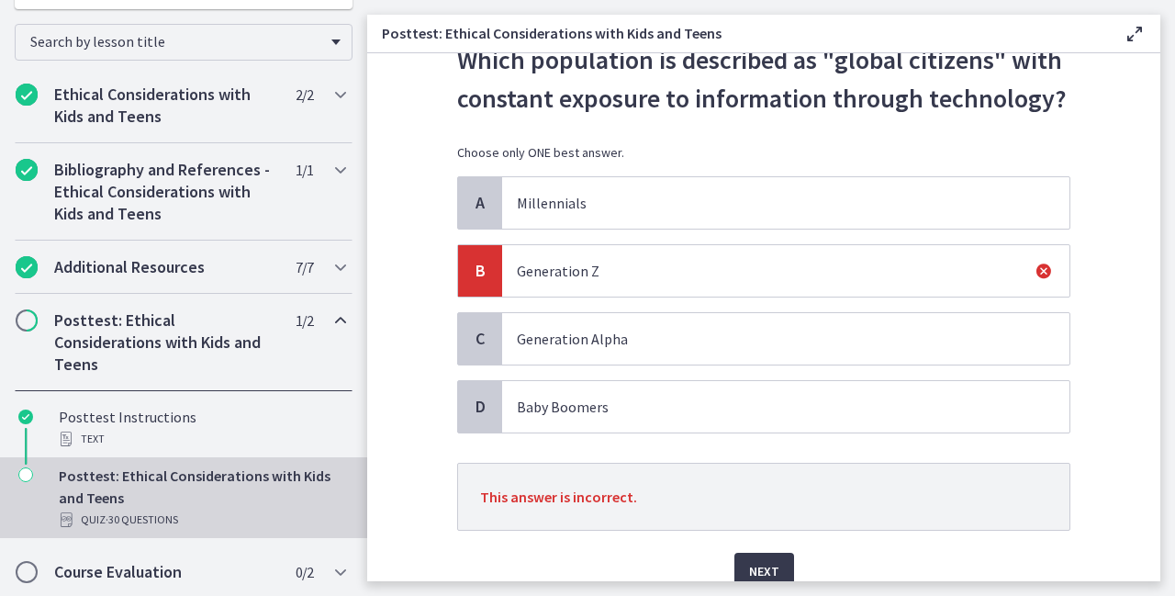
scroll to position [175, 0]
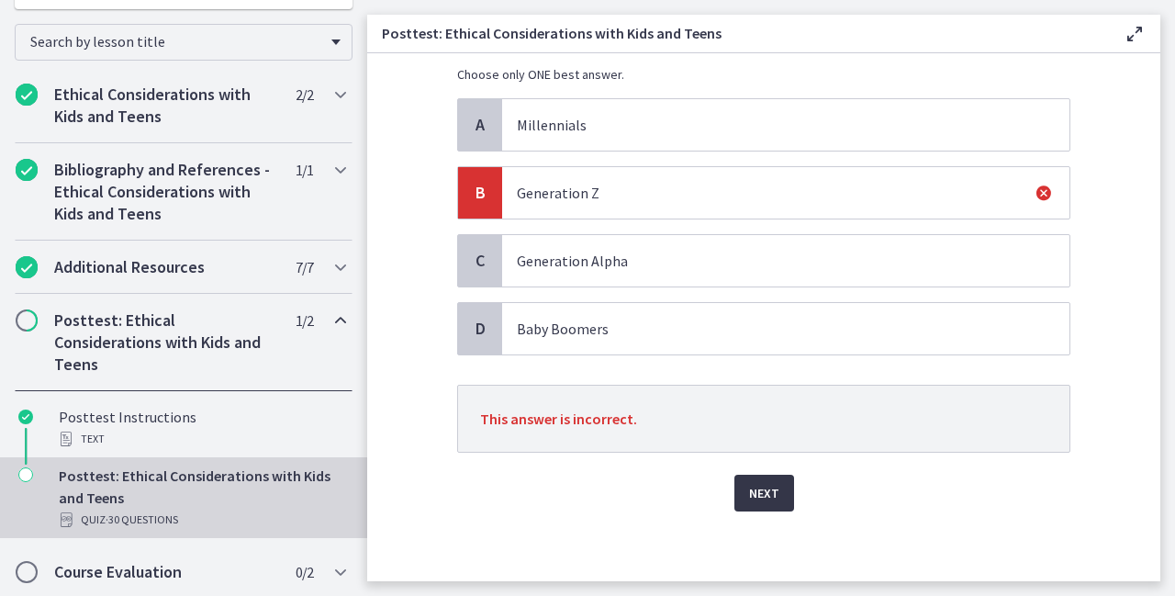
click at [753, 494] on span "Next" at bounding box center [764, 493] width 30 height 22
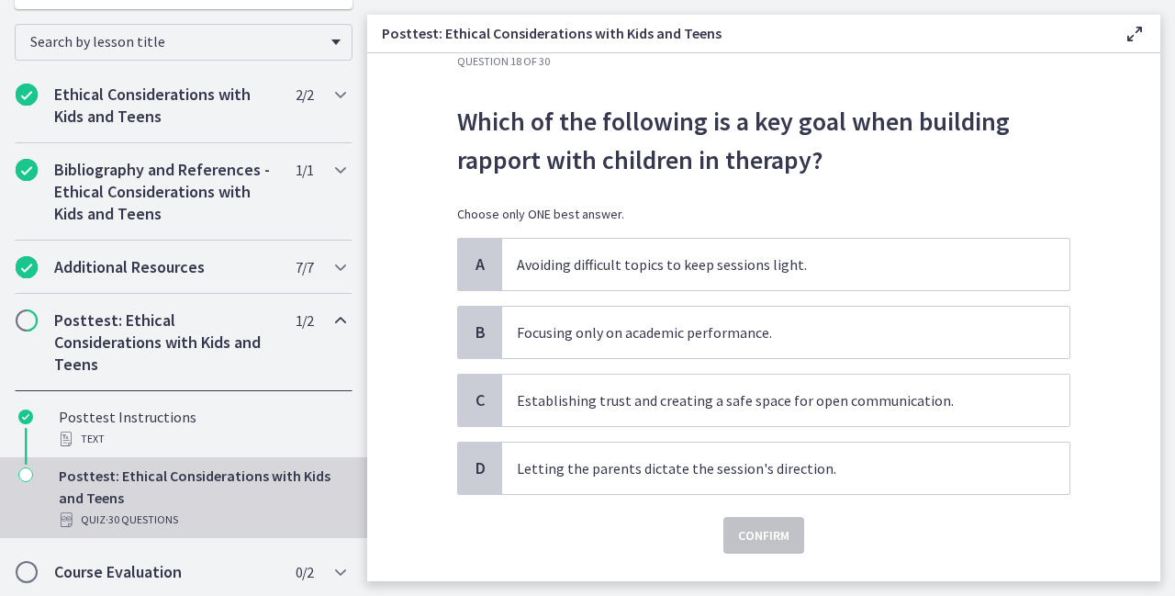
scroll to position [37, 0]
click at [605, 391] on p "Establishing trust and creating a safe space for open communication." at bounding box center [767, 399] width 501 height 22
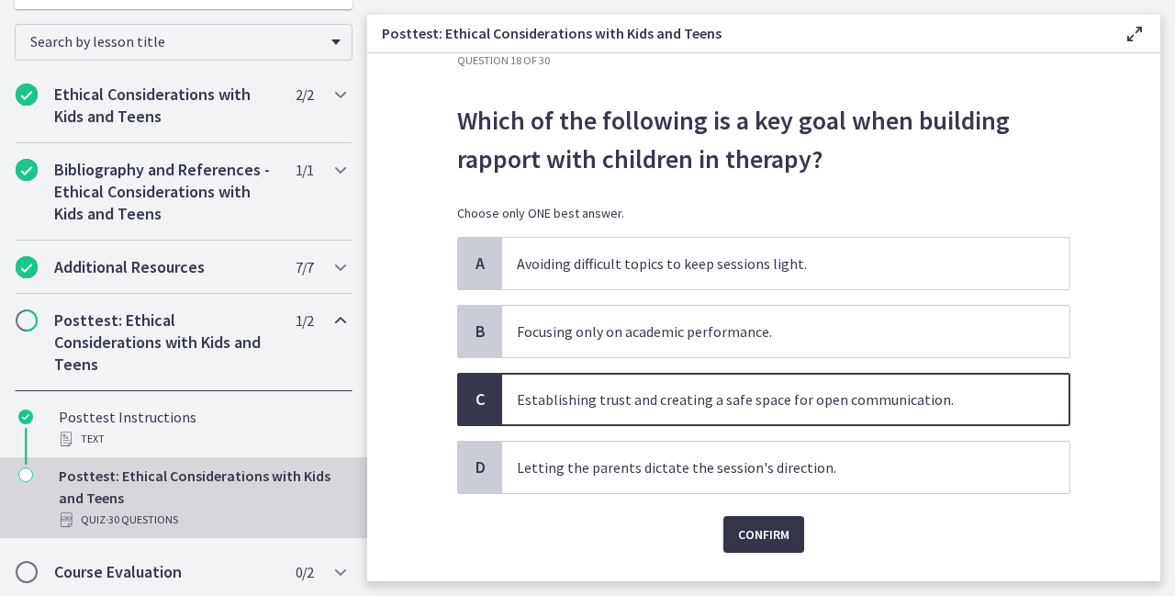
click at [751, 535] on span "Confirm" at bounding box center [763, 534] width 51 height 22
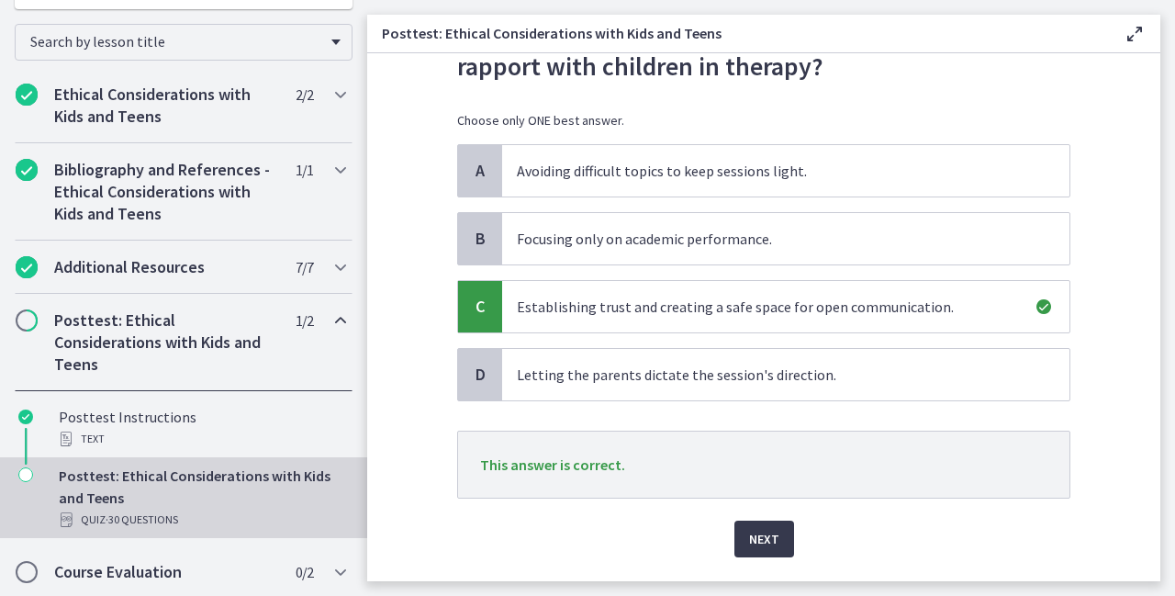
scroll to position [147, 0]
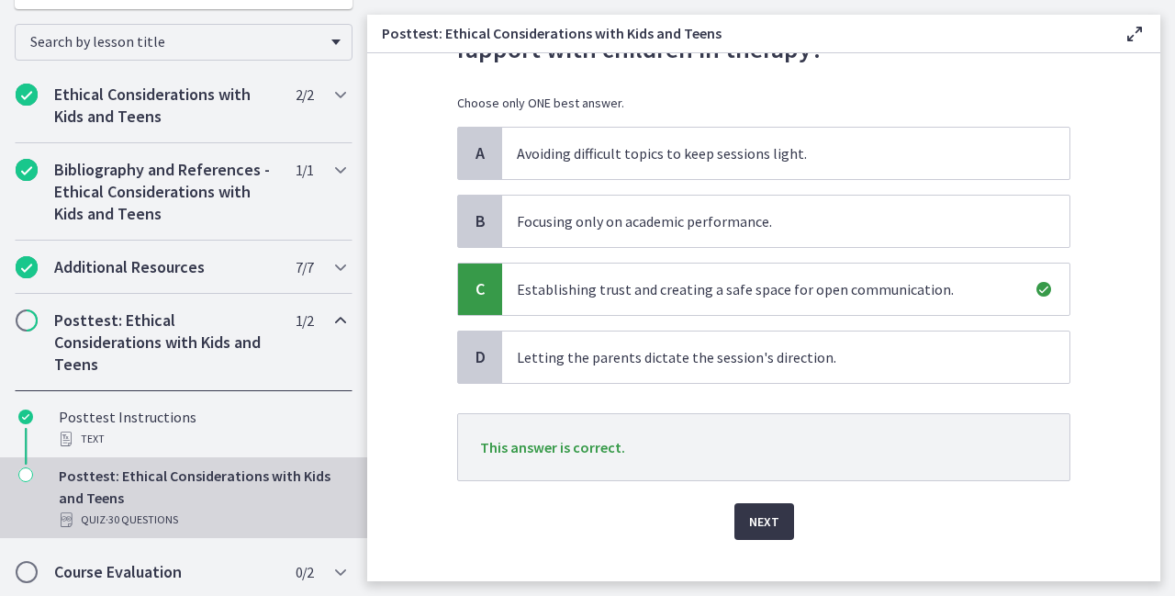
click at [749, 522] on span "Next" at bounding box center [764, 522] width 30 height 22
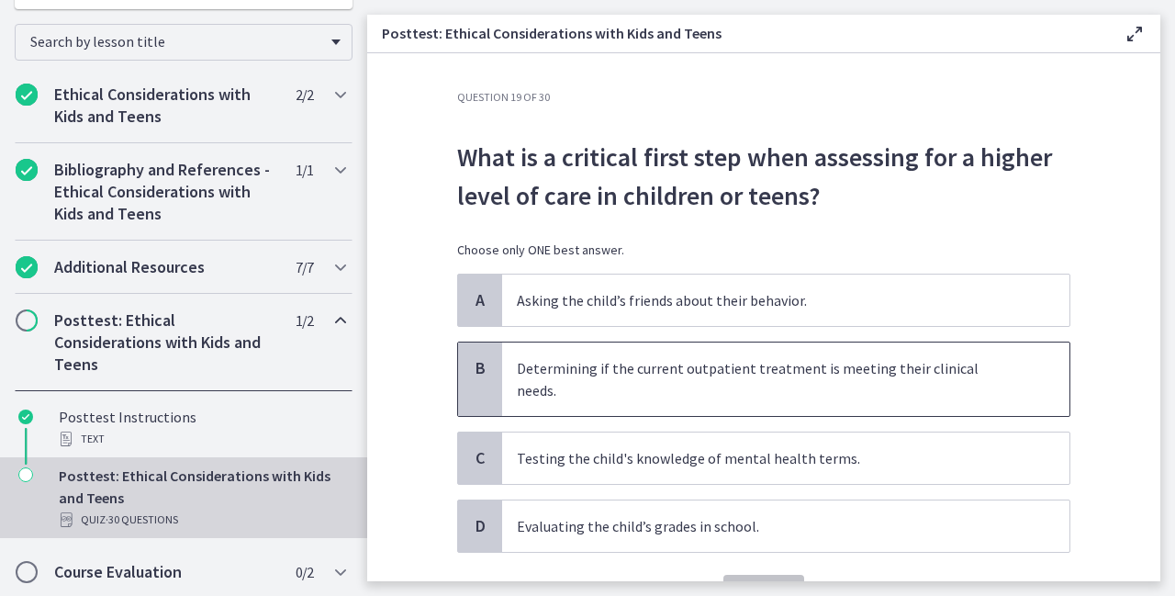
click at [588, 363] on p "Determining if the current outpatient treatment is meeting their clinical needs." at bounding box center [767, 379] width 501 height 44
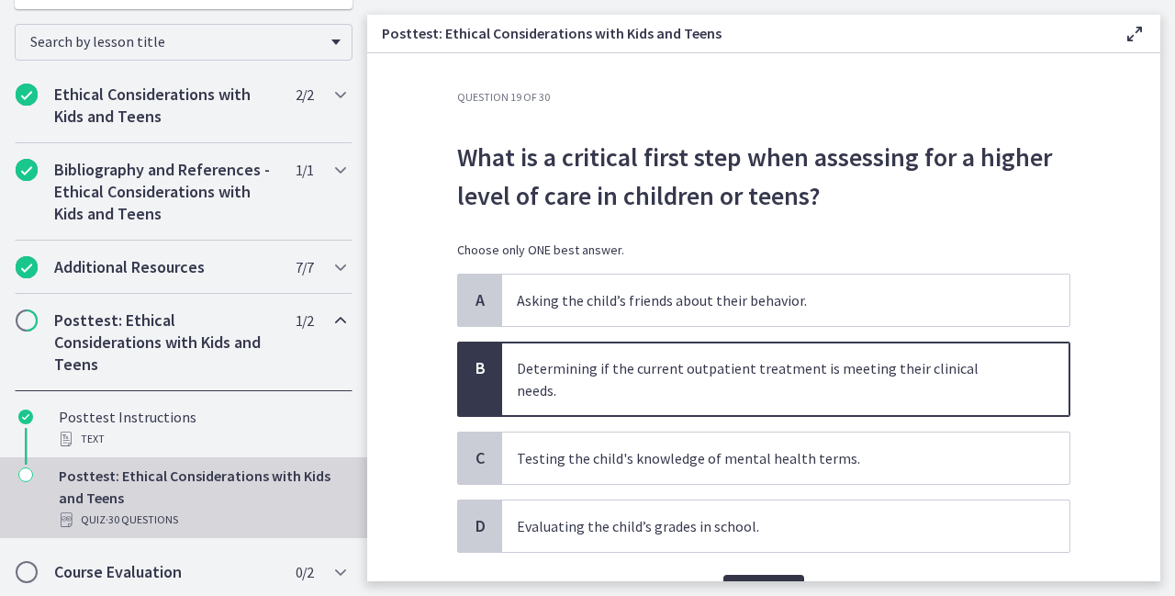
click at [757, 582] on span "Confirm" at bounding box center [763, 593] width 51 height 22
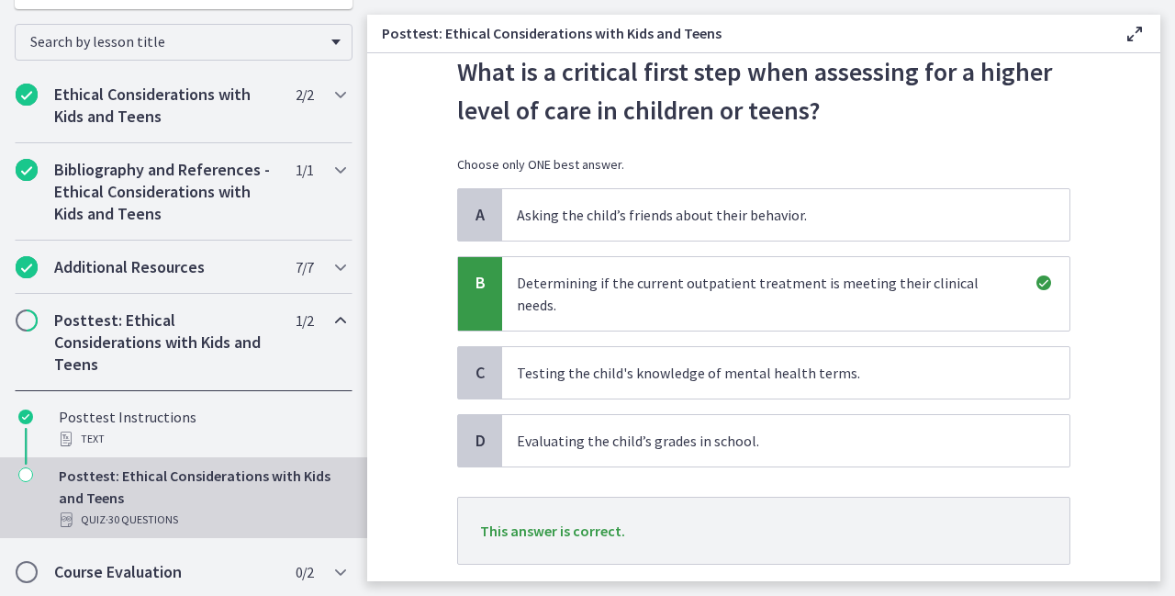
scroll to position [122, 0]
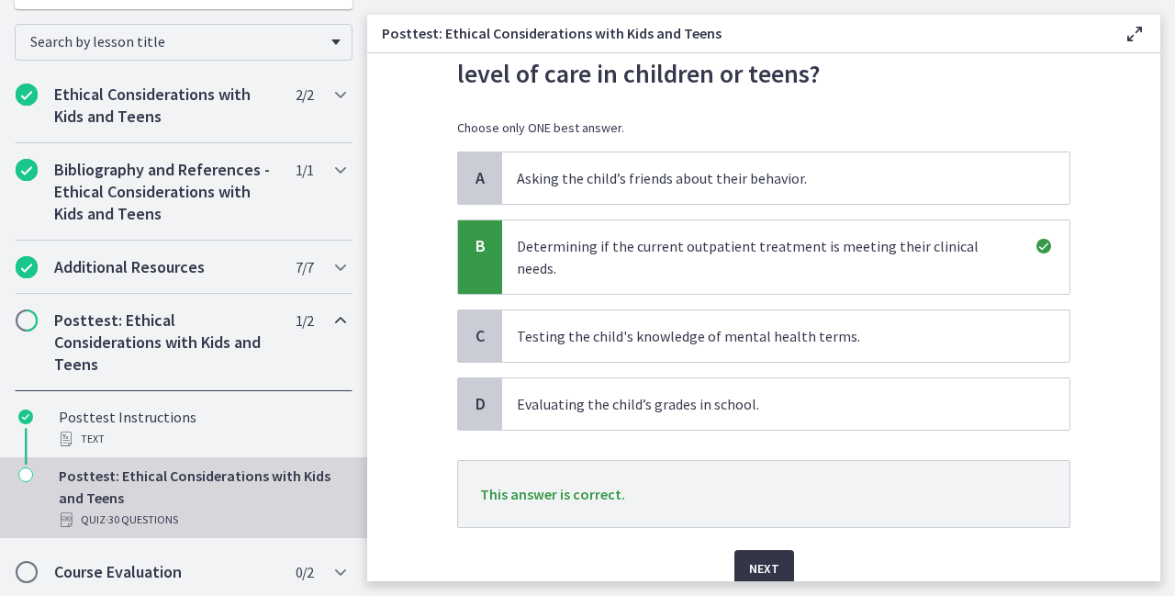
click at [756, 557] on span "Next" at bounding box center [764, 568] width 30 height 22
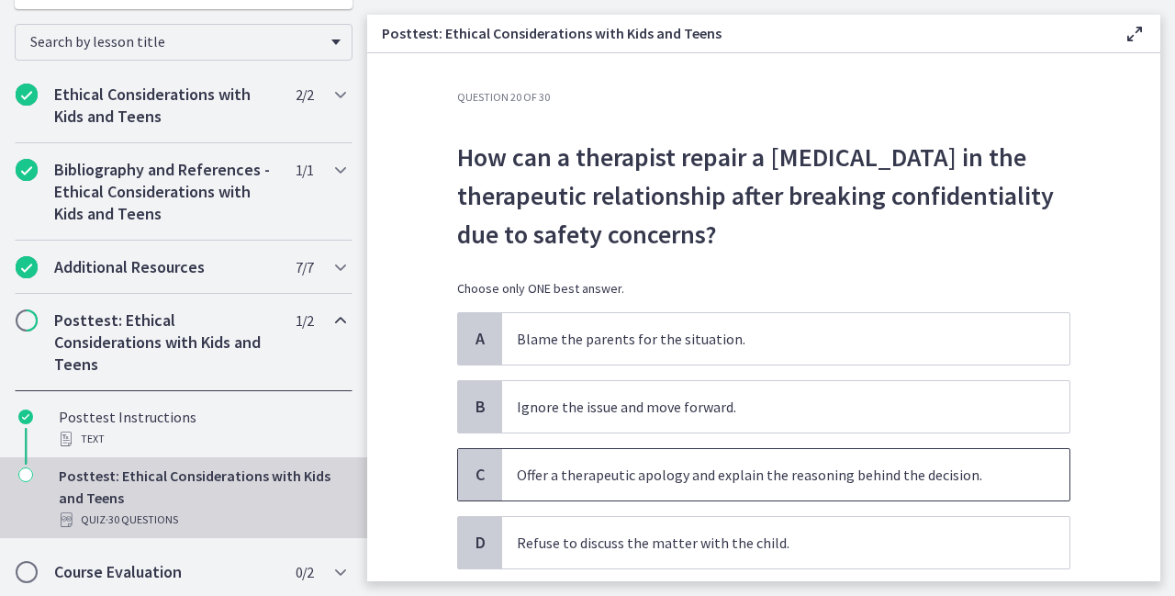
click at [552, 468] on p "Offer a therapeutic apology and explain the reasoning behind the decision." at bounding box center [767, 475] width 501 height 22
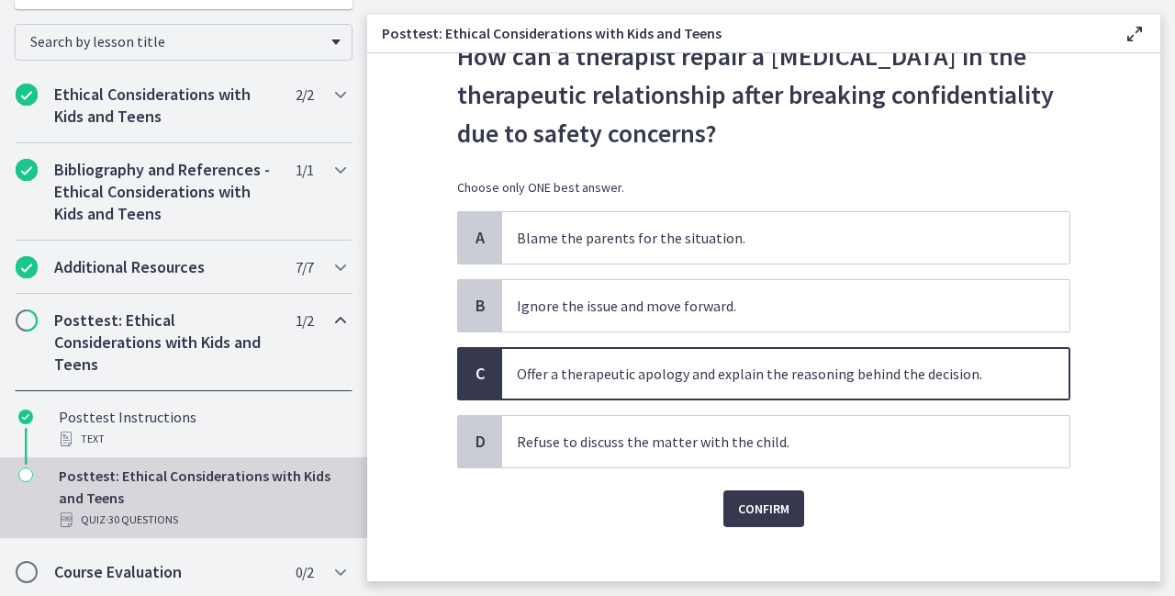
scroll to position [118, 0]
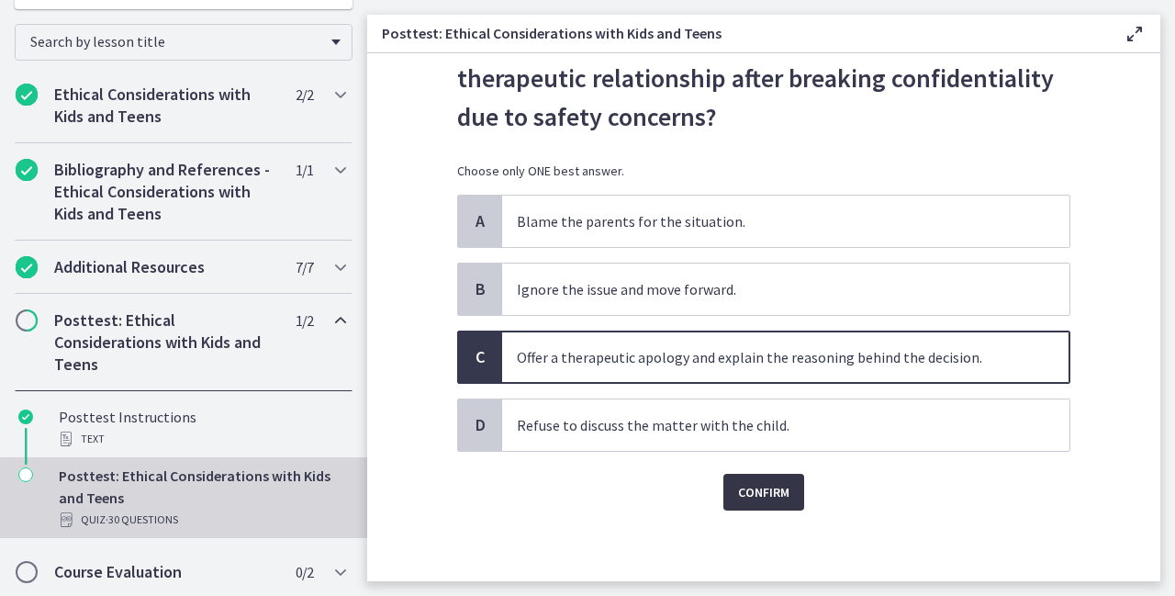
click at [774, 498] on span "Confirm" at bounding box center [763, 492] width 51 height 22
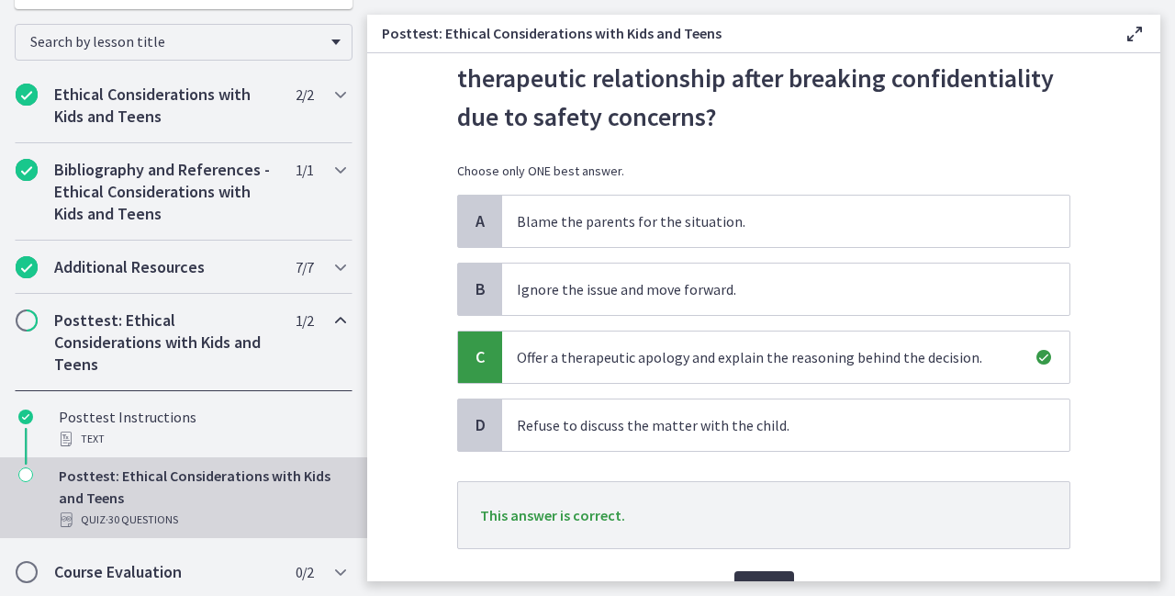
click at [753, 579] on span "Next" at bounding box center [764, 590] width 30 height 22
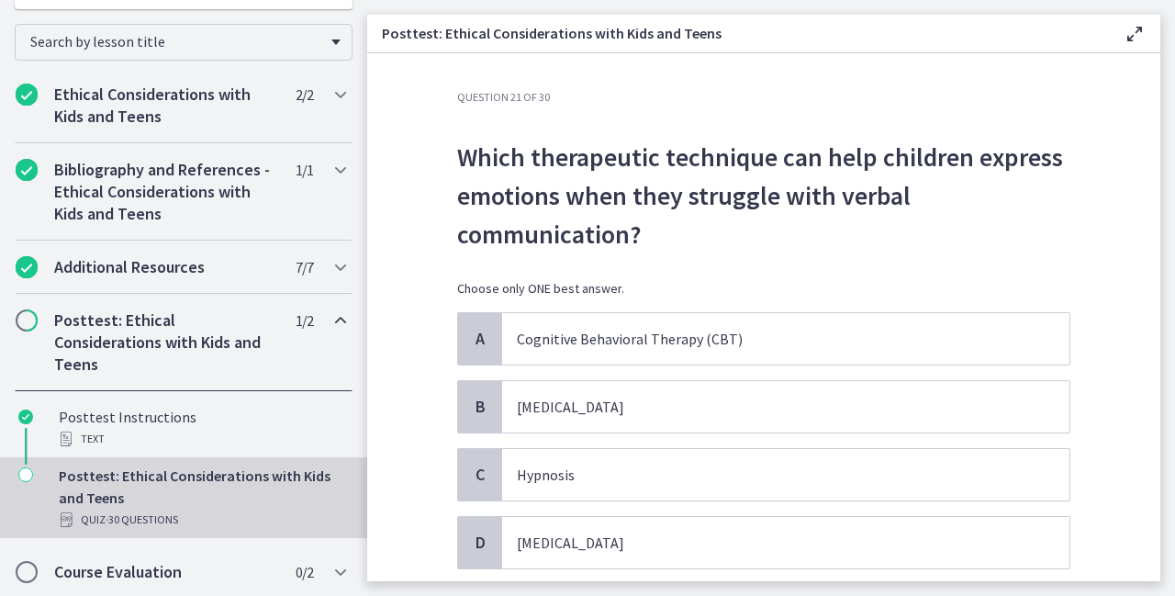
click at [1164, 578] on main "Posttest: Ethical Considerations with Kids and Teens Enable fullscreen Question…" at bounding box center [771, 298] width 808 height 596
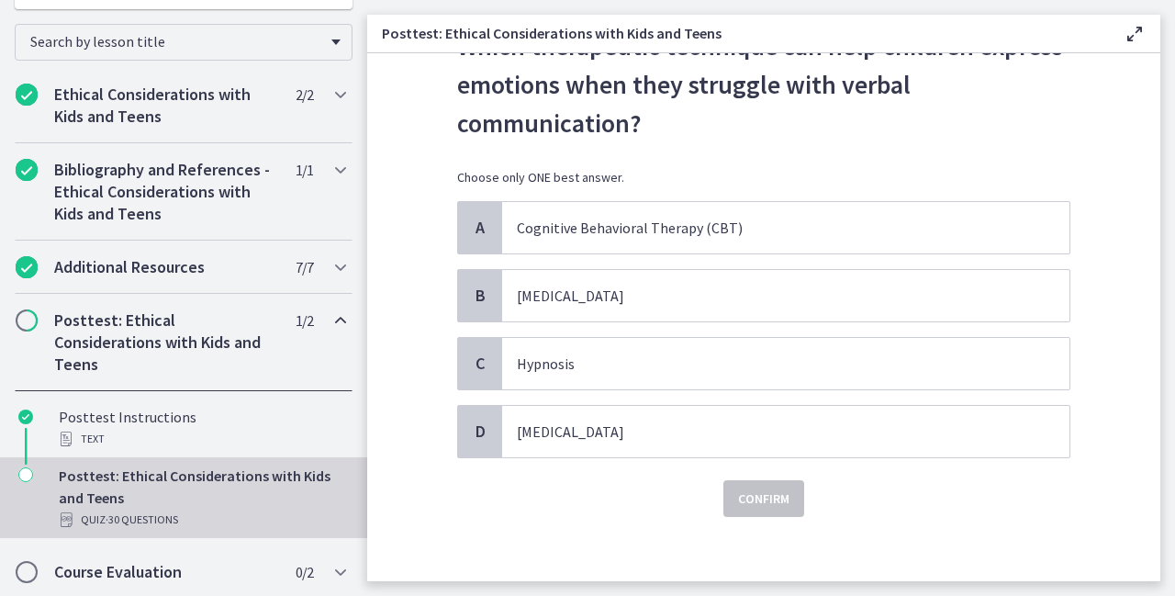
scroll to position [118, 0]
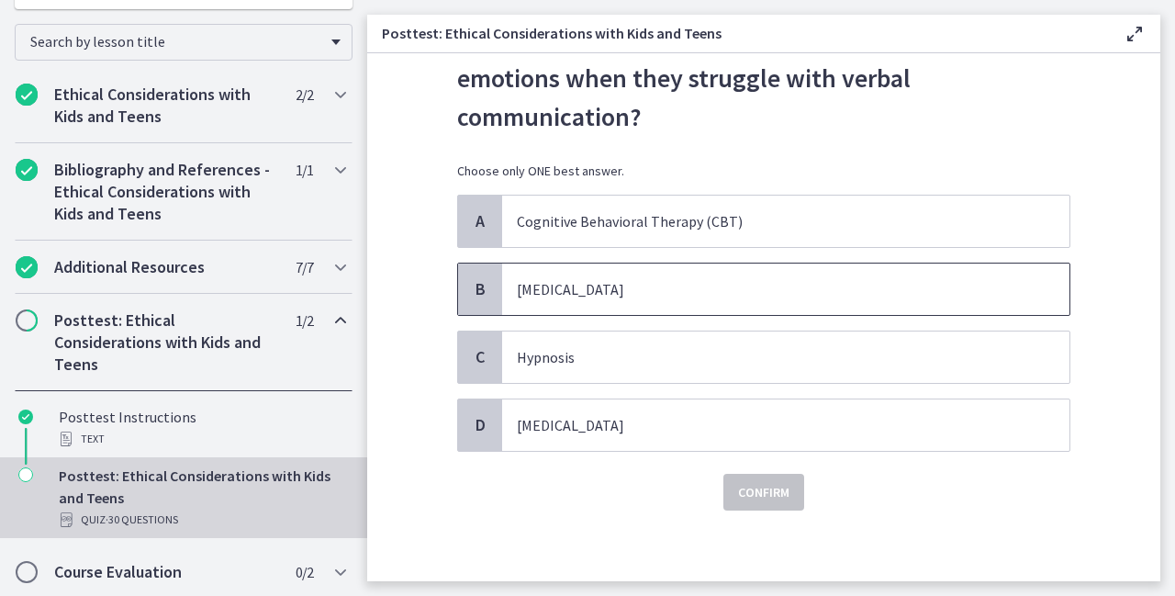
click at [676, 298] on p "[MEDICAL_DATA]" at bounding box center [767, 289] width 501 height 22
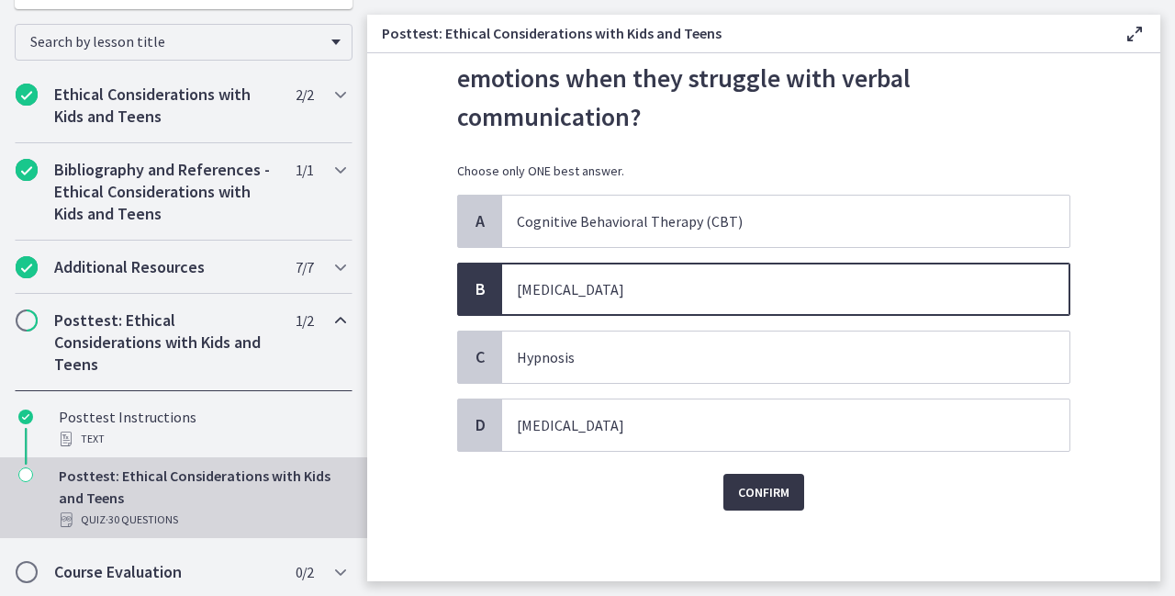
click at [754, 495] on span "Confirm" at bounding box center [763, 492] width 51 height 22
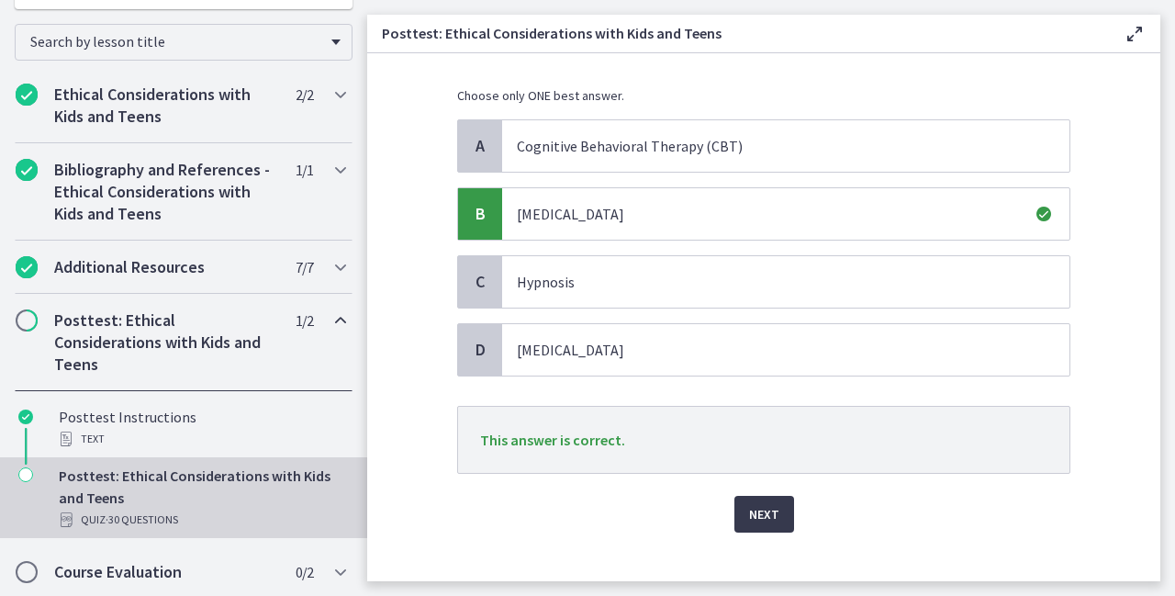
scroll to position [214, 0]
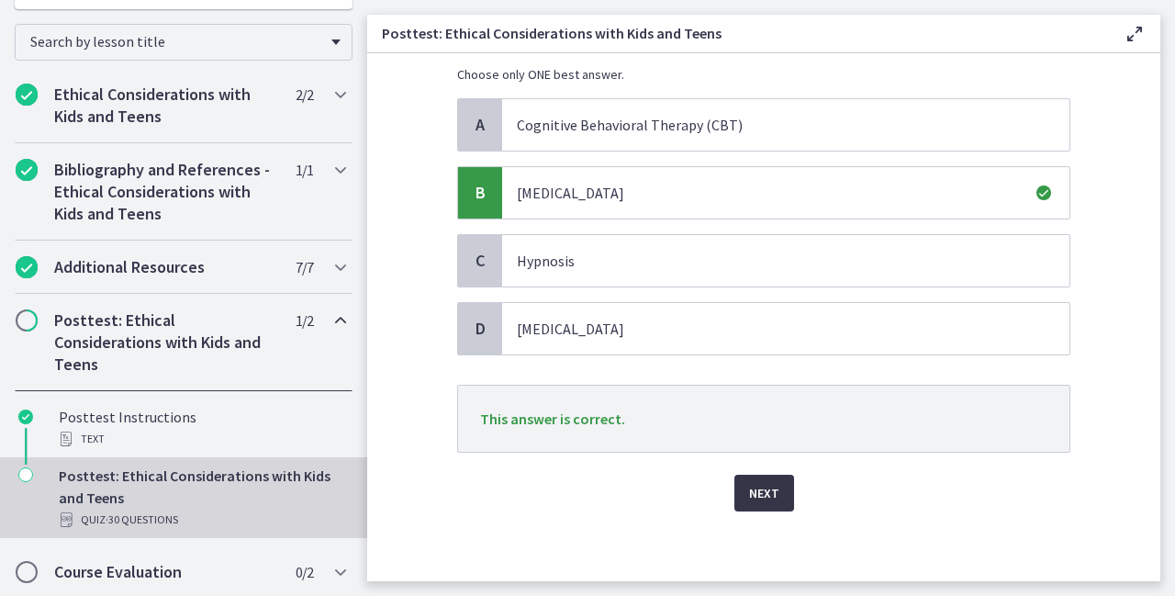
click at [749, 492] on span "Next" at bounding box center [764, 493] width 30 height 22
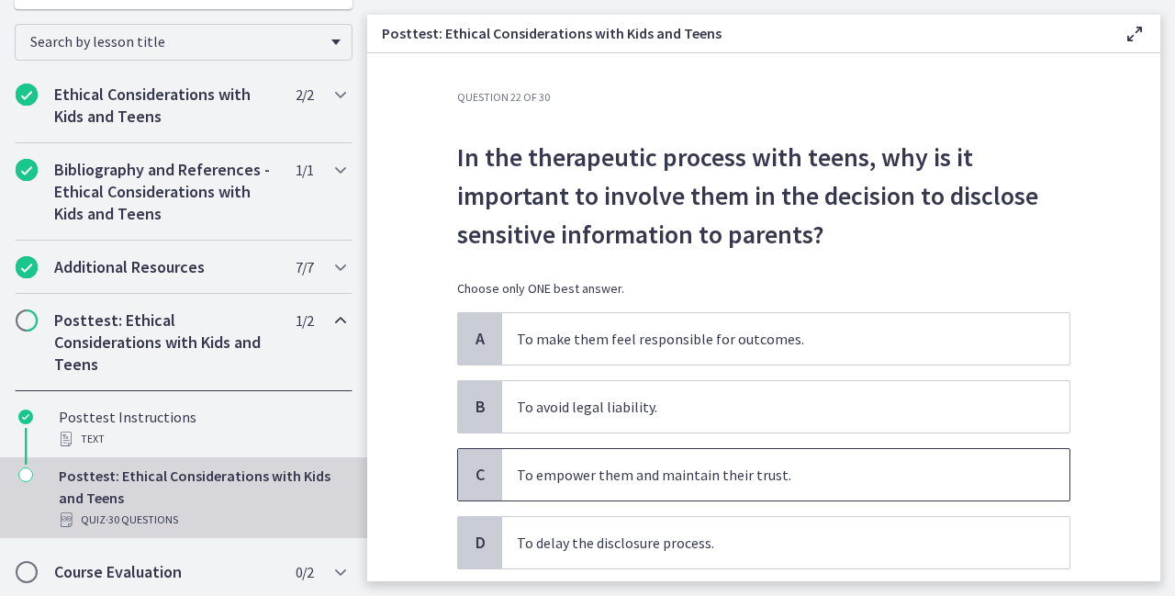
click at [561, 467] on p "To empower them and maintain their trust." at bounding box center [767, 475] width 501 height 22
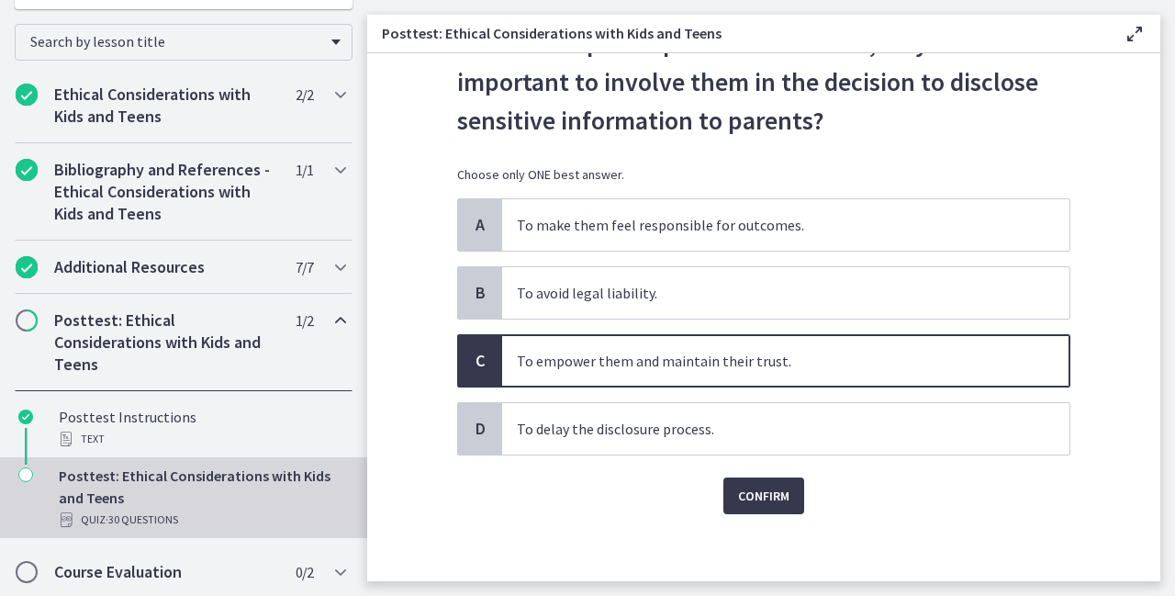
scroll to position [118, 0]
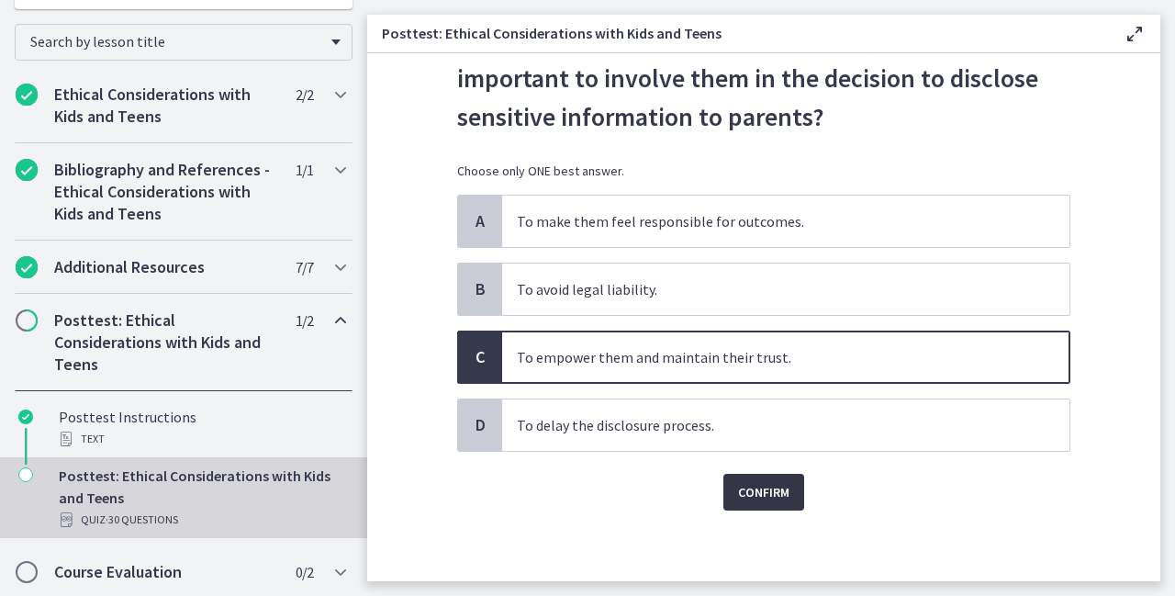
click at [776, 497] on span "Confirm" at bounding box center [763, 492] width 51 height 22
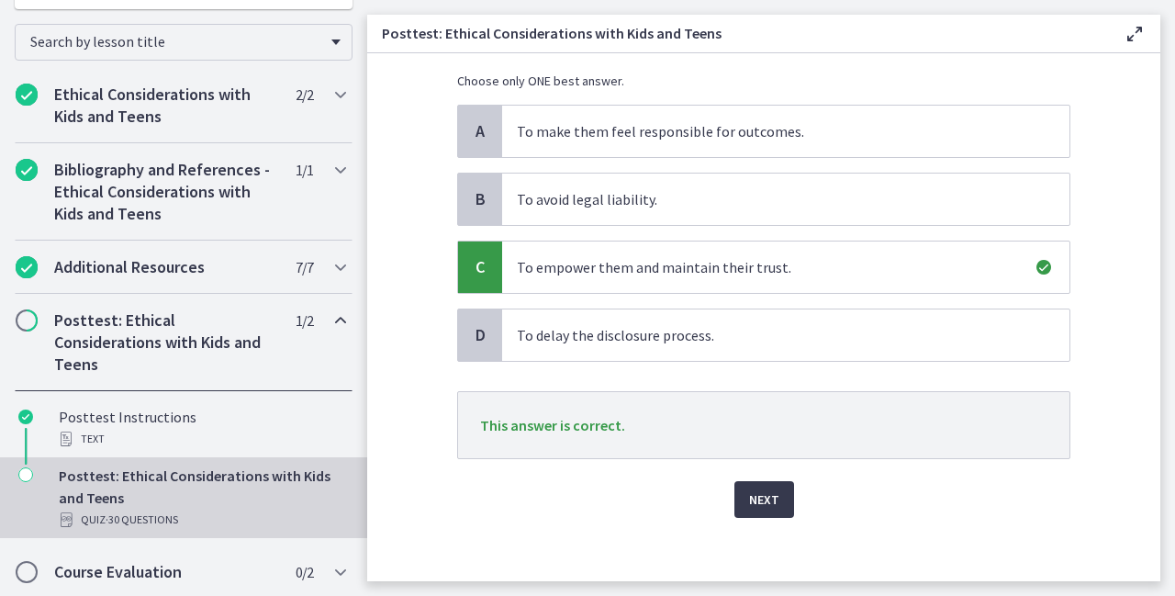
scroll to position [214, 0]
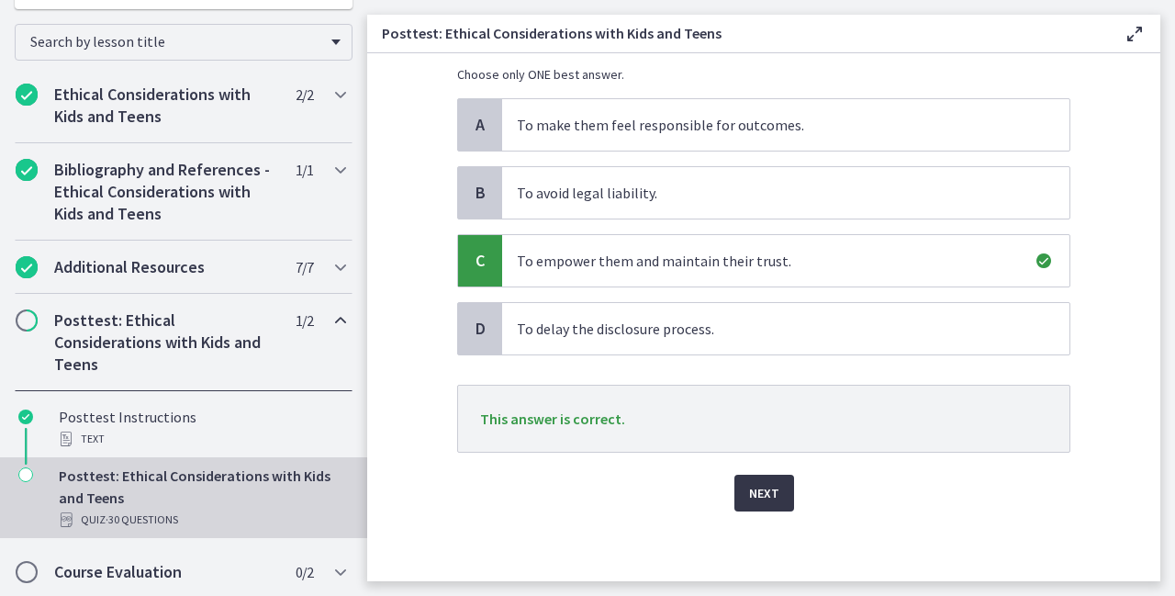
click at [770, 492] on span "Next" at bounding box center [764, 493] width 30 height 22
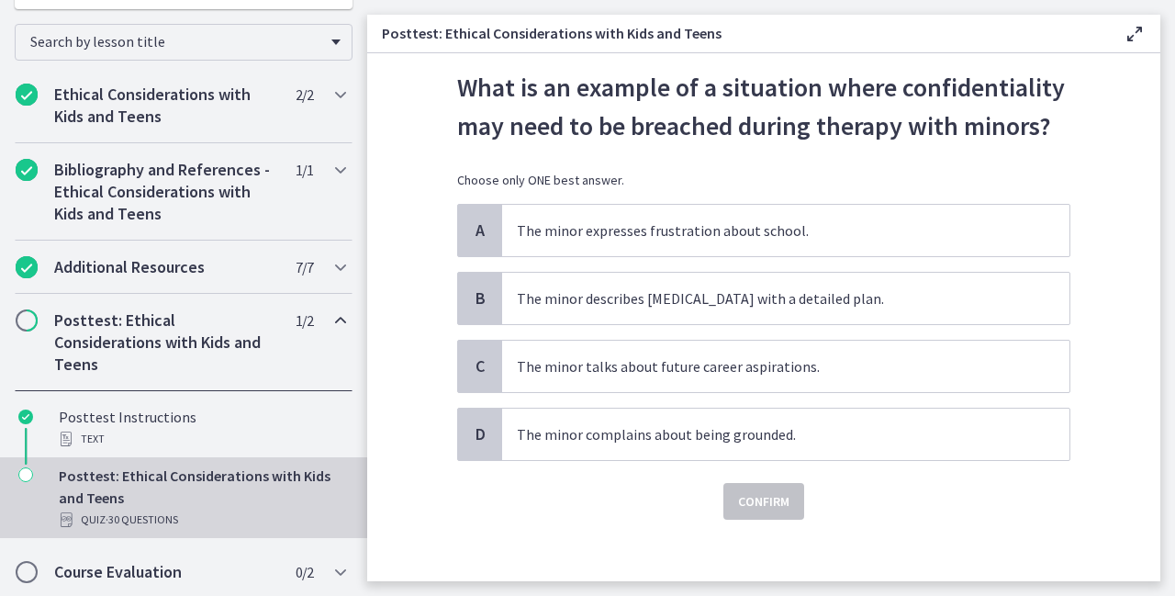
scroll to position [73, 0]
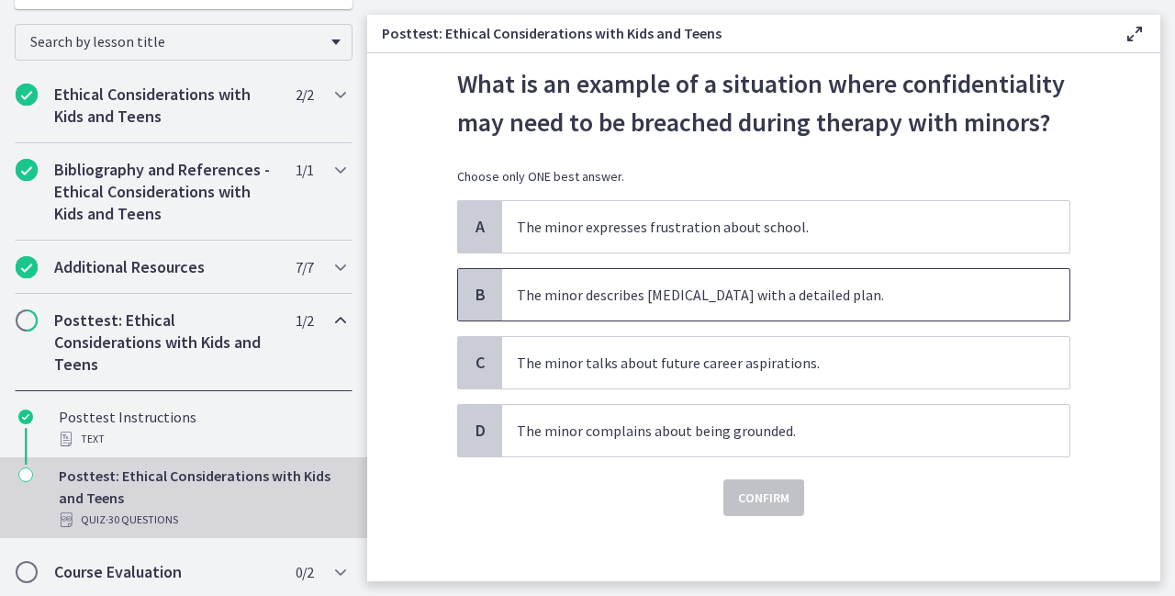
drag, startPoint x: 711, startPoint y: 257, endPoint x: 720, endPoint y: 302, distance: 45.9
click at [720, 302] on div "A The minor expresses frustration about school. B The minor describes [MEDICAL_…" at bounding box center [763, 328] width 613 height 257
click at [720, 302] on p "The minor describes [MEDICAL_DATA] with a detailed plan." at bounding box center [767, 295] width 501 height 22
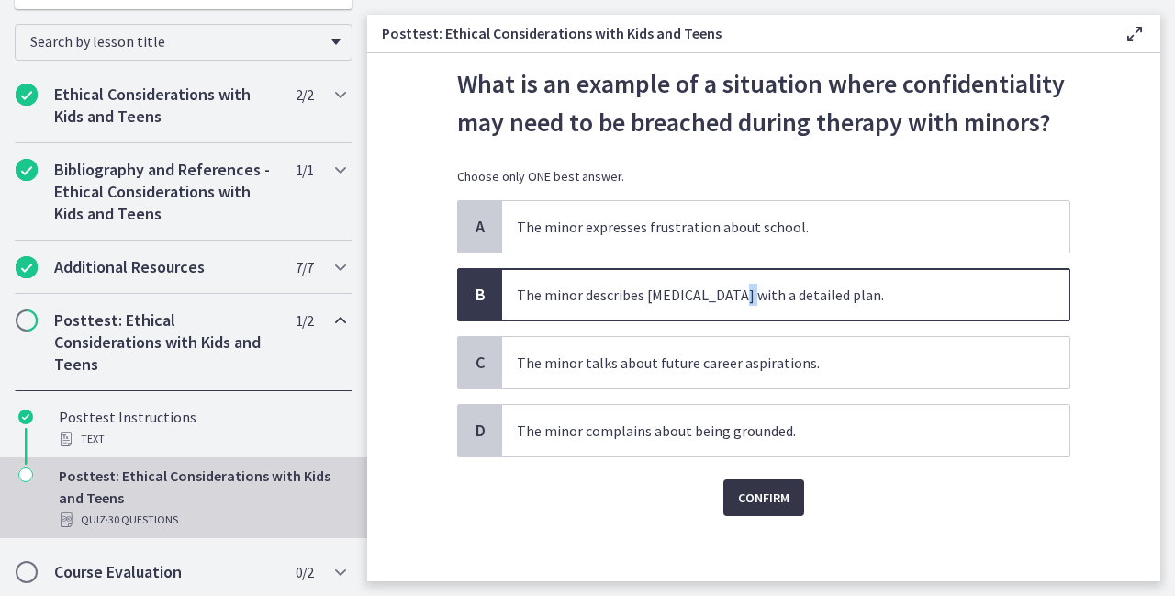
click at [770, 495] on span "Confirm" at bounding box center [763, 498] width 51 height 22
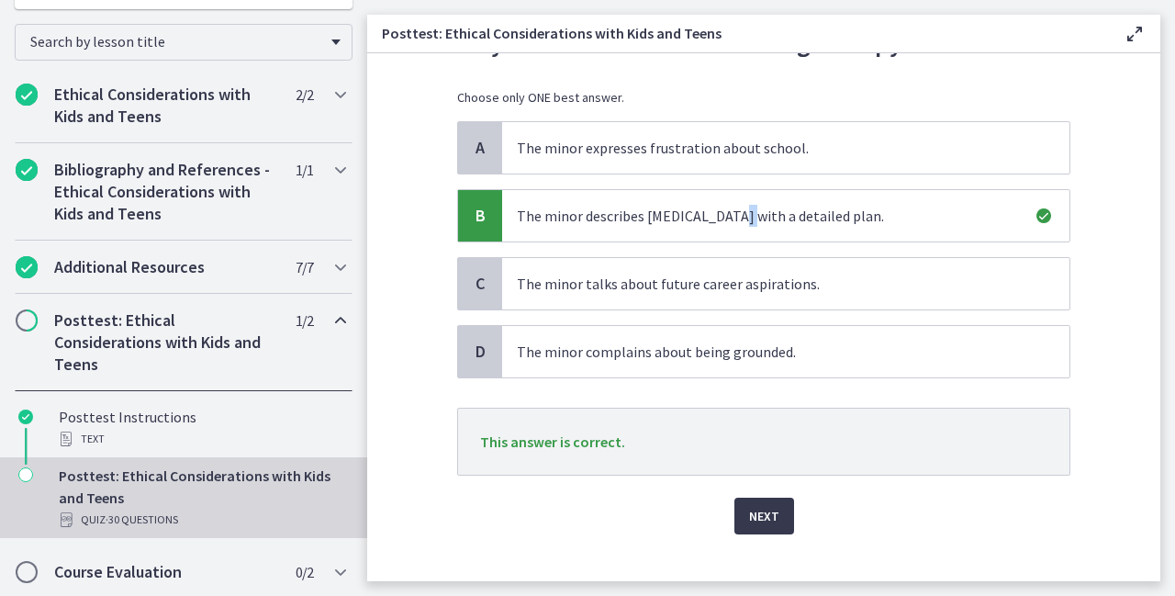
scroll to position [175, 0]
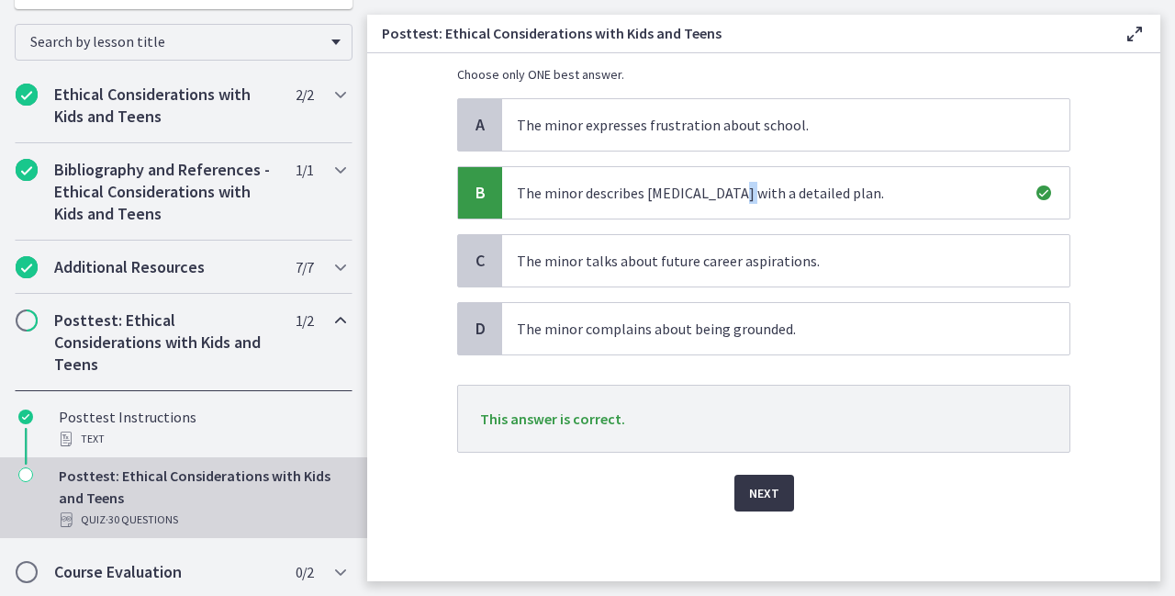
click at [770, 482] on span "Next" at bounding box center [764, 493] width 30 height 22
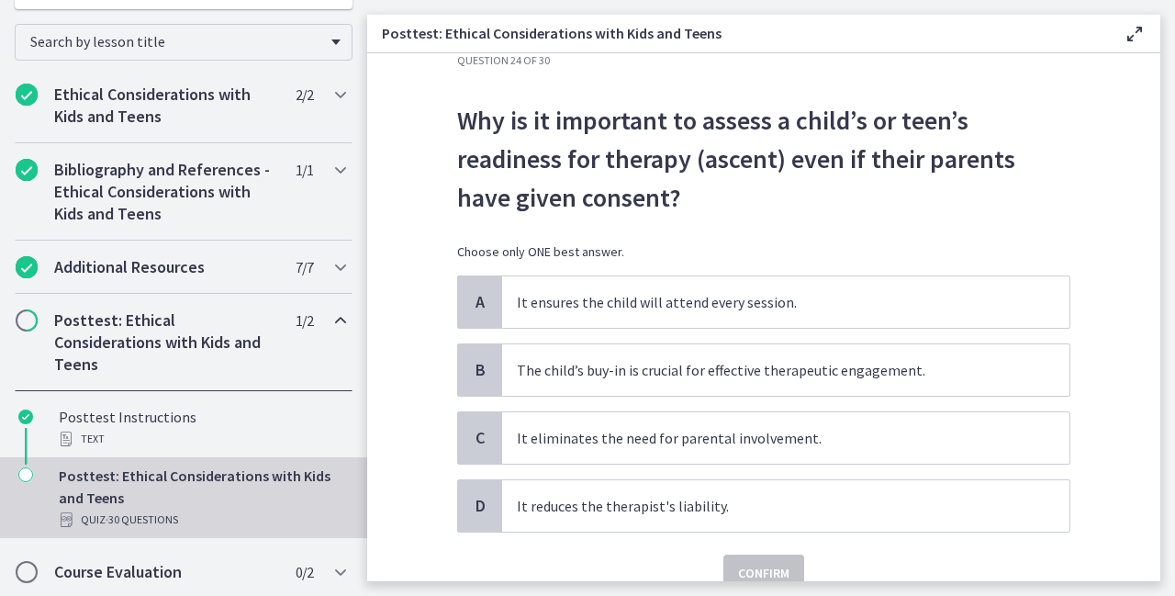
scroll to position [73, 0]
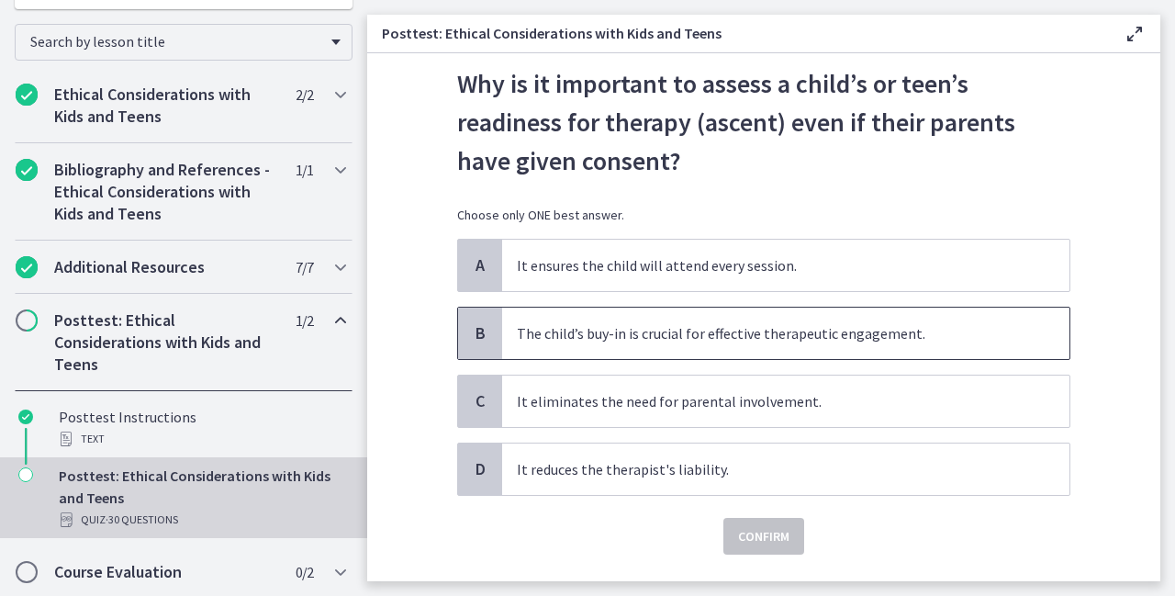
click at [790, 337] on p "The child’s buy-in is crucial for effective therapeutic engagement." at bounding box center [767, 333] width 501 height 22
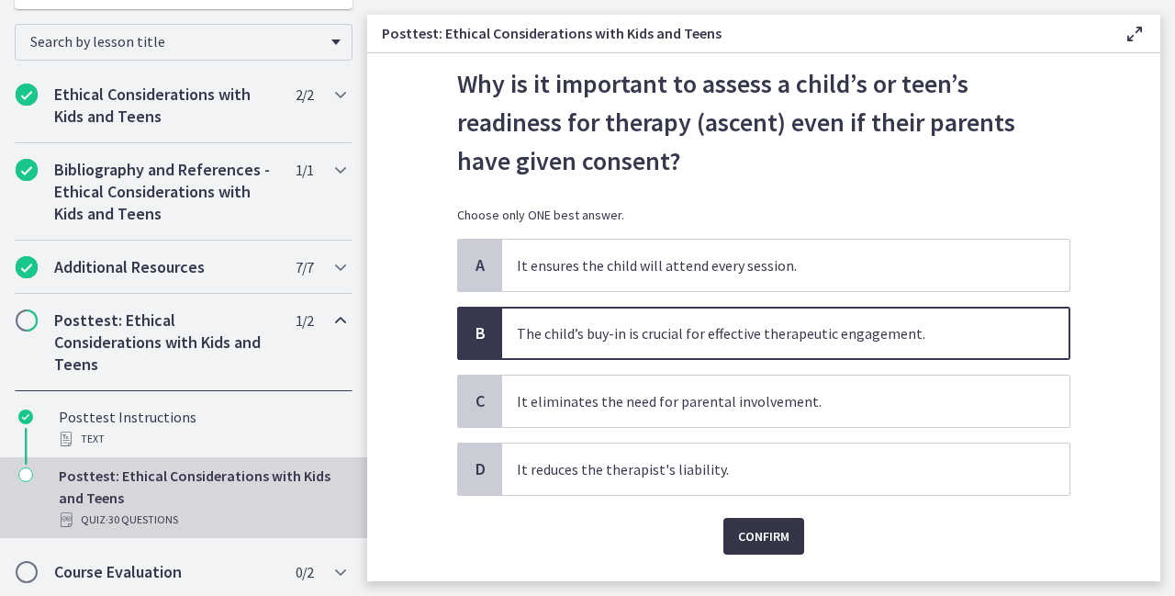
click at [759, 536] on span "Confirm" at bounding box center [763, 536] width 51 height 22
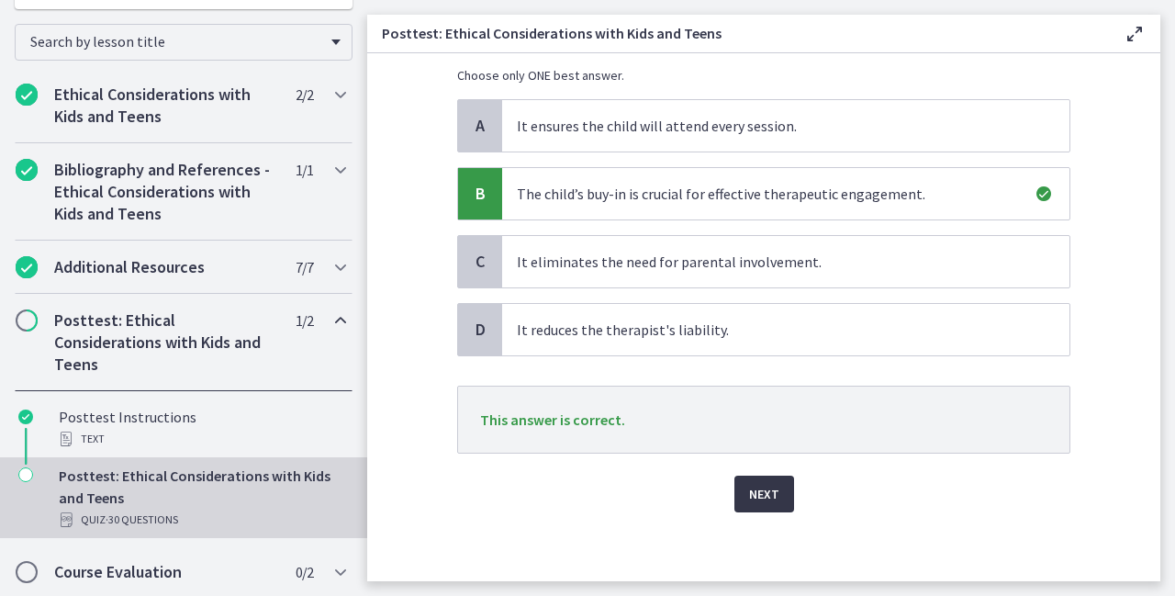
scroll to position [214, 0]
click at [759, 485] on span "Next" at bounding box center [764, 493] width 30 height 22
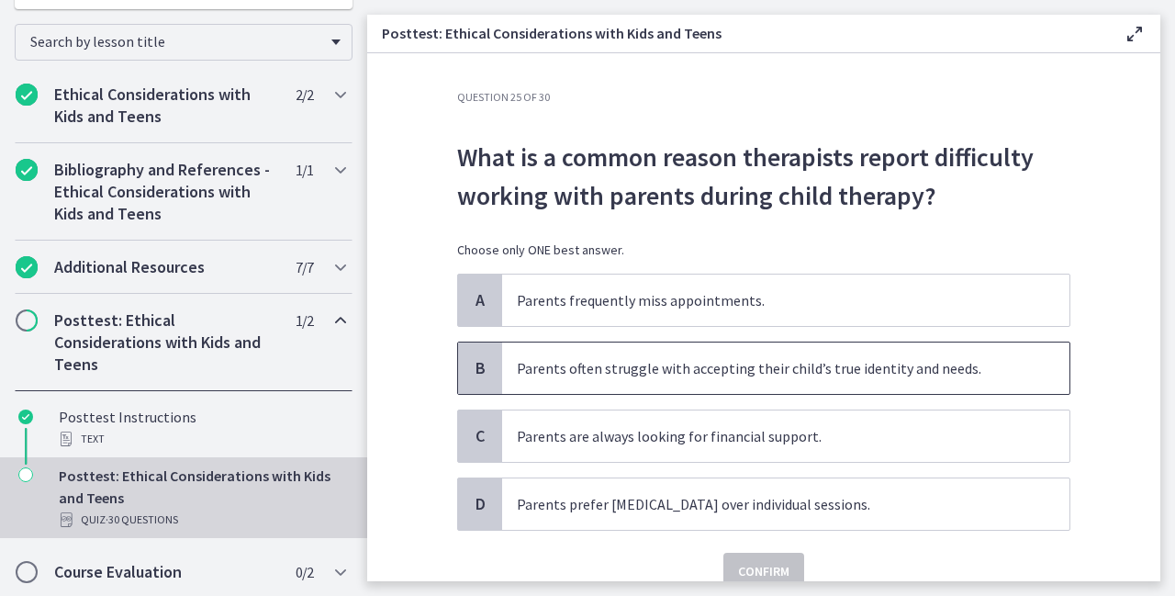
click at [648, 375] on p "Parents often struggle with accepting their child’s true identity and needs." at bounding box center [767, 368] width 501 height 22
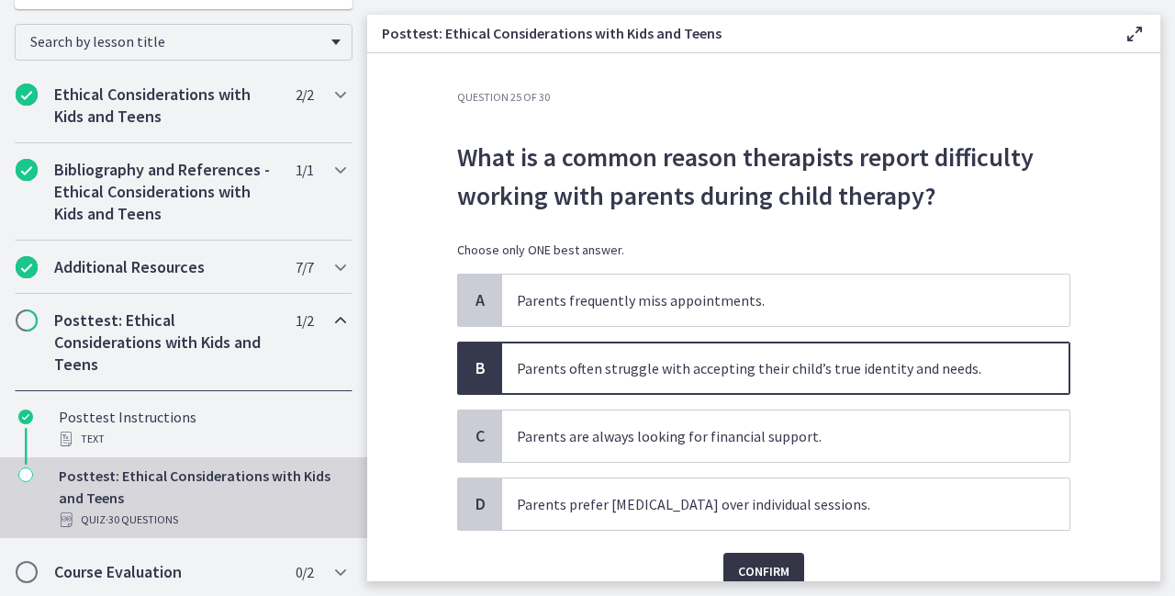
click at [752, 560] on span "Confirm" at bounding box center [763, 571] width 51 height 22
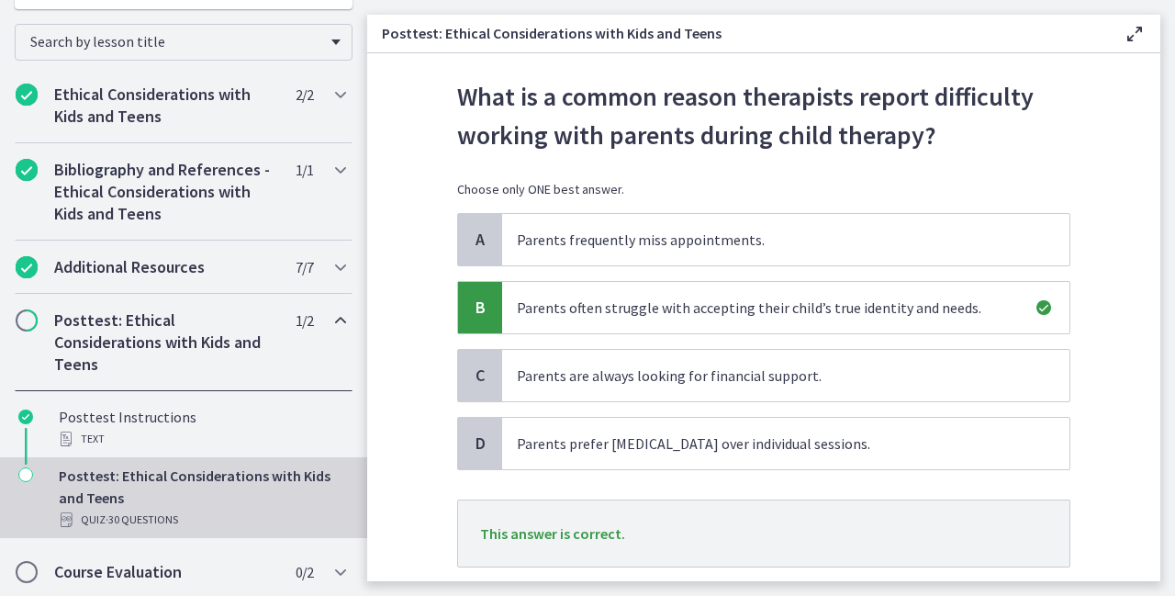
scroll to position [175, 0]
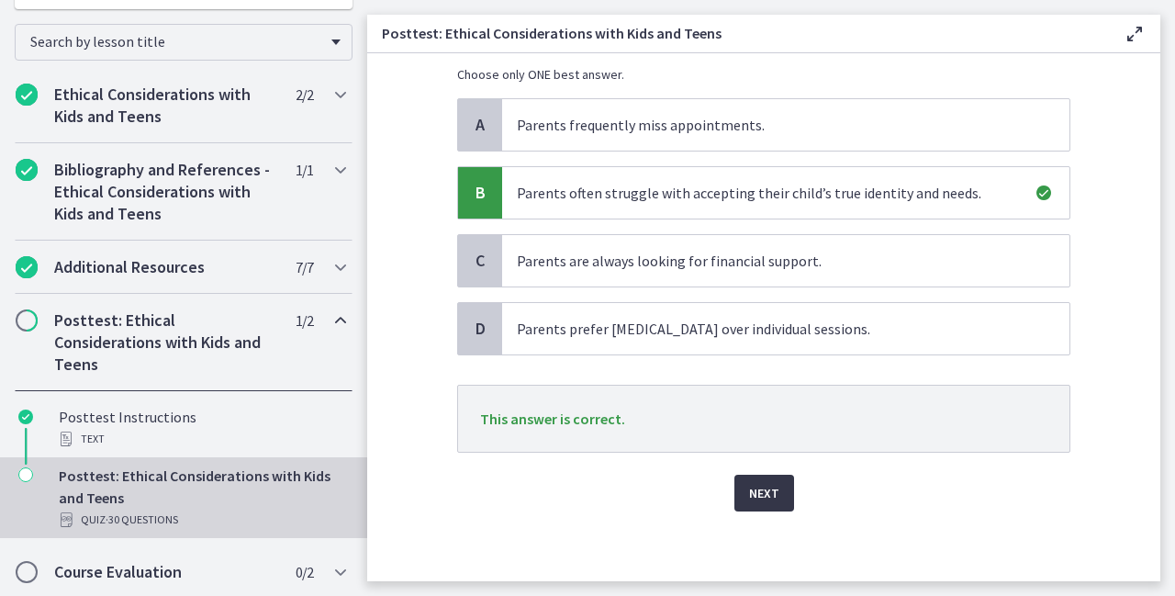
click at [762, 497] on span "Next" at bounding box center [764, 493] width 30 height 22
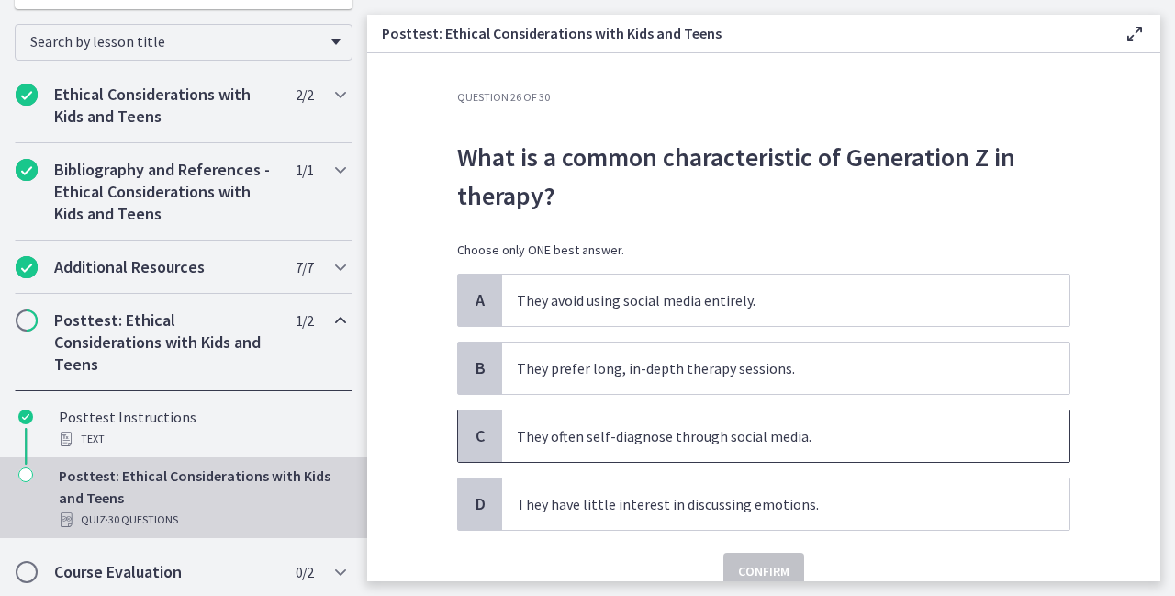
click at [815, 444] on p "They often self-diagnose through social media." at bounding box center [767, 436] width 501 height 22
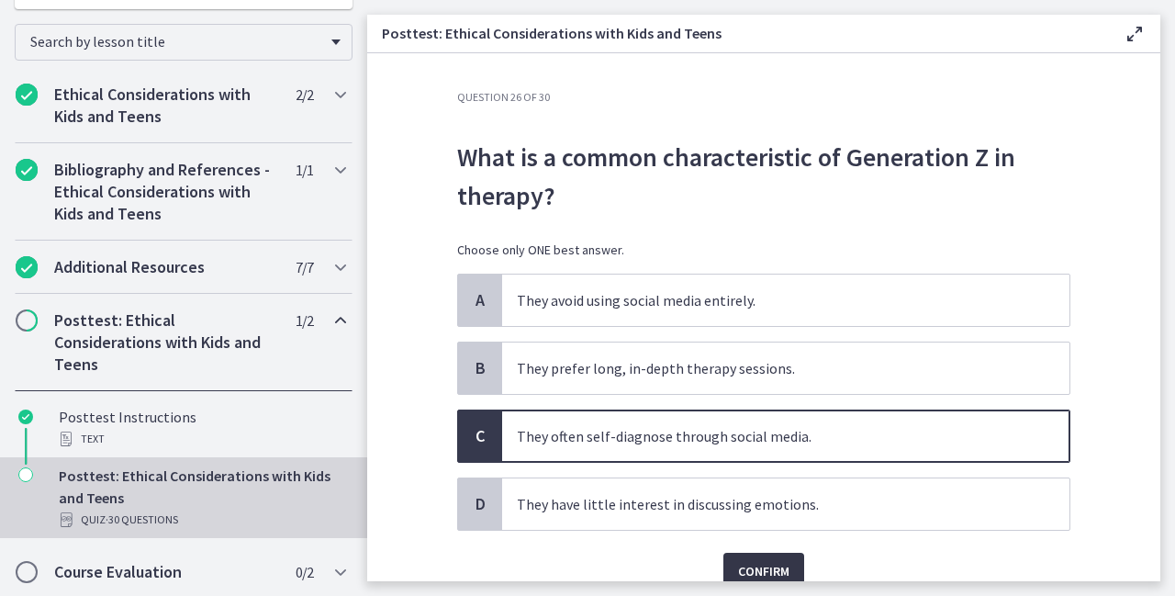
click at [755, 555] on button "Confirm" at bounding box center [764, 571] width 81 height 37
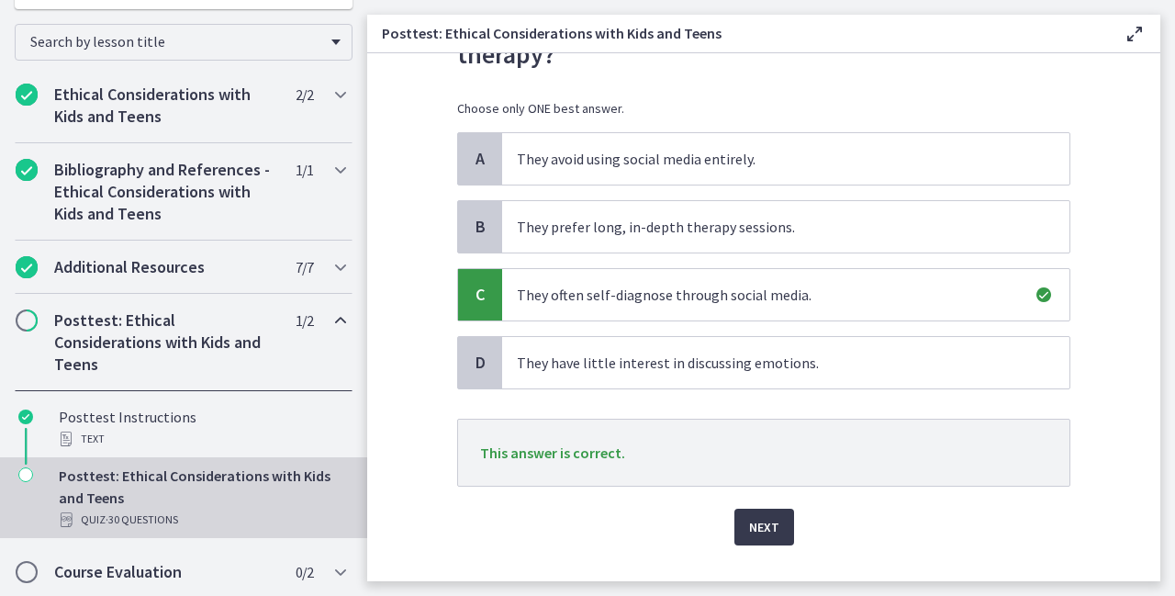
scroll to position [147, 0]
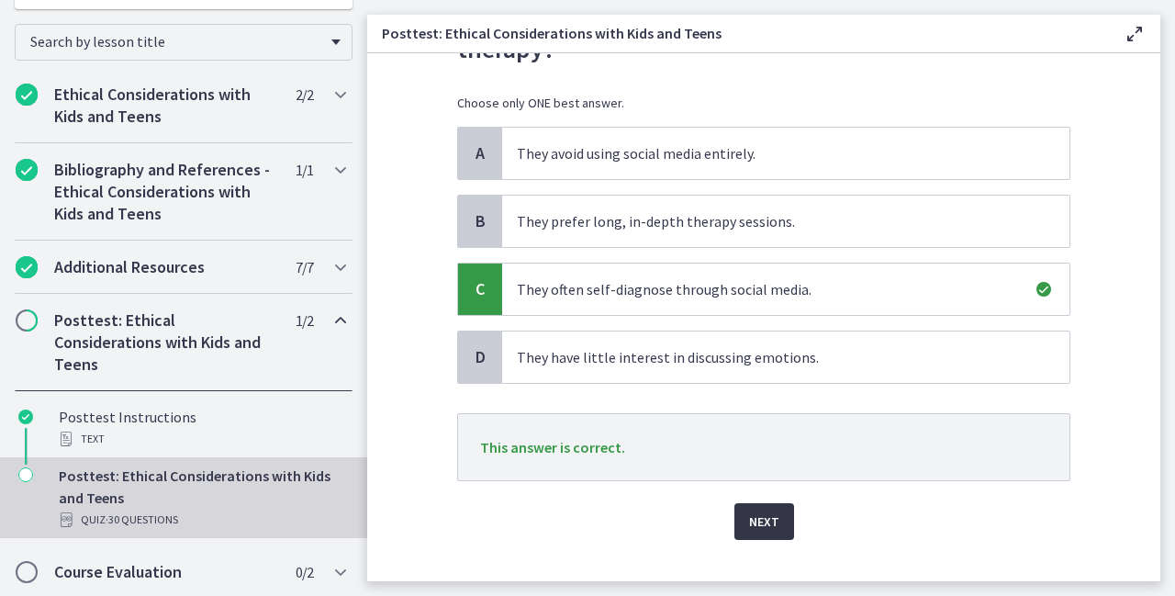
click at [760, 519] on span "Next" at bounding box center [764, 522] width 30 height 22
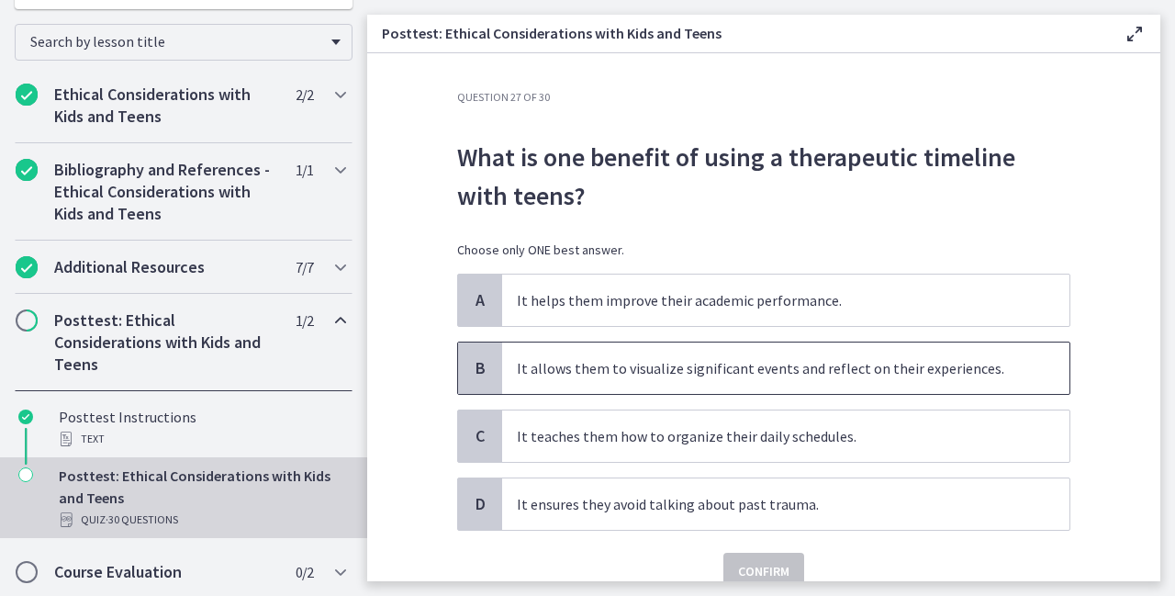
click at [713, 350] on span "It allows them to visualize significant events and reflect on their experiences." at bounding box center [786, 368] width 568 height 51
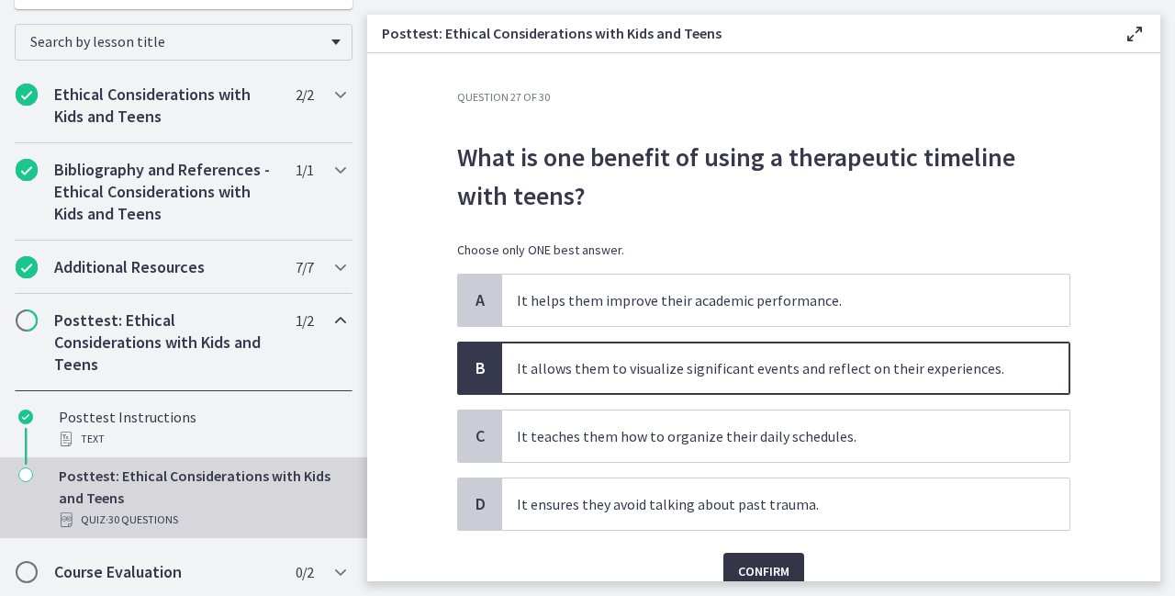
click at [770, 555] on button "Confirm" at bounding box center [764, 571] width 81 height 37
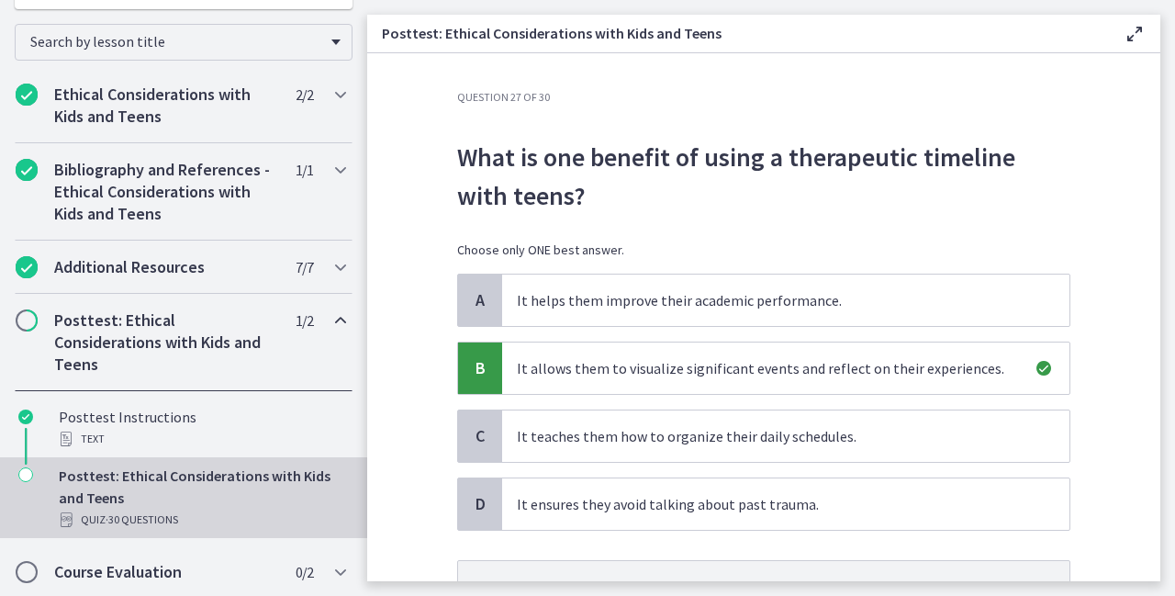
click at [1143, 581] on section "Question 27 of 30 What is one benefit of using a therapeutic timeline with teen…" at bounding box center [763, 317] width 793 height 528
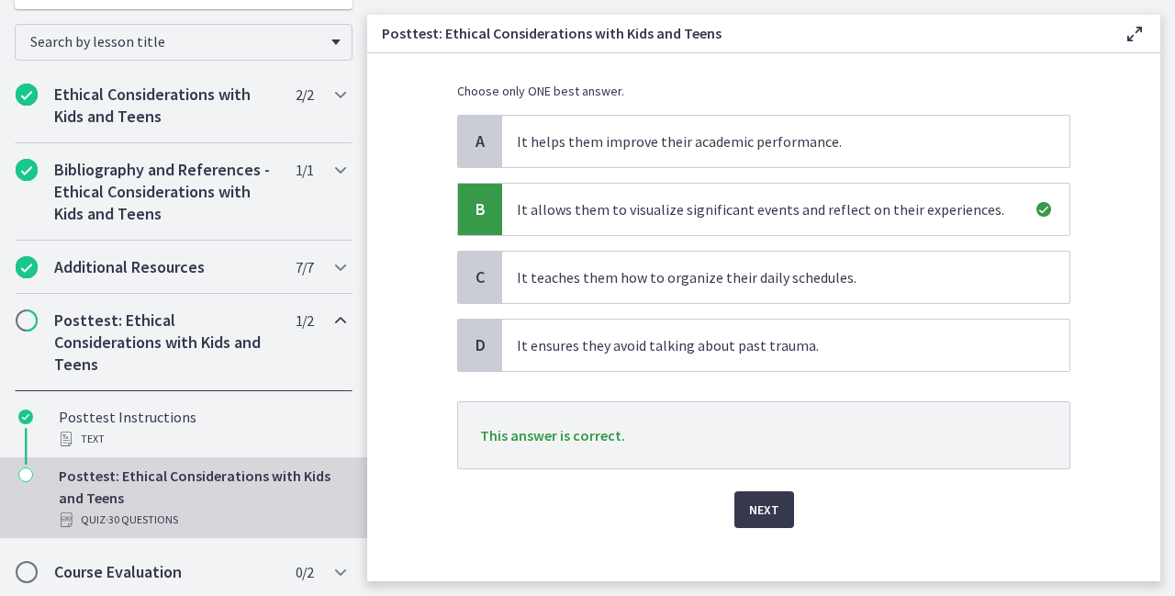
scroll to position [175, 0]
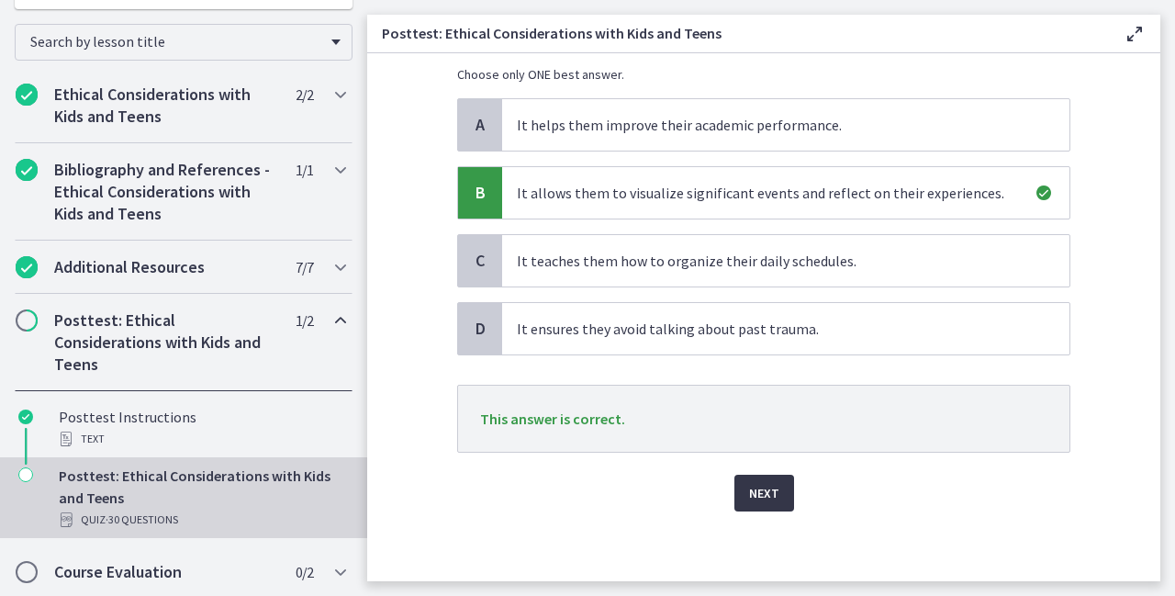
click at [771, 495] on button "Next" at bounding box center [765, 493] width 60 height 37
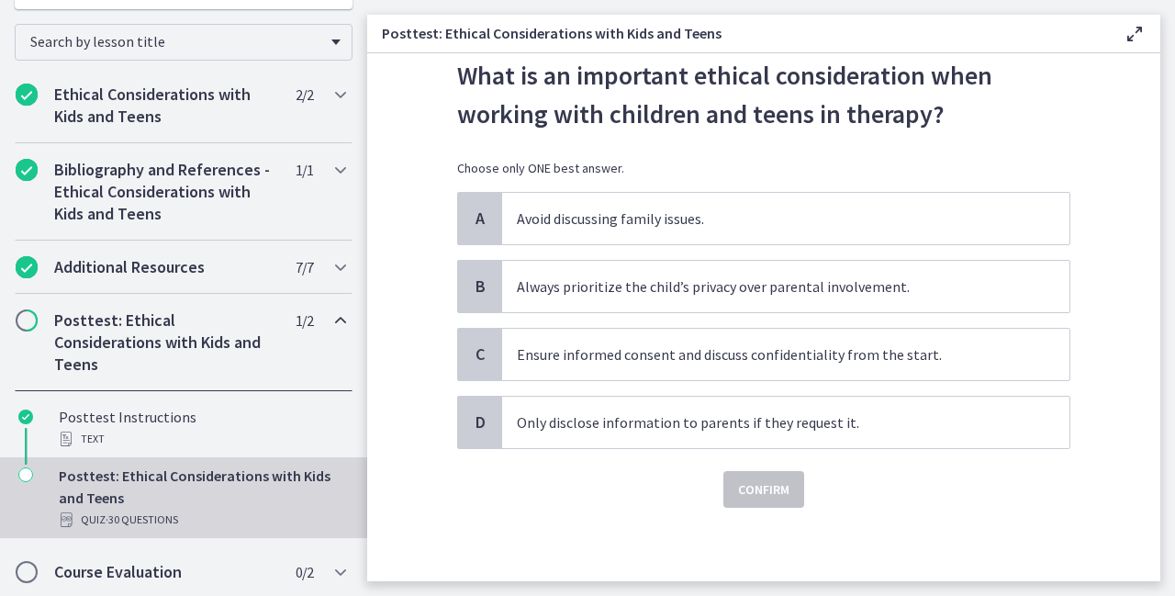
scroll to position [0, 0]
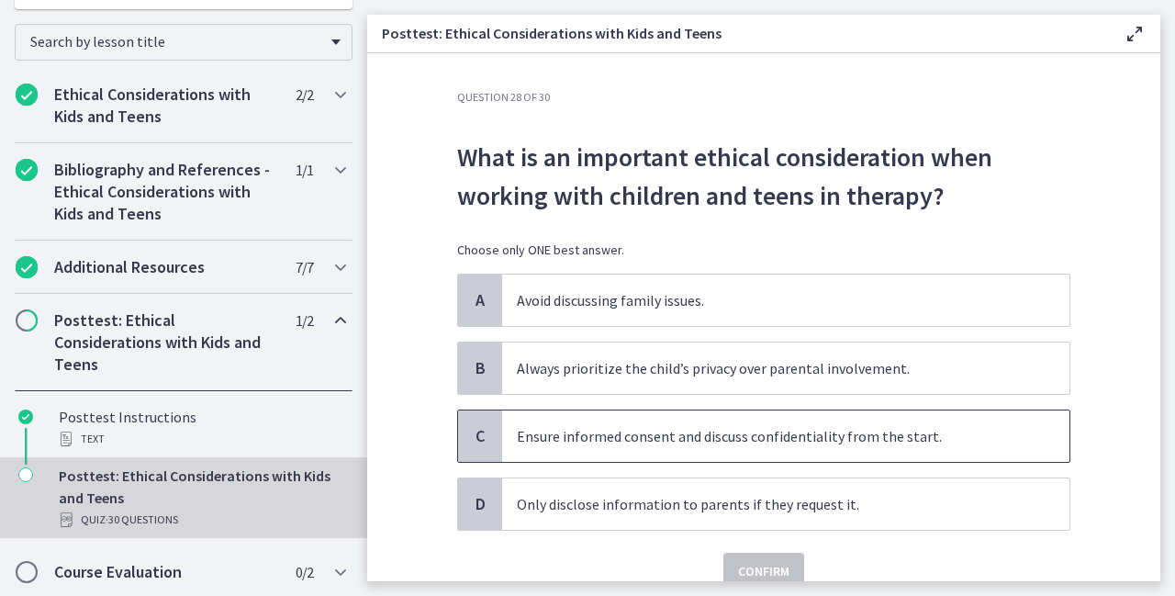
click at [821, 436] on p "Ensure informed consent and discuss confidentiality from the start." at bounding box center [767, 436] width 501 height 22
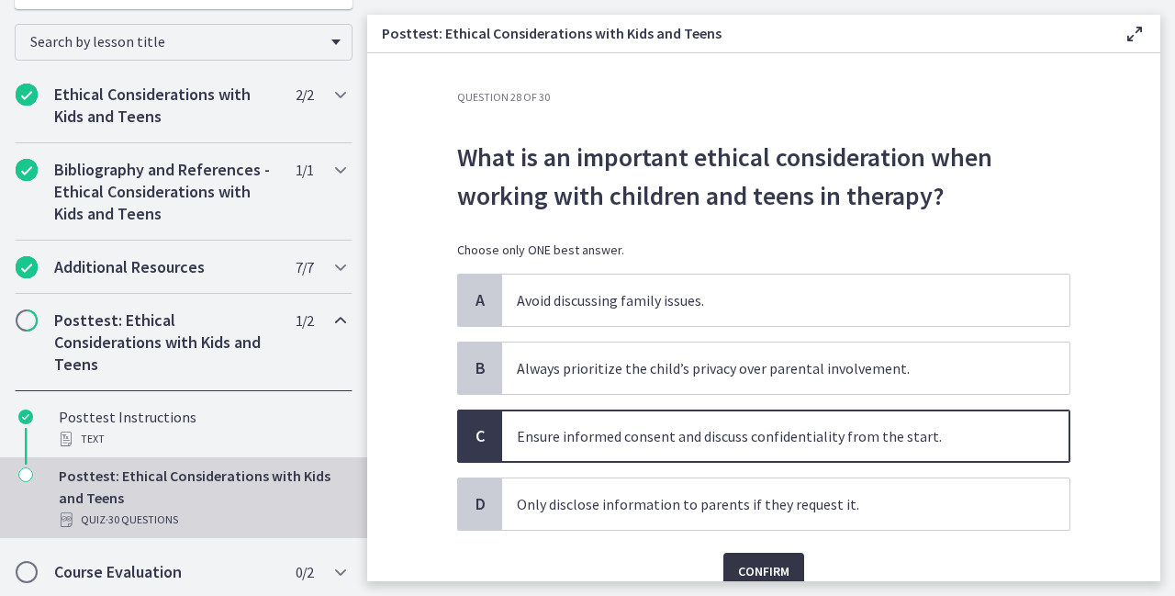
click at [766, 564] on span "Confirm" at bounding box center [763, 571] width 51 height 22
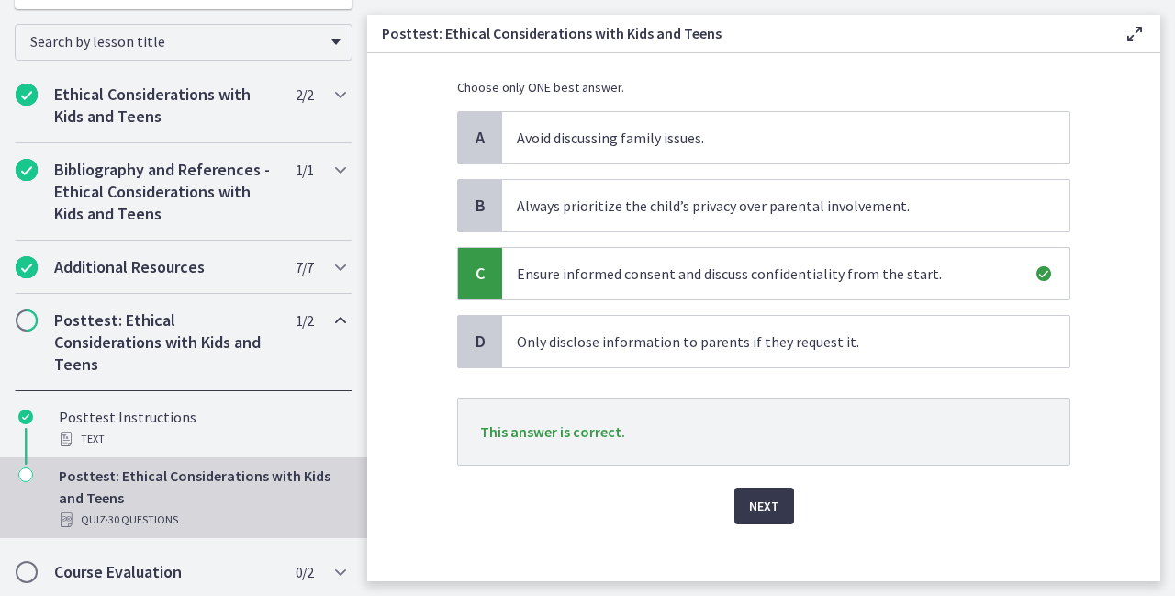
scroll to position [175, 0]
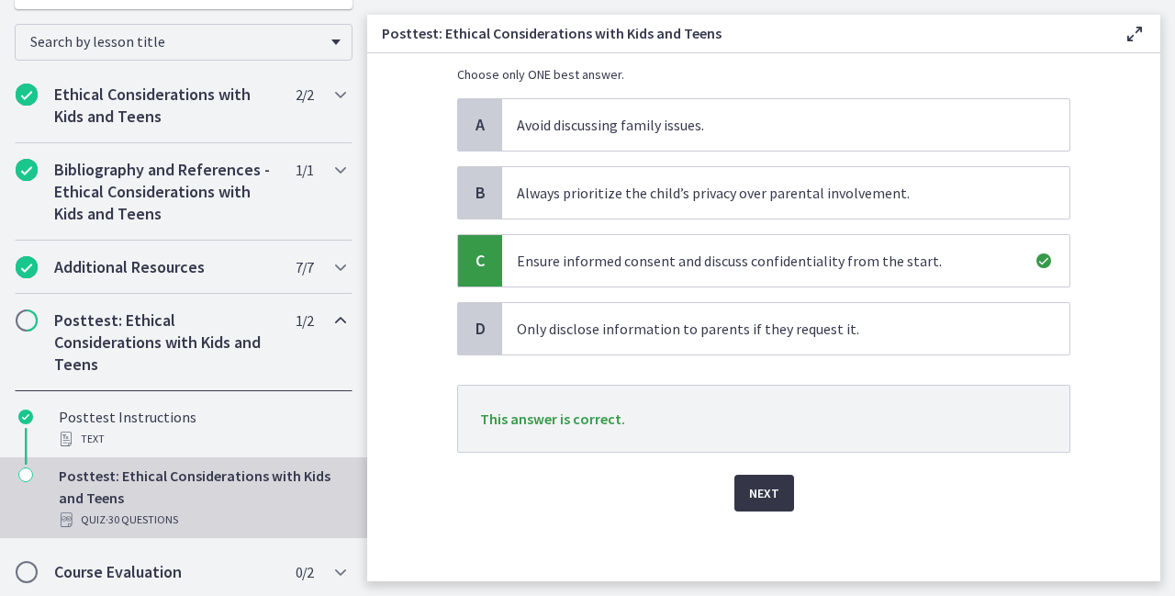
click at [768, 486] on span "Next" at bounding box center [764, 493] width 30 height 22
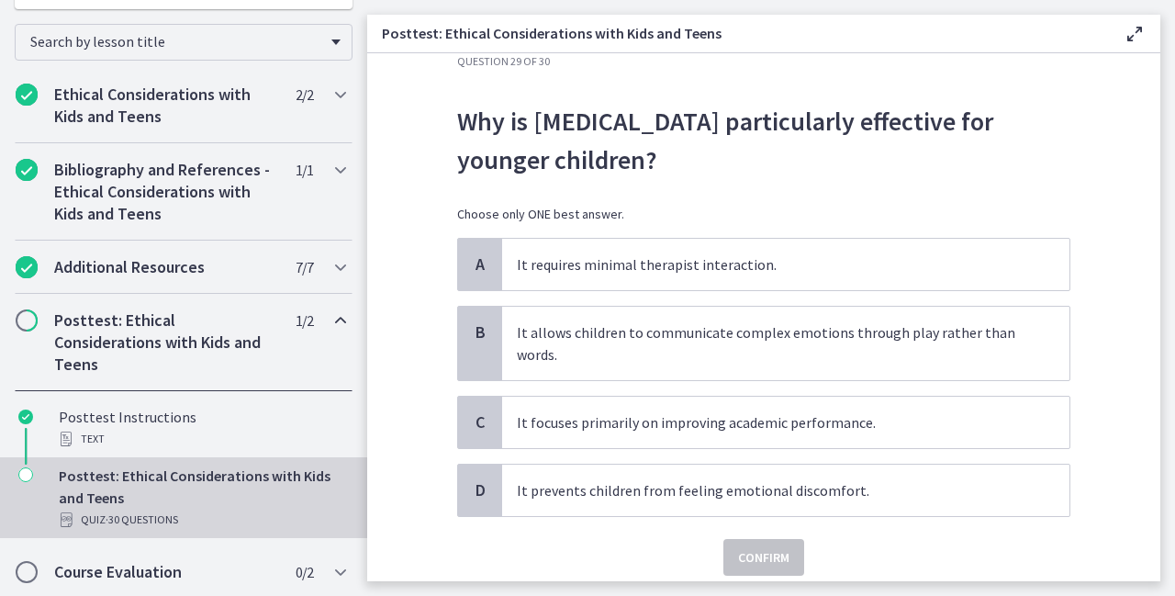
scroll to position [37, 0]
click at [550, 344] on p "It allows children to communicate complex emotions through play rather than wor…" at bounding box center [767, 342] width 501 height 44
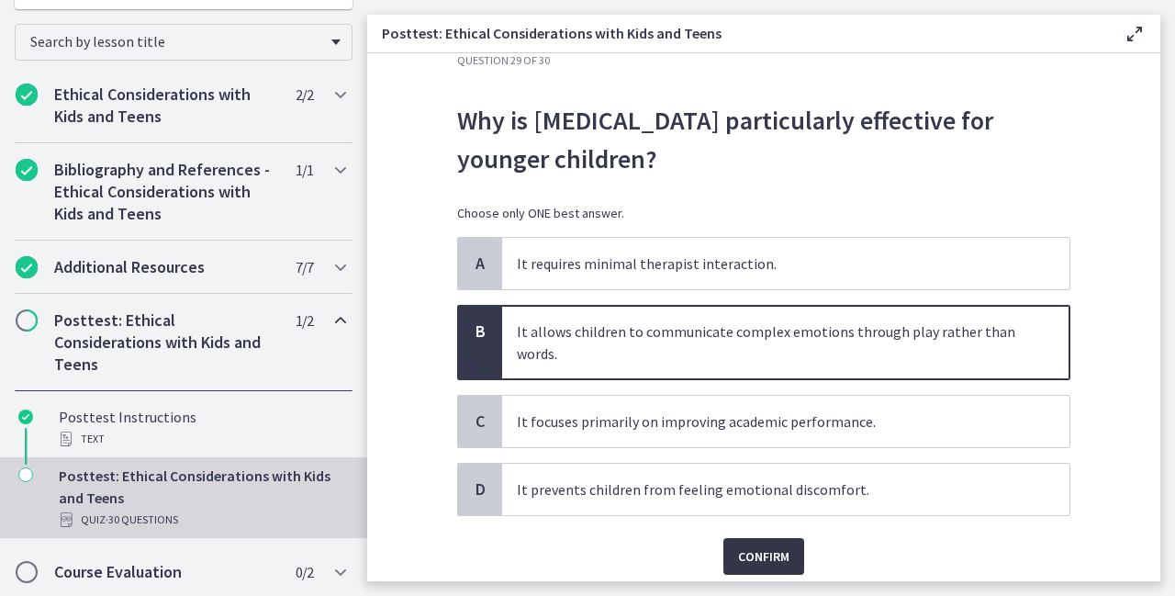
click at [749, 547] on span "Confirm" at bounding box center [763, 556] width 51 height 22
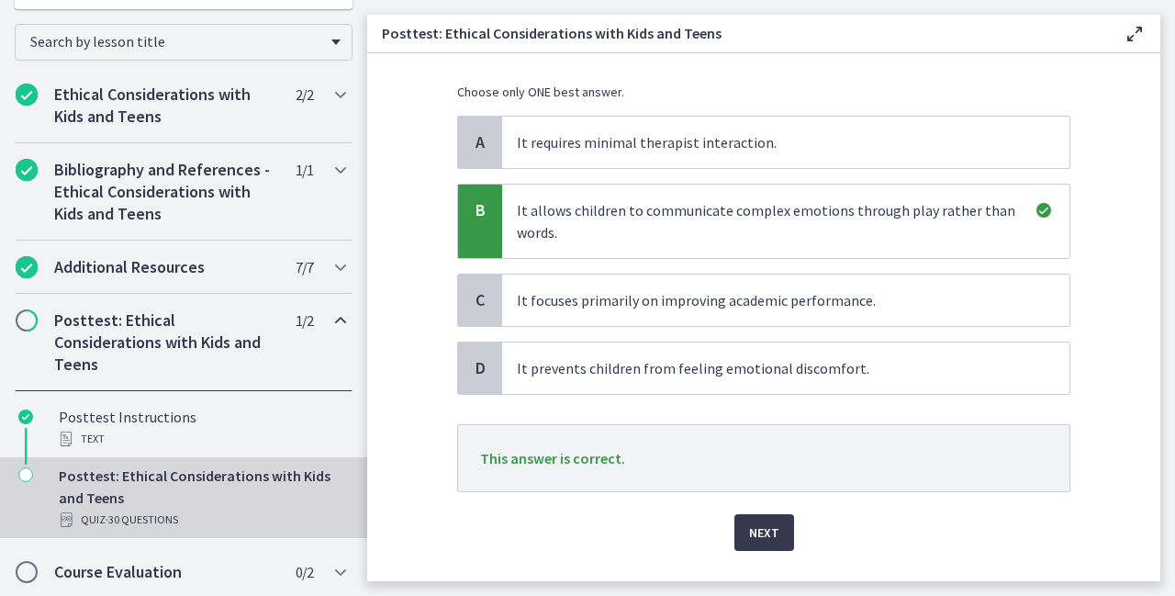
scroll to position [184, 0]
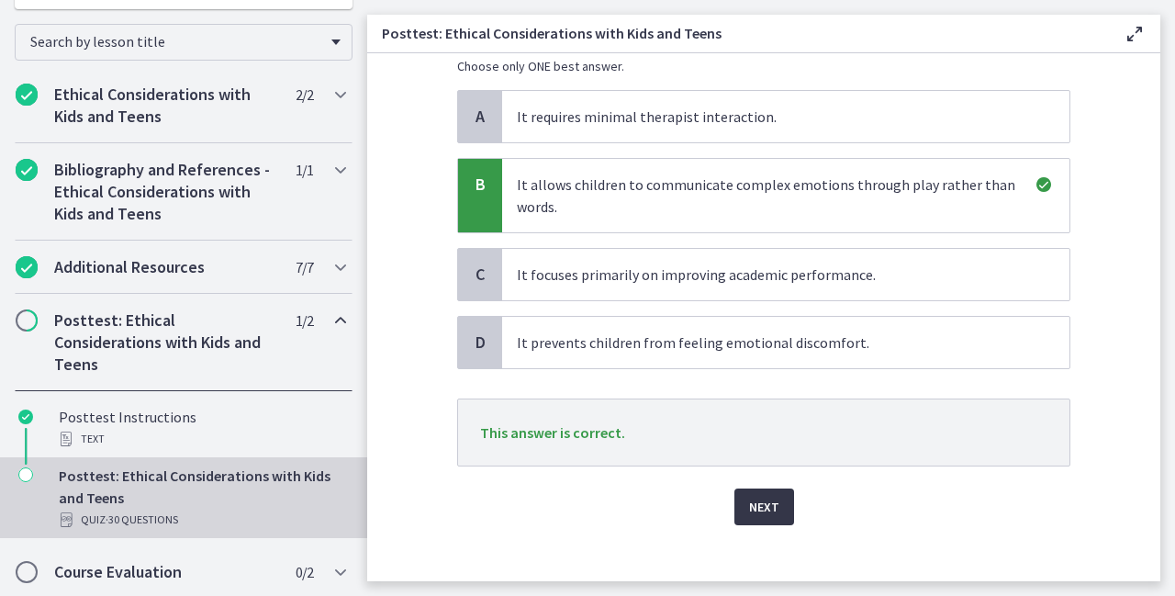
click at [775, 510] on button "Next" at bounding box center [765, 507] width 60 height 37
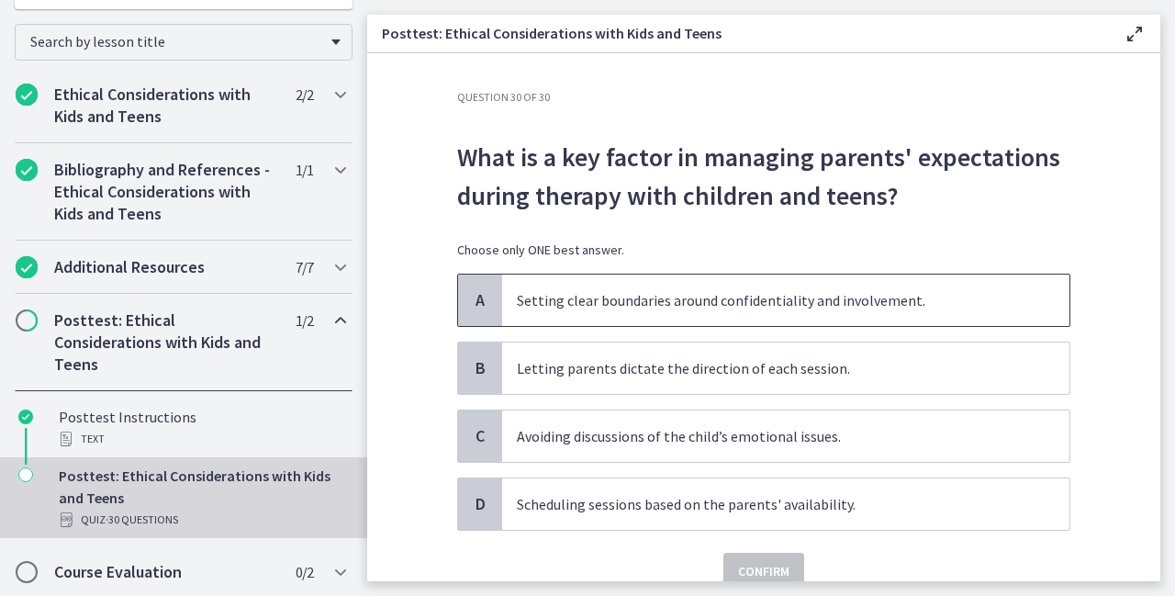
click at [606, 302] on p "Setting clear boundaries around confidentiality and involvement." at bounding box center [767, 300] width 501 height 22
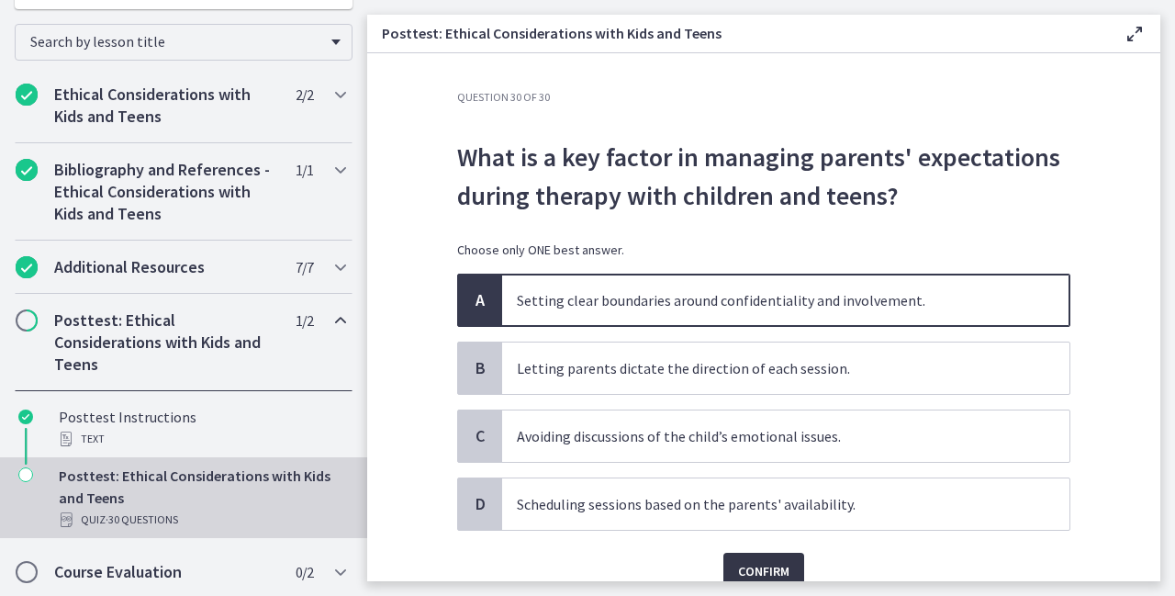
click at [787, 557] on button "Confirm" at bounding box center [764, 571] width 81 height 37
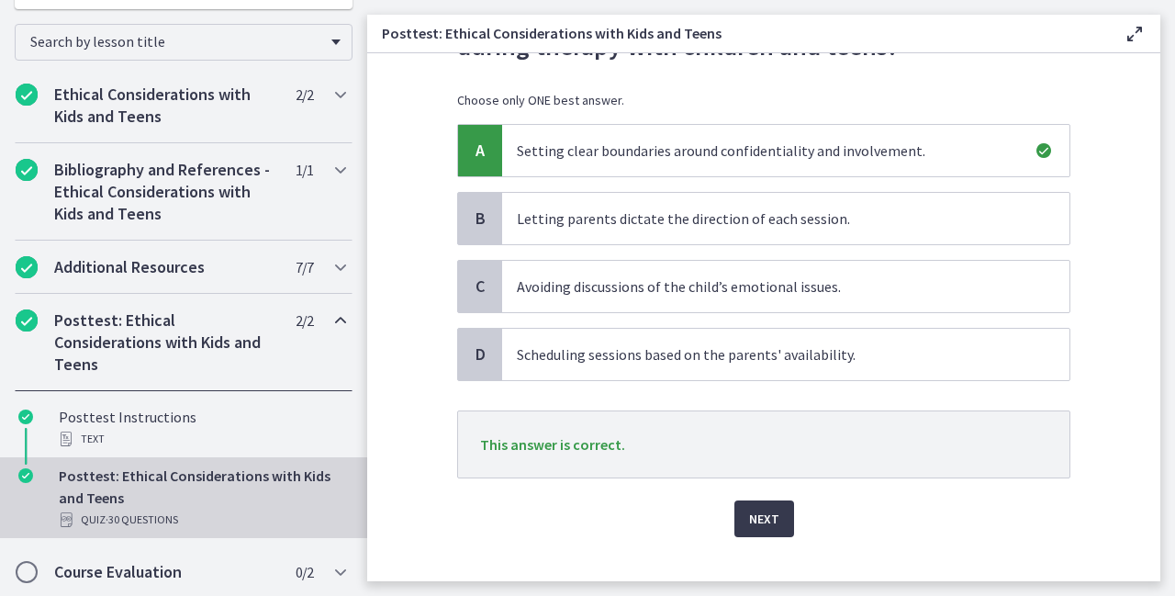
scroll to position [175, 0]
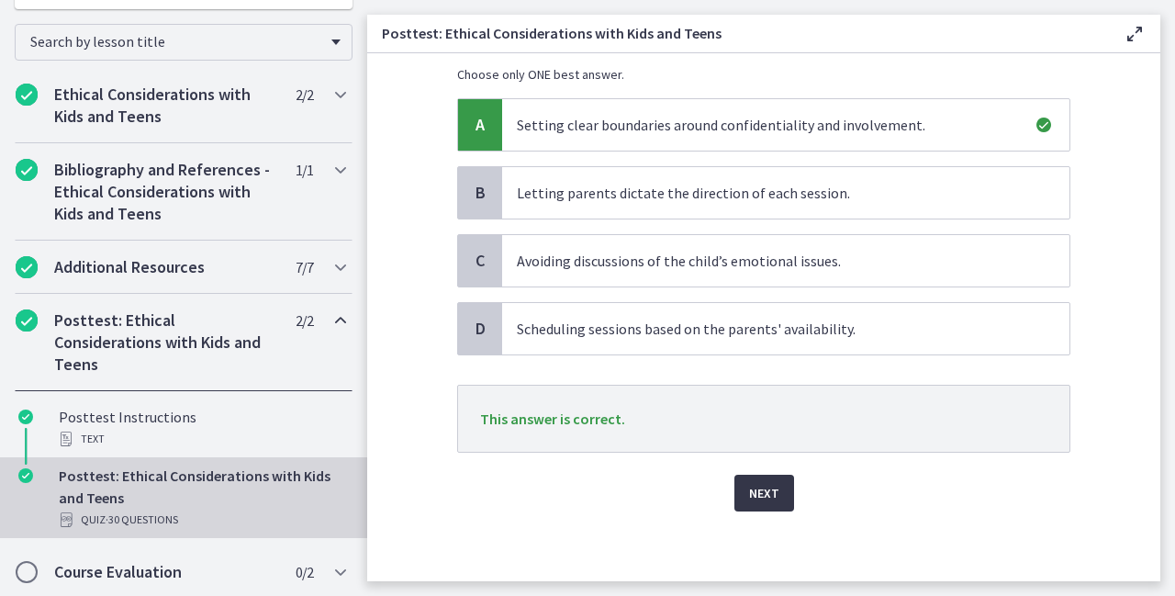
click at [770, 489] on span "Next" at bounding box center [764, 493] width 30 height 22
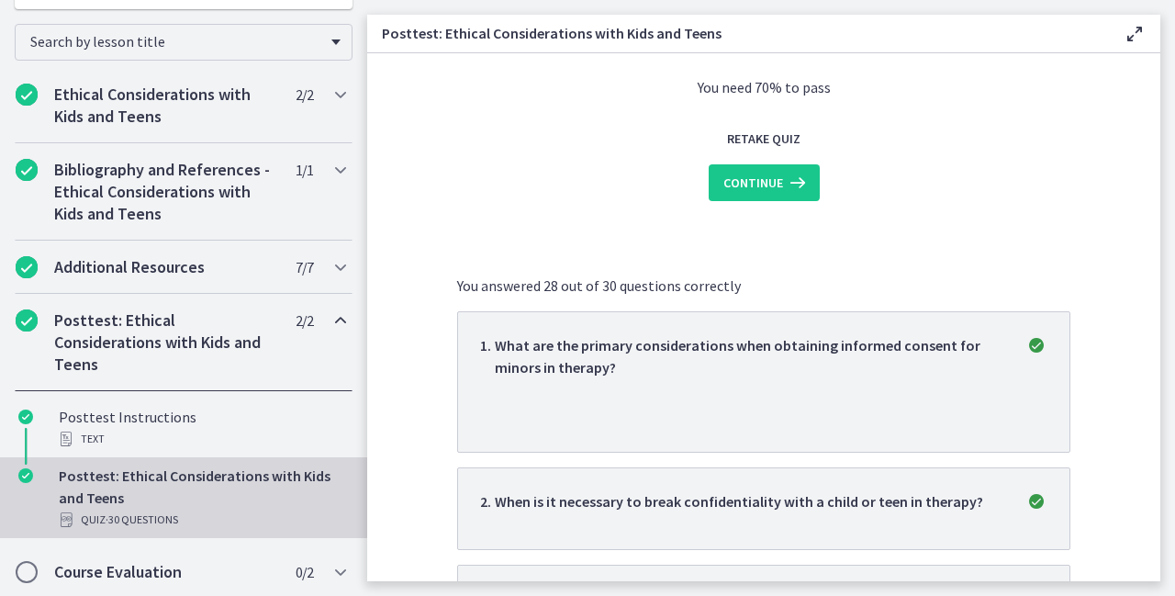
scroll to position [0, 0]
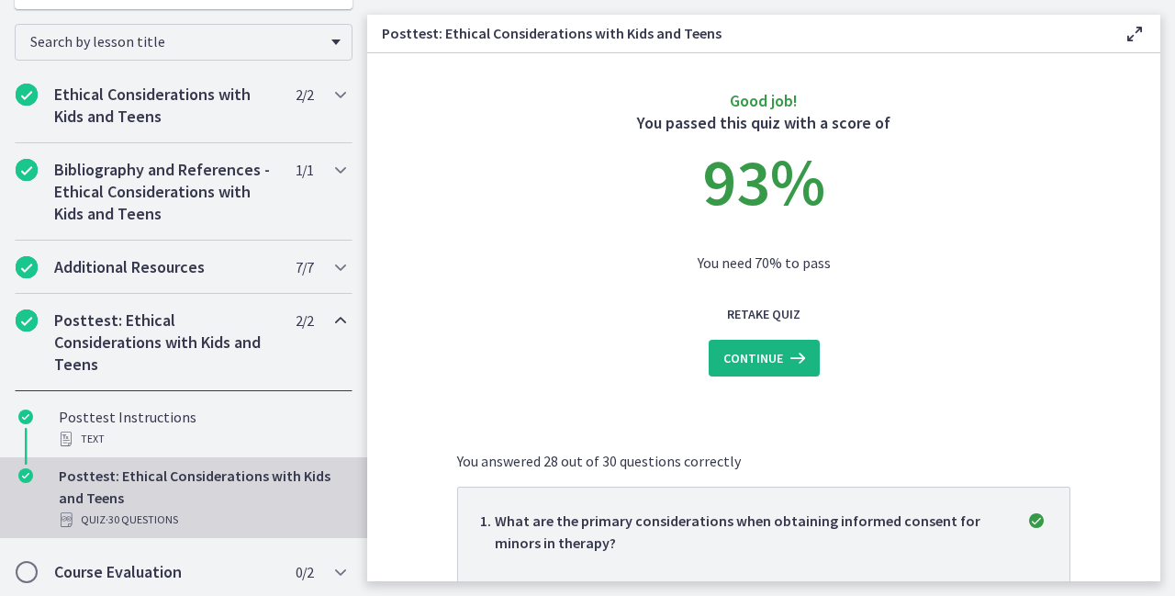
click at [760, 359] on span "Continue" at bounding box center [754, 358] width 60 height 22
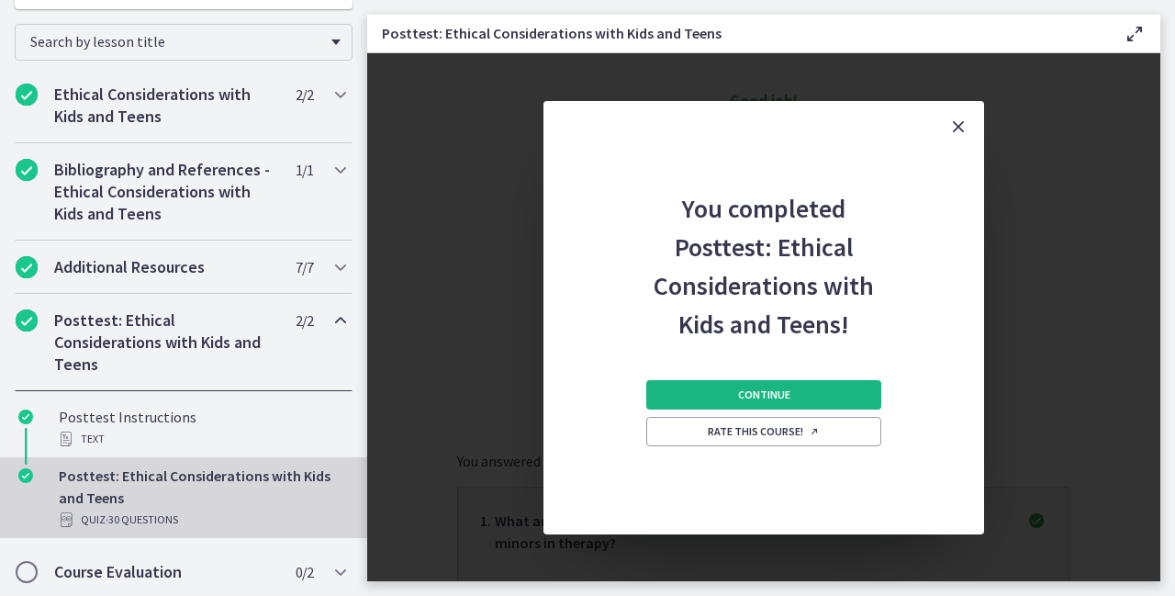
click at [781, 383] on button "Continue" at bounding box center [763, 394] width 235 height 29
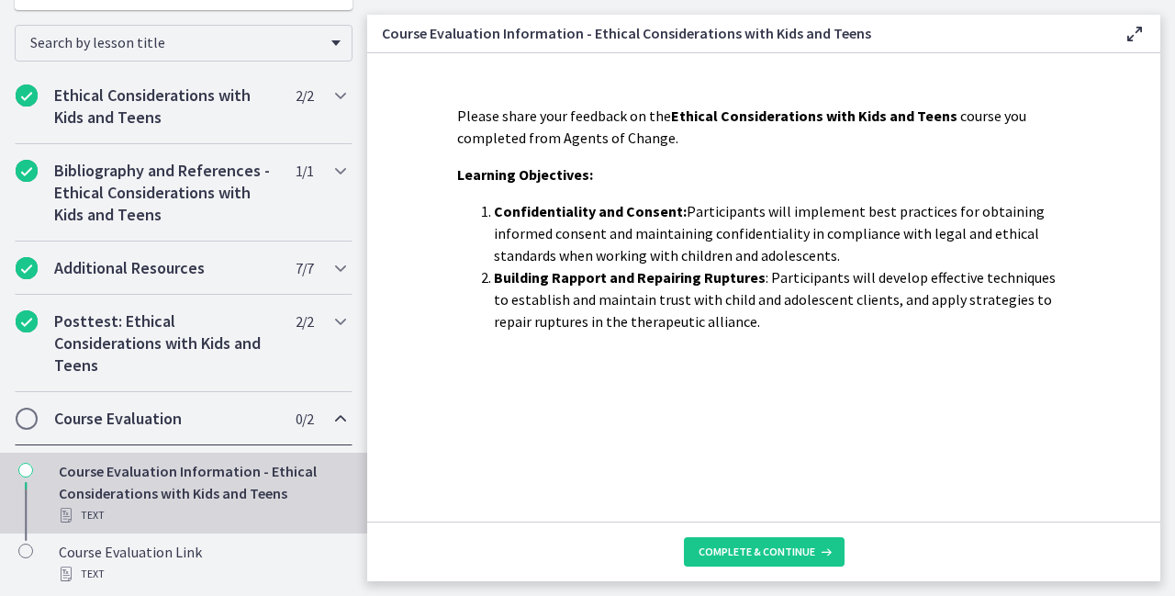
scroll to position [281, 0]
click at [768, 557] on span "Complete & continue" at bounding box center [757, 552] width 117 height 15
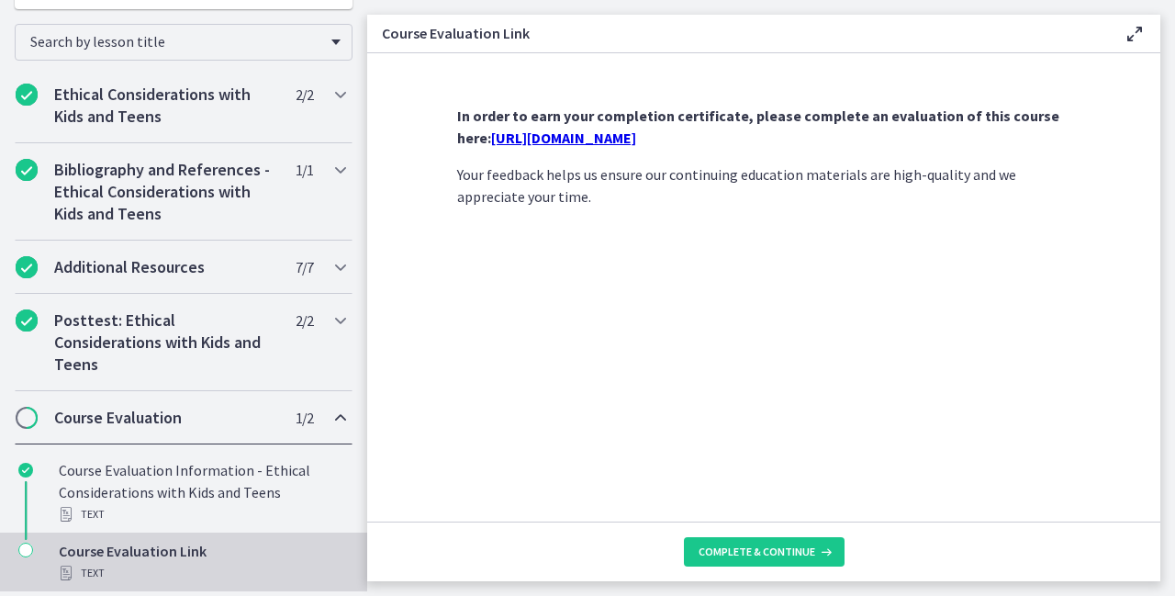
click at [636, 132] on link "[URL][DOMAIN_NAME]" at bounding box center [563, 138] width 145 height 18
click at [732, 539] on button "Complete & continue" at bounding box center [764, 551] width 161 height 29
